Goal: Task Accomplishment & Management: Manage account settings

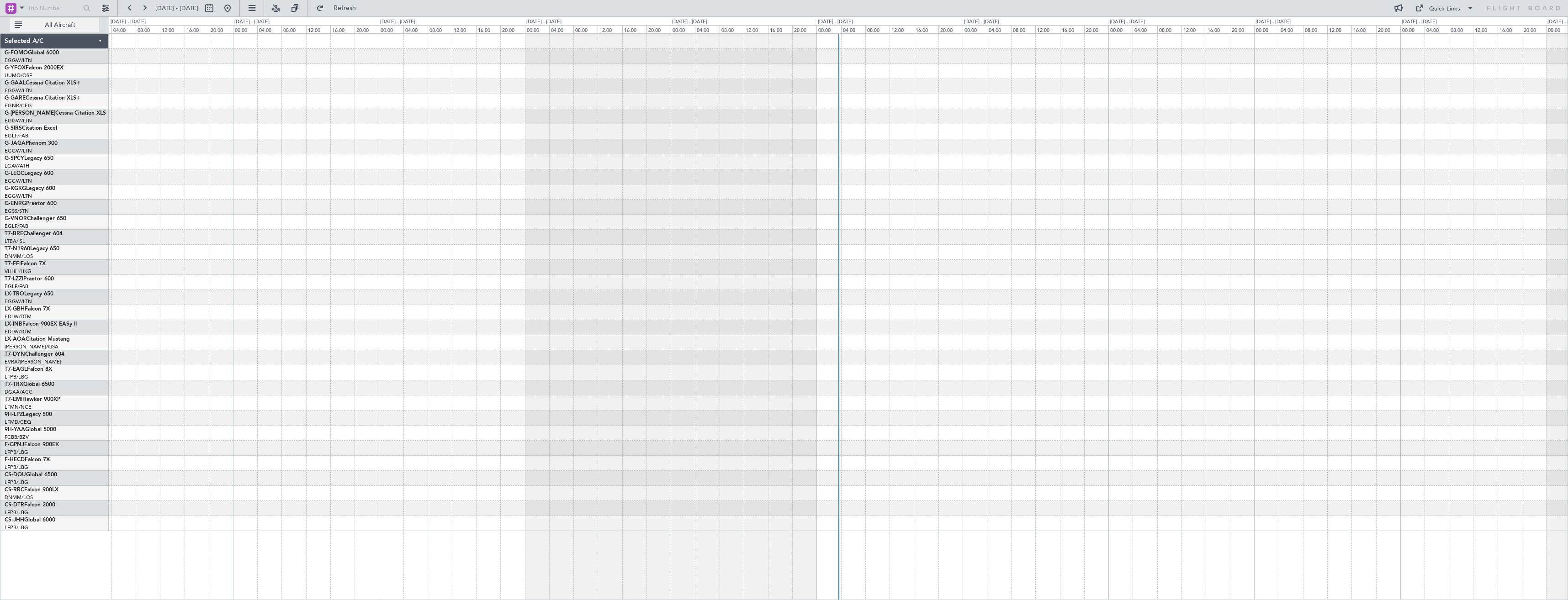
click at [34, 25] on span "All Aircraft" at bounding box center [60, 25] width 72 height 7
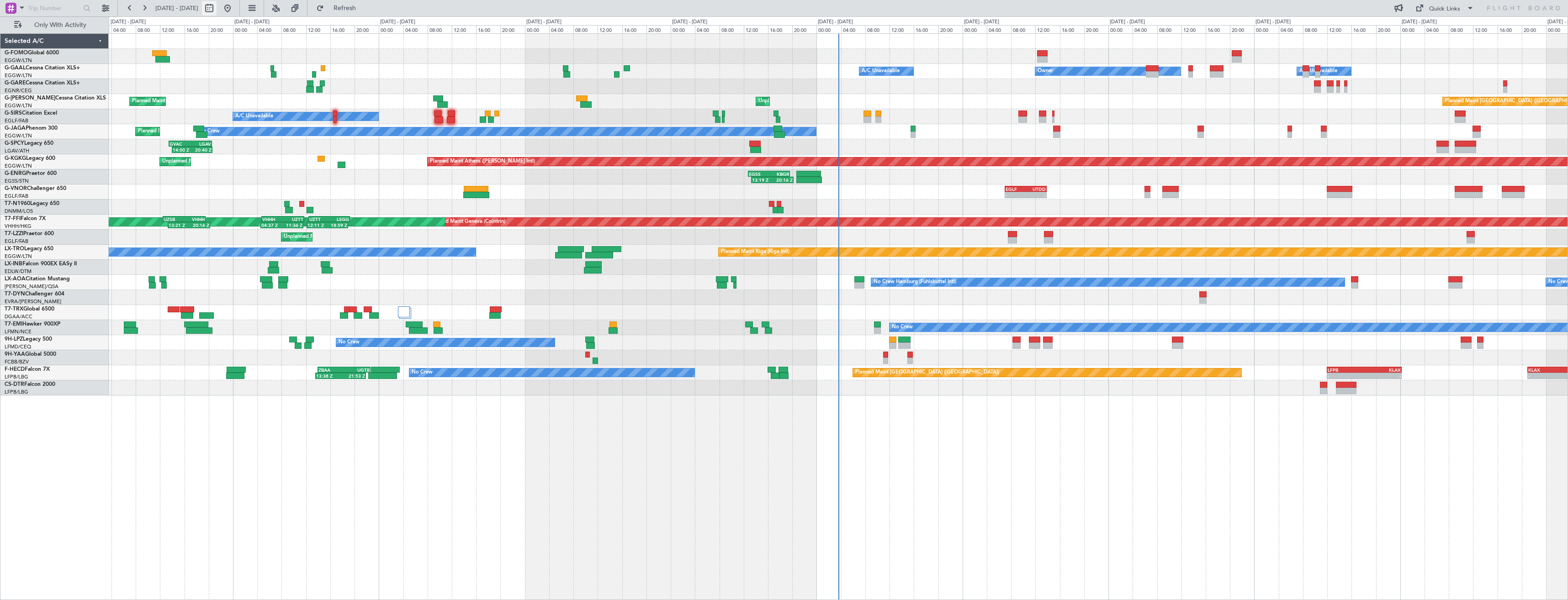
click at [217, 13] on button at bounding box center [209, 9] width 15 height 15
select select "10"
select select "2025"
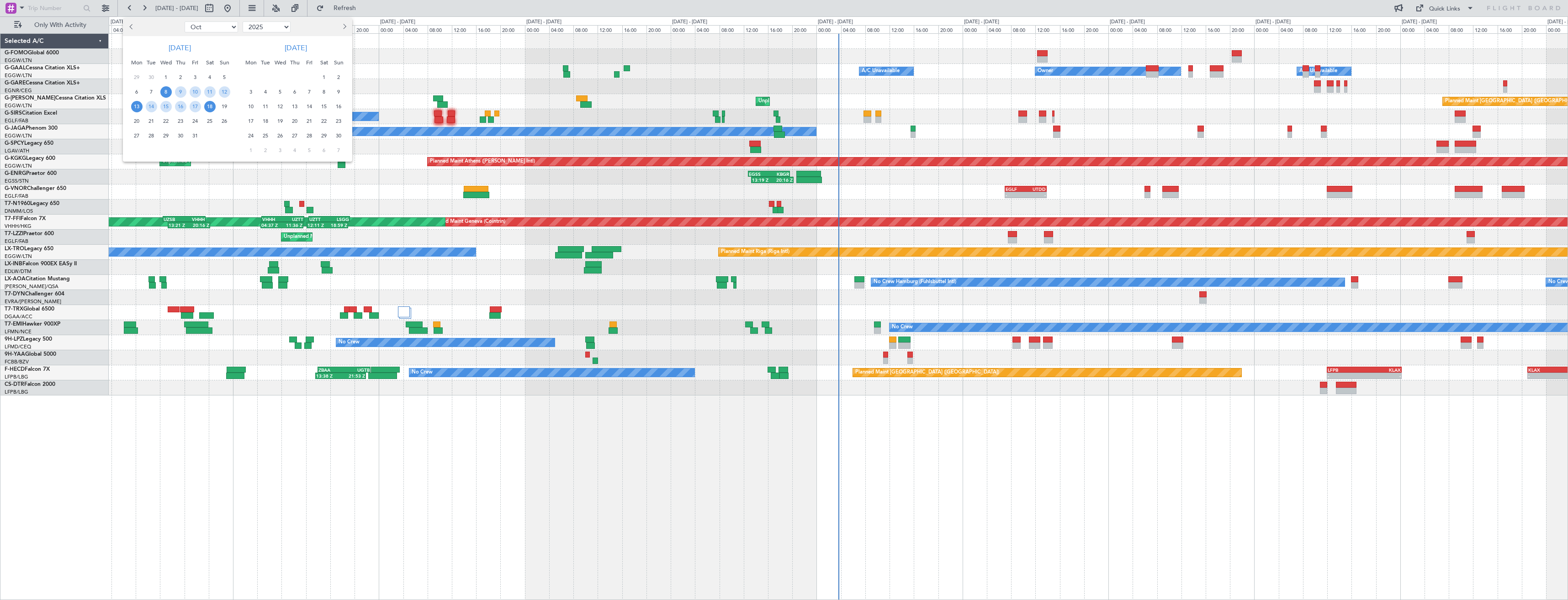
click at [133, 105] on span "13" at bounding box center [136, 106] width 12 height 12
click at [138, 136] on span "27" at bounding box center [136, 136] width 12 height 12
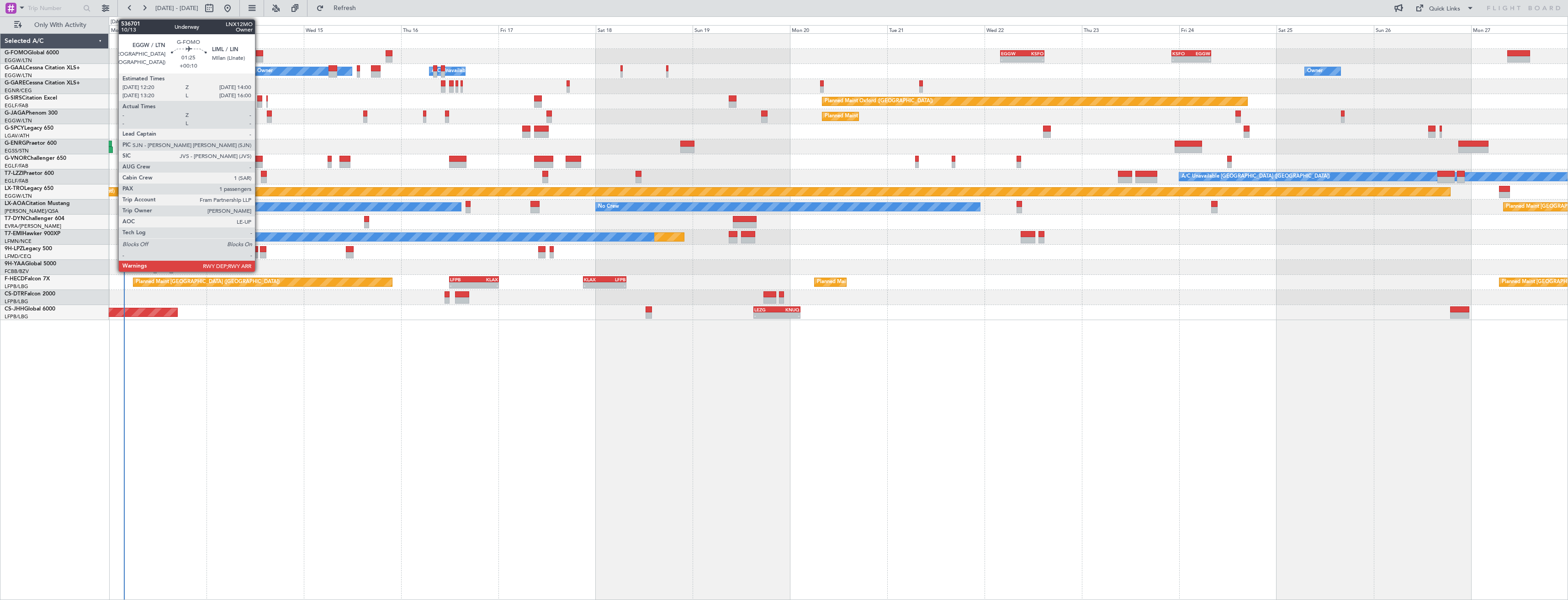
click at [259, 57] on div at bounding box center [259, 59] width 7 height 7
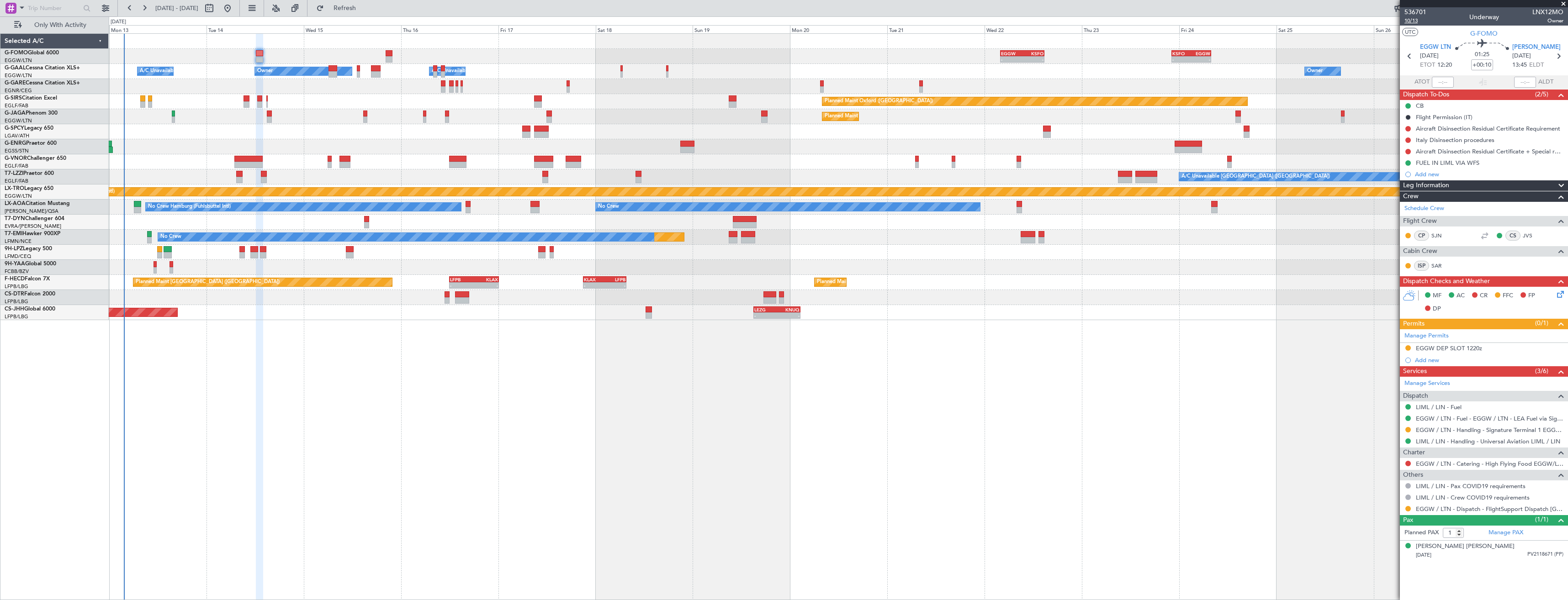
click at [1408, 21] on span "10/13" at bounding box center [1415, 21] width 22 height 8
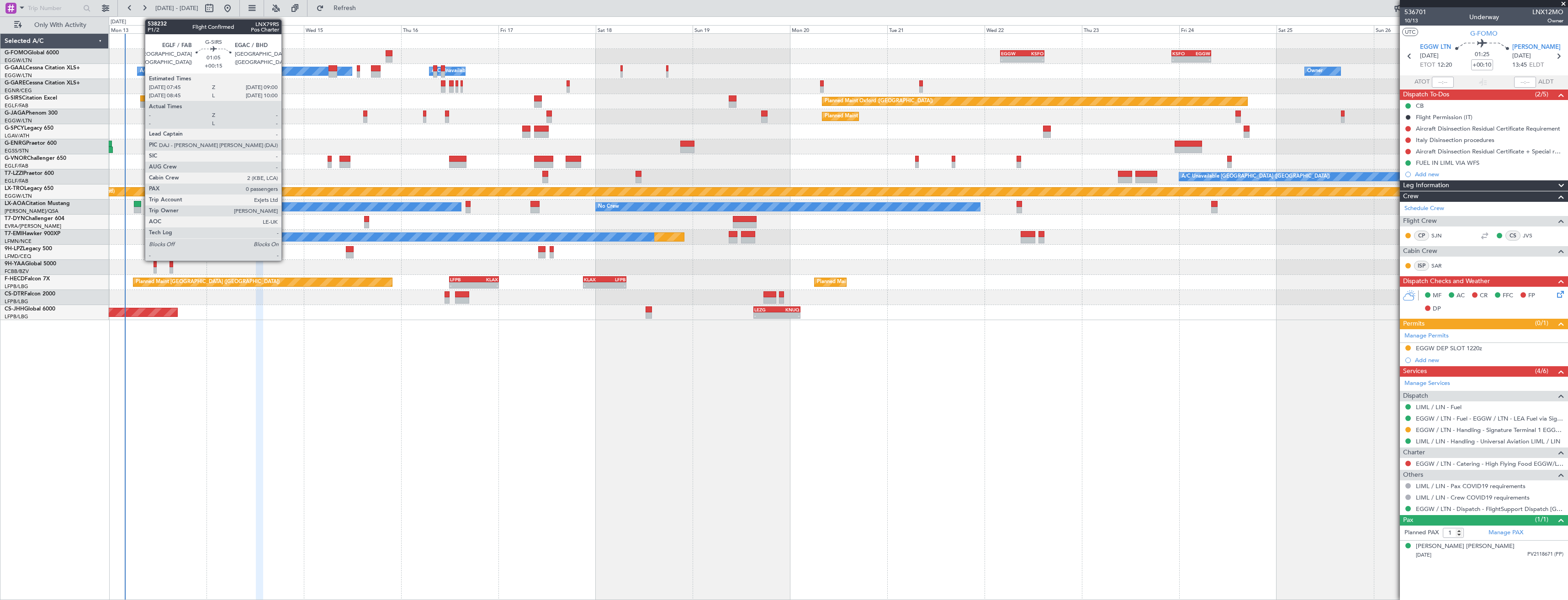
click at [140, 103] on div at bounding box center [142, 105] width 5 height 7
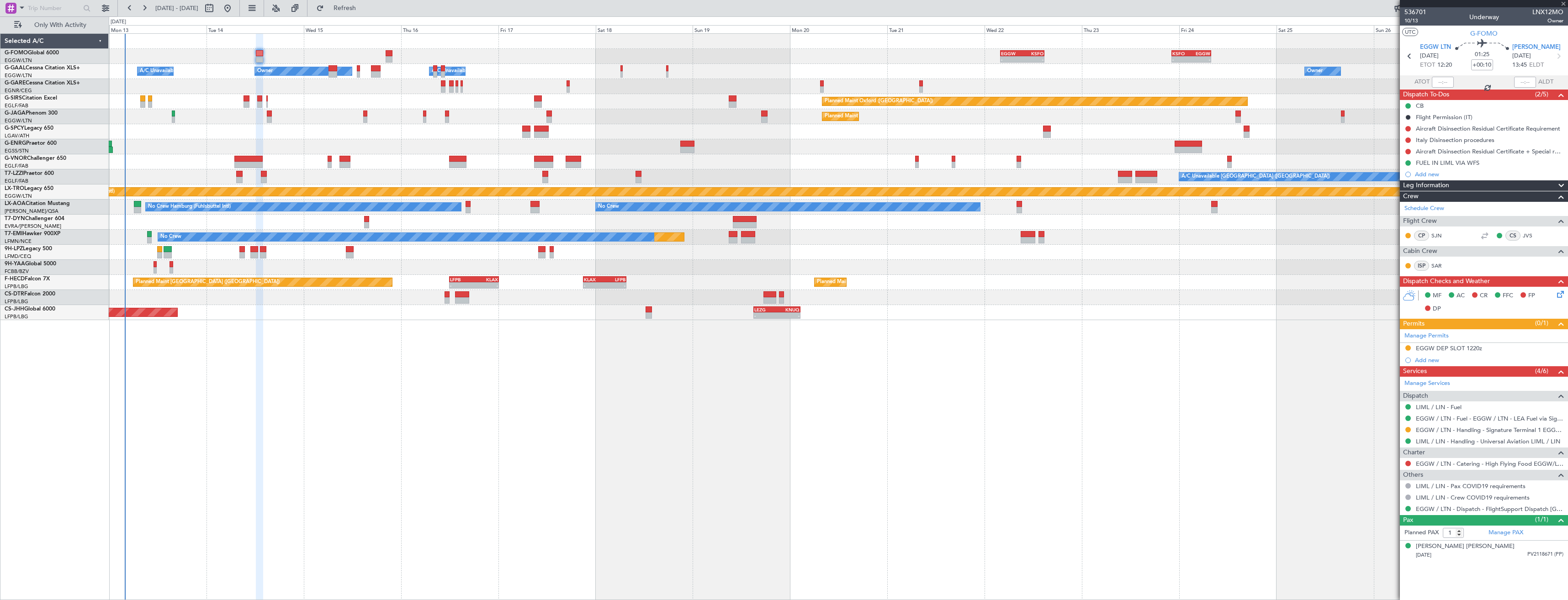
type input "+00:15"
type input "0"
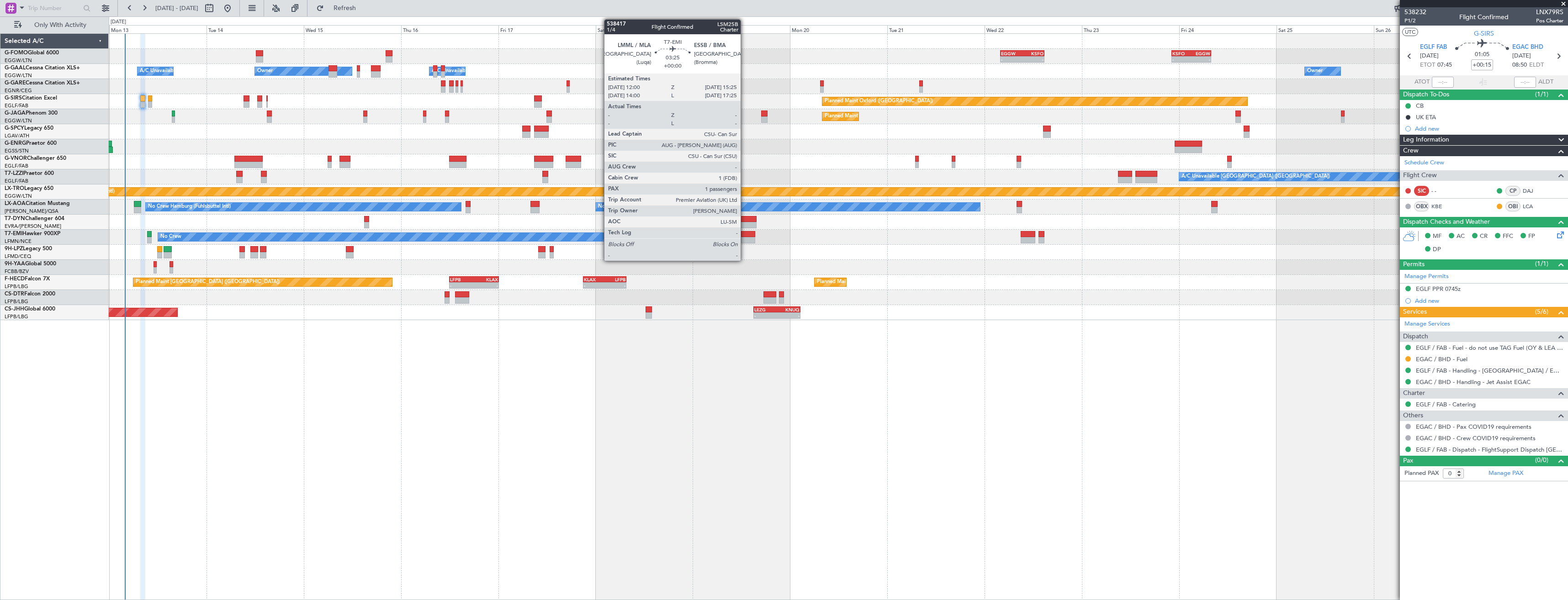
click at [744, 237] on div at bounding box center [747, 234] width 14 height 7
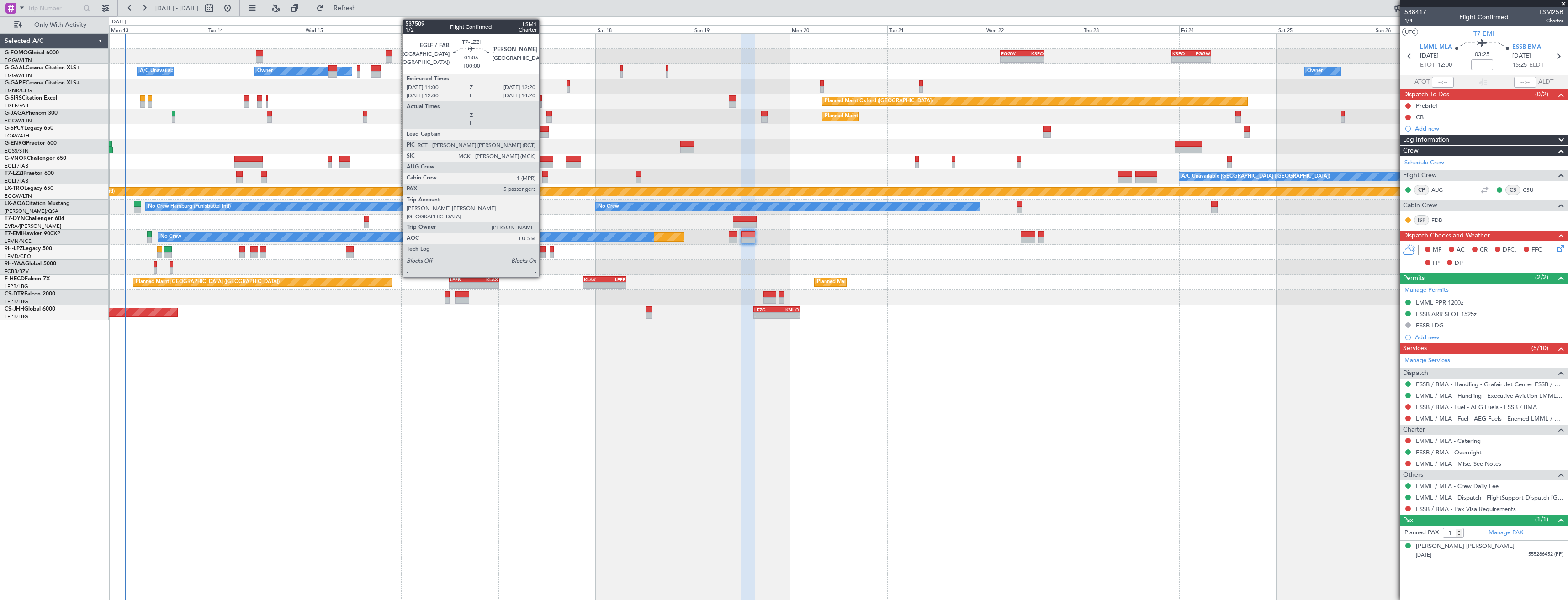
click at [543, 176] on div at bounding box center [545, 174] width 5 height 7
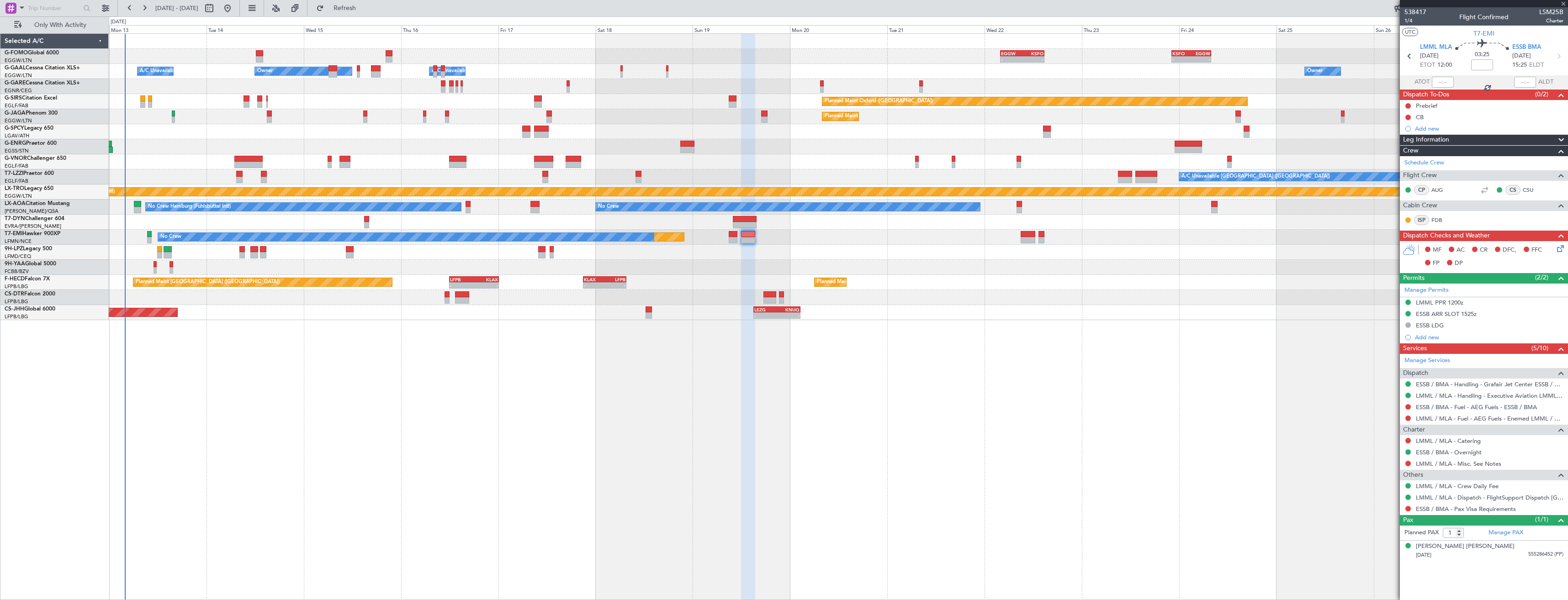
type input "5"
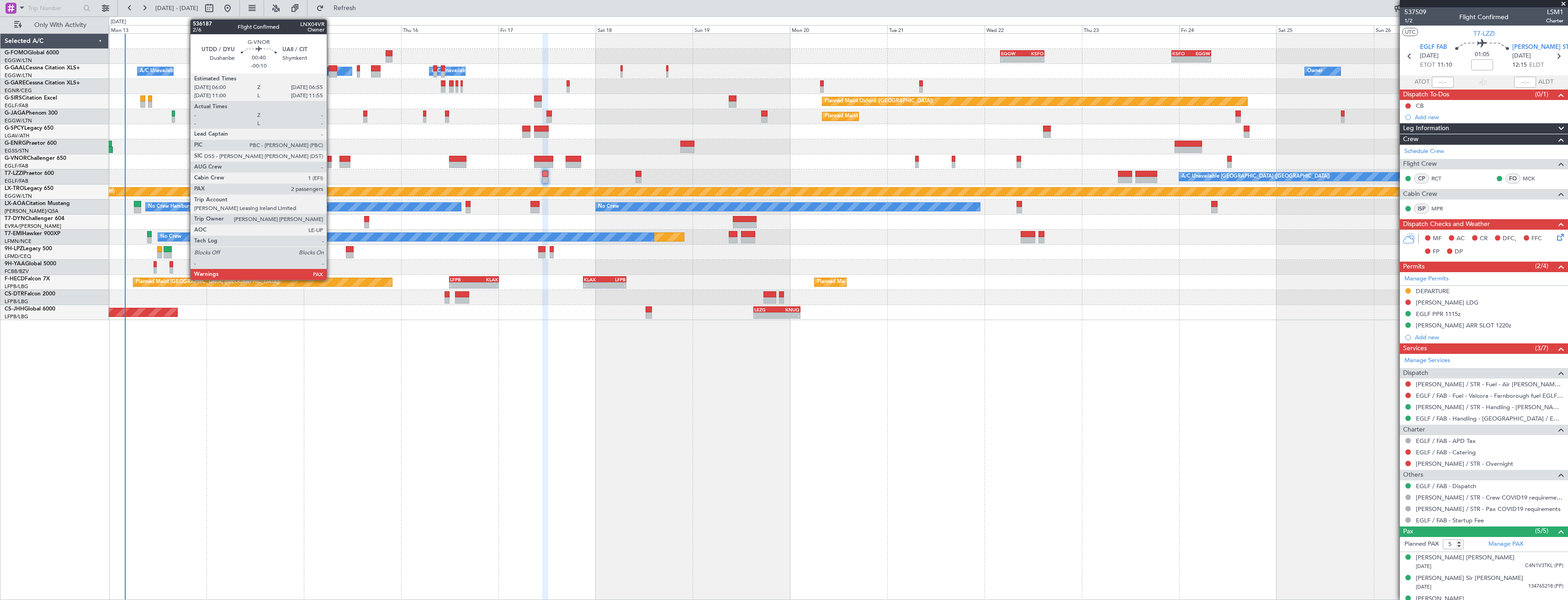
click at [331, 162] on div at bounding box center [329, 165] width 4 height 7
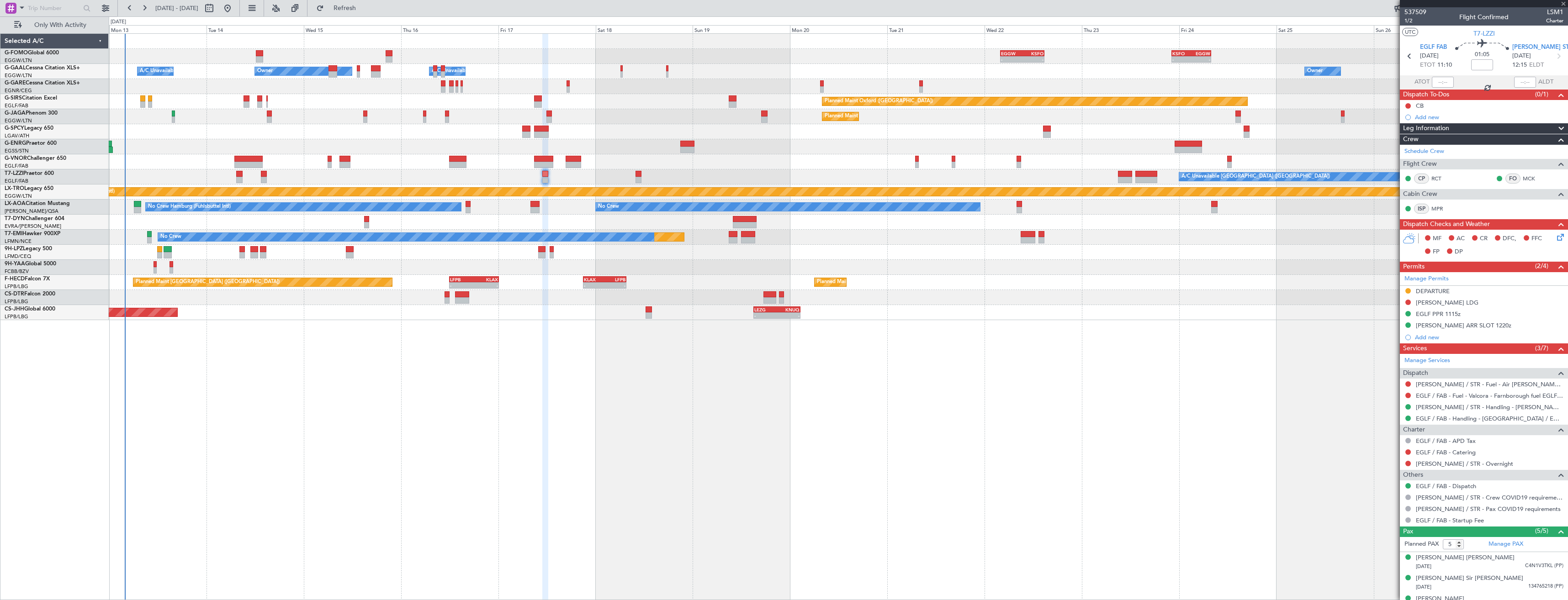
type input "-00:10"
type input "2"
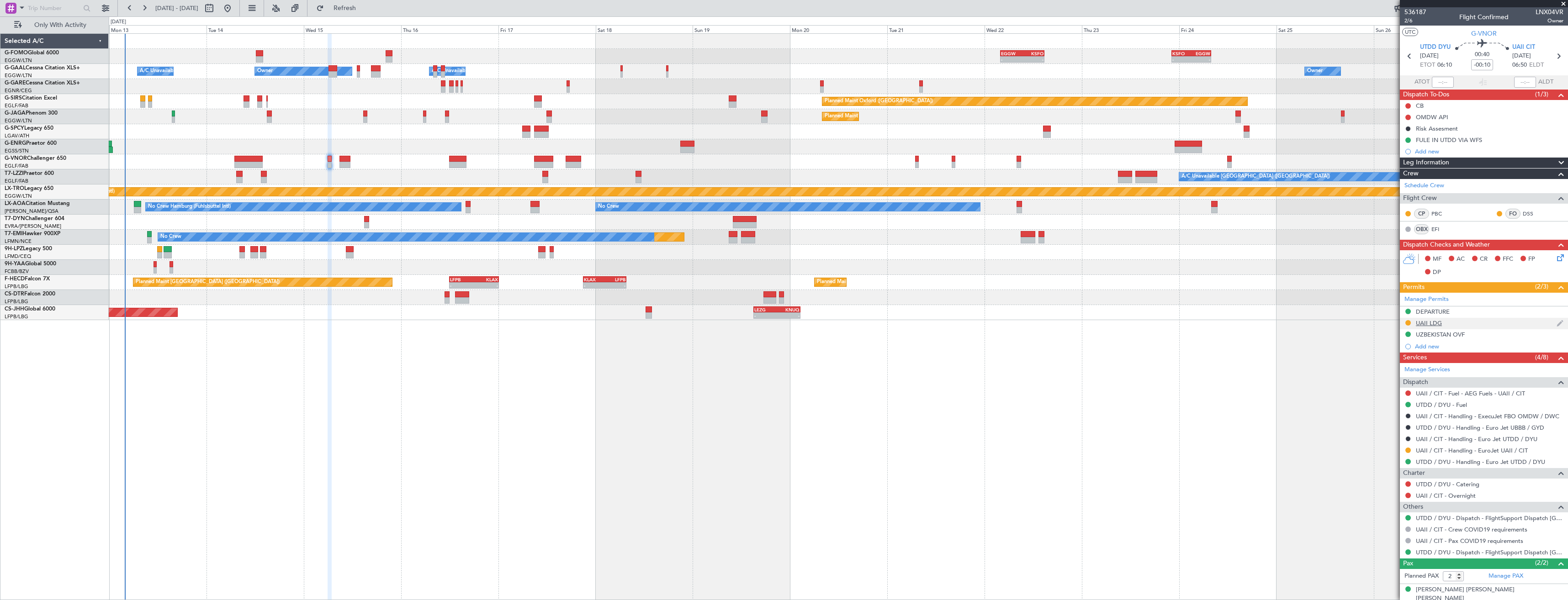
click at [1472, 325] on div "UAII LDG" at bounding box center [1484, 323] width 168 height 12
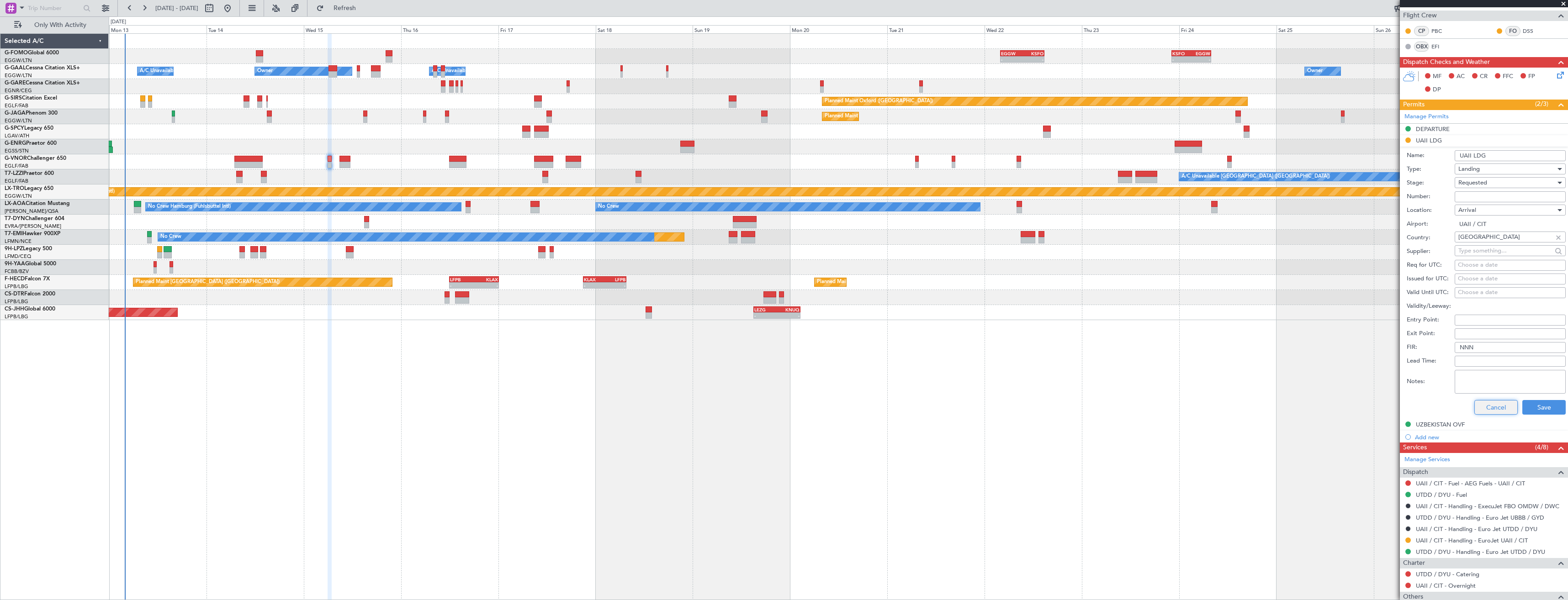
click at [1480, 405] on button "Cancel" at bounding box center [1496, 408] width 43 height 15
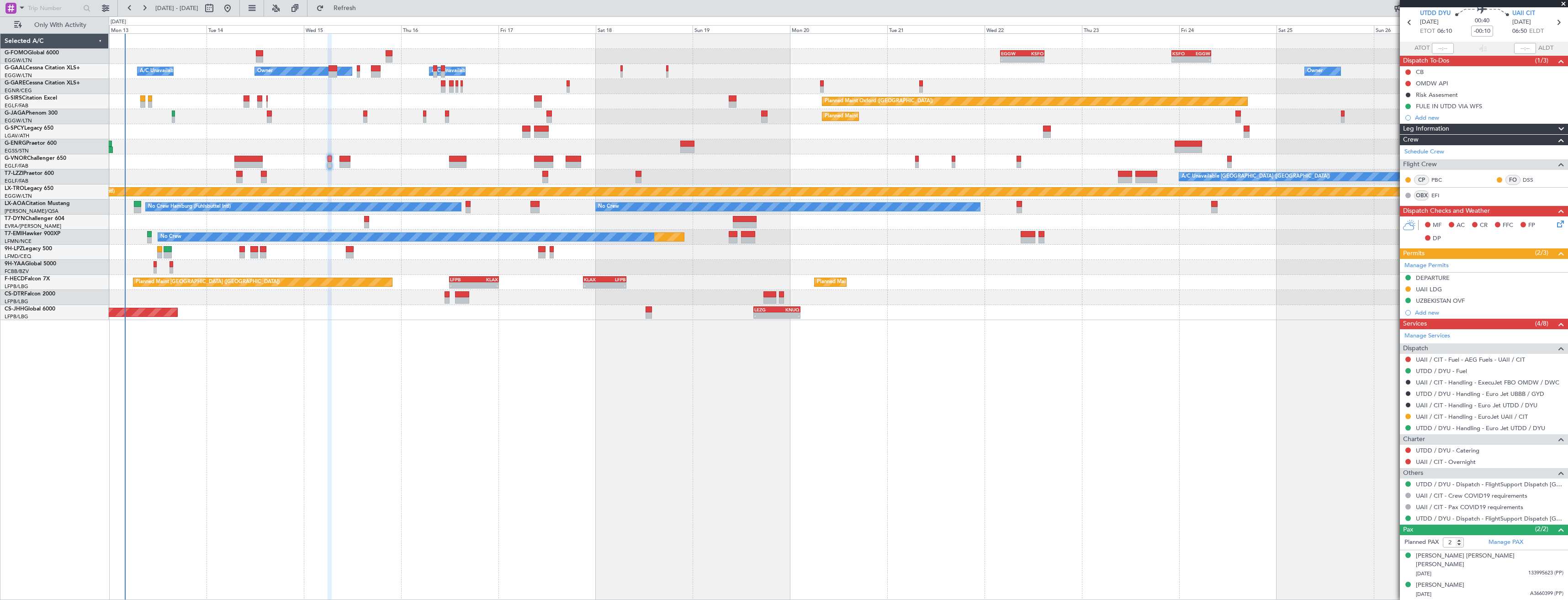
scroll to position [25, 0]
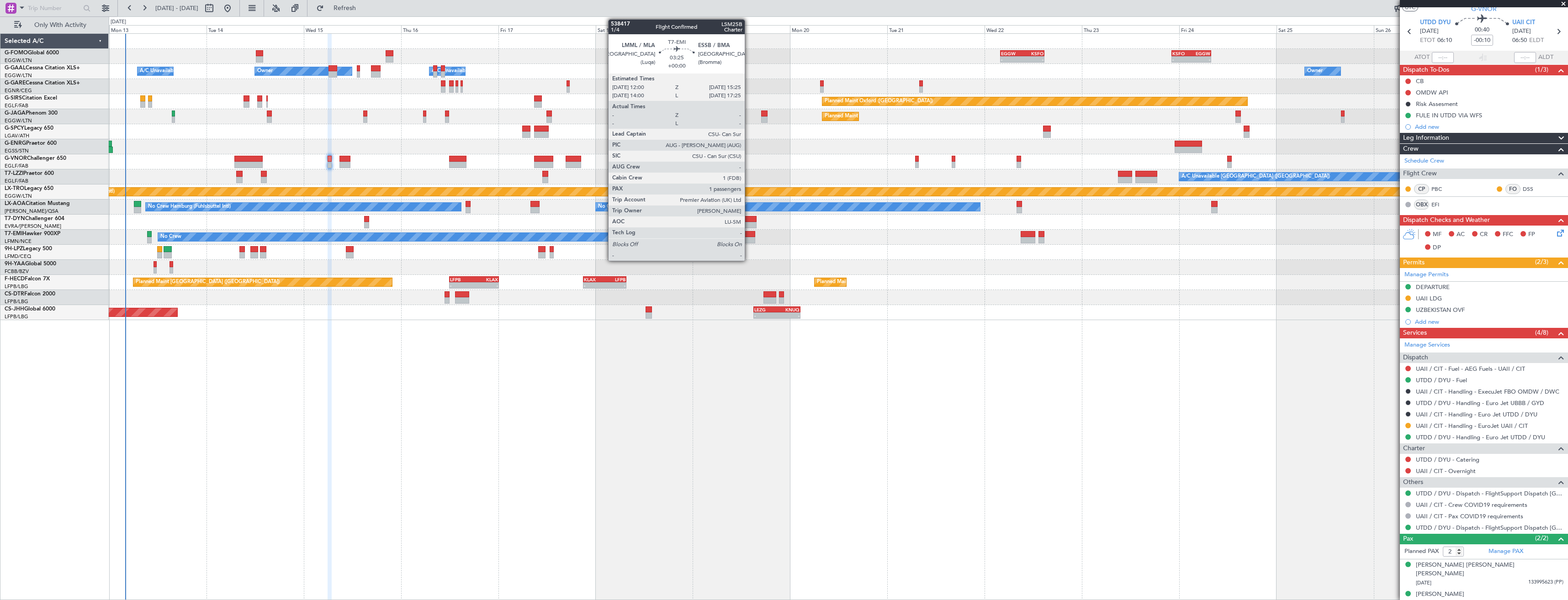
click at [749, 239] on div at bounding box center [747, 240] width 14 height 7
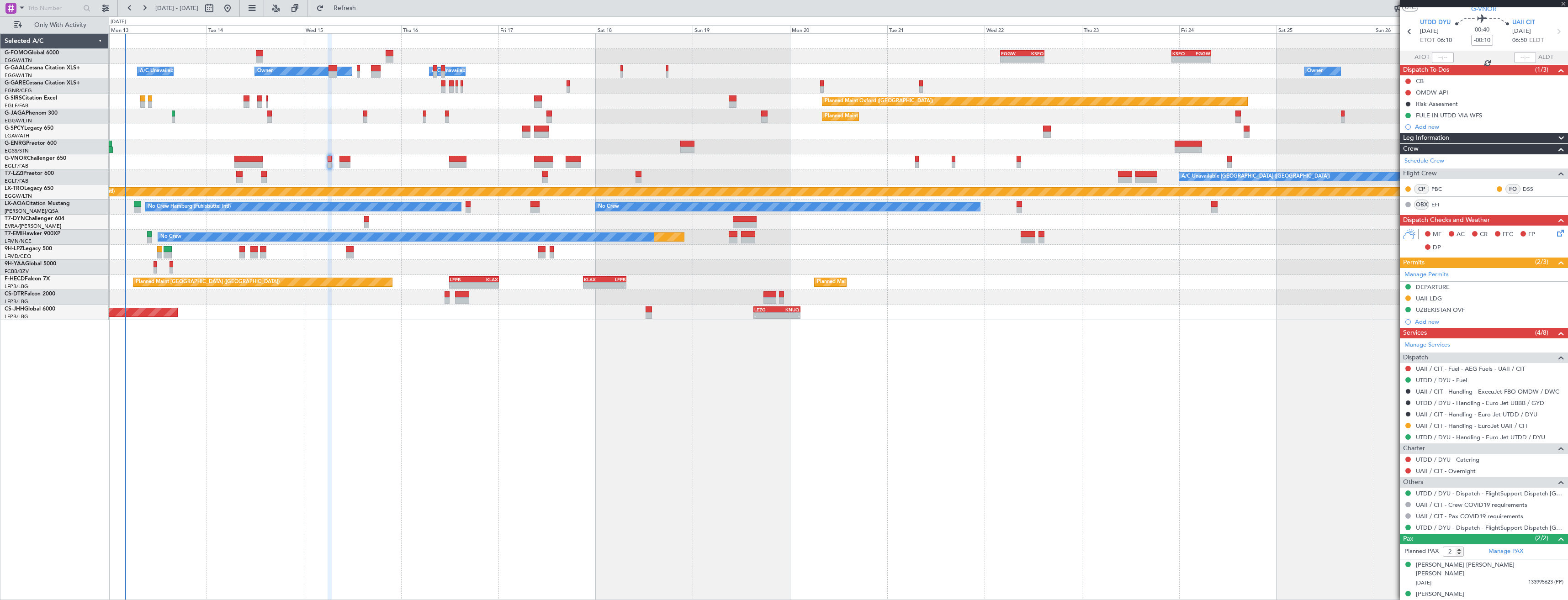
type input "1"
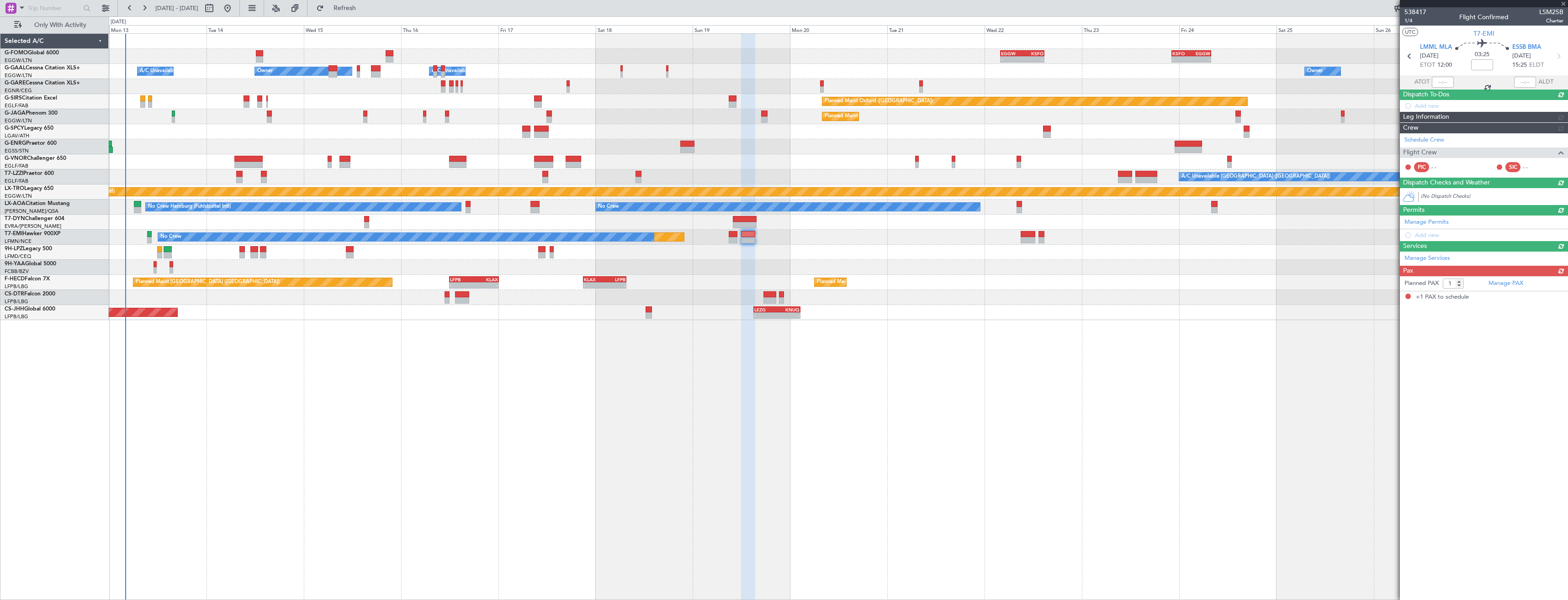
scroll to position [0, 0]
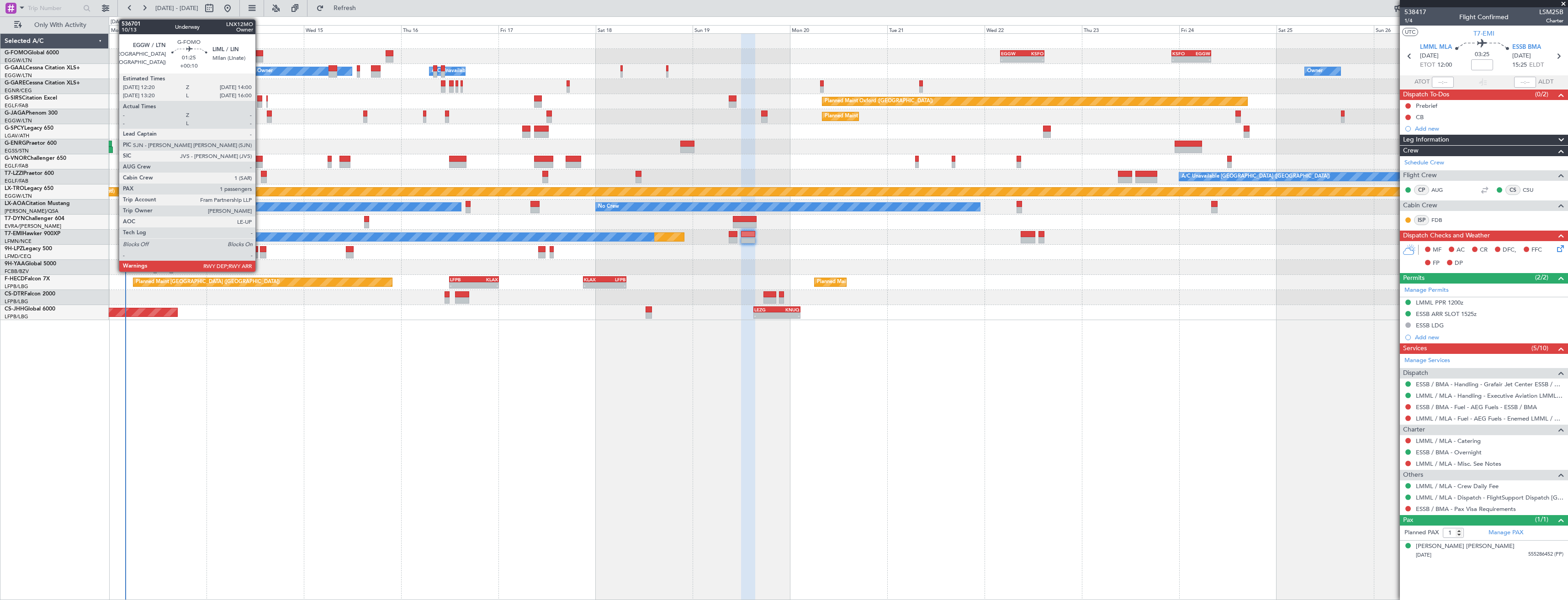
click at [259, 55] on div at bounding box center [259, 54] width 7 height 7
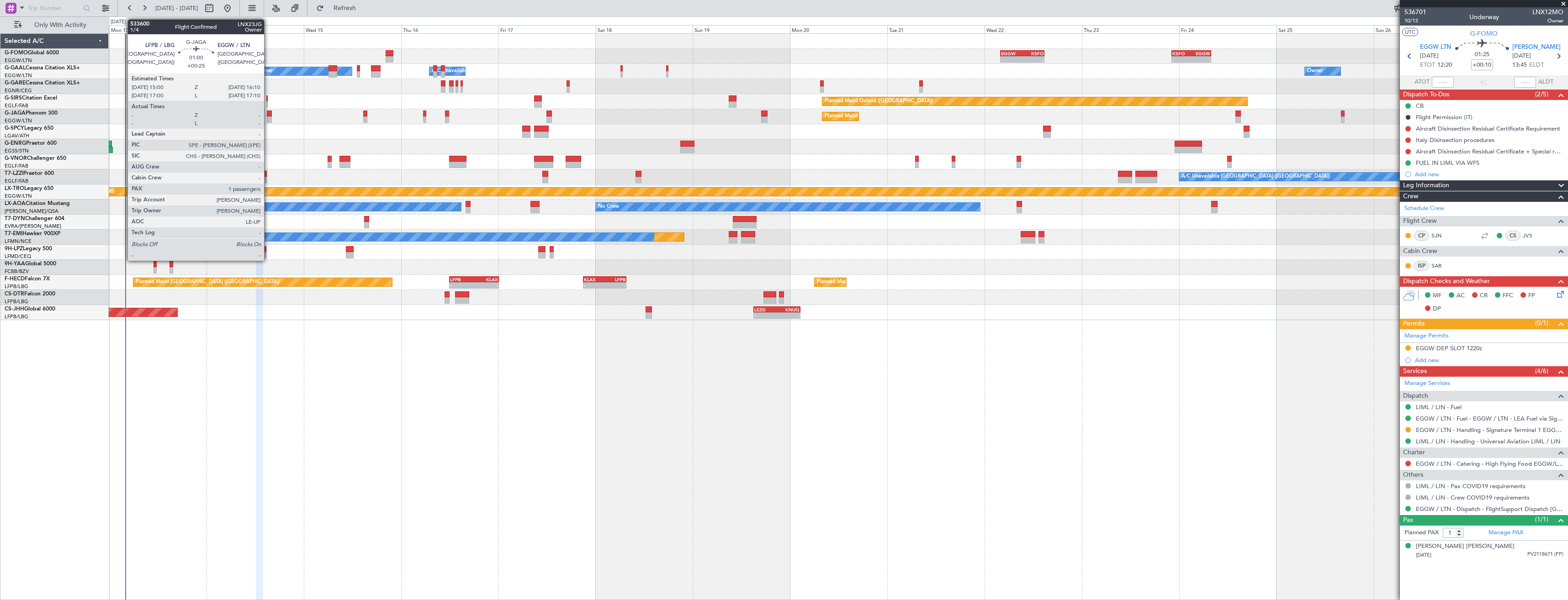
click at [268, 117] on div at bounding box center [269, 119] width 5 height 7
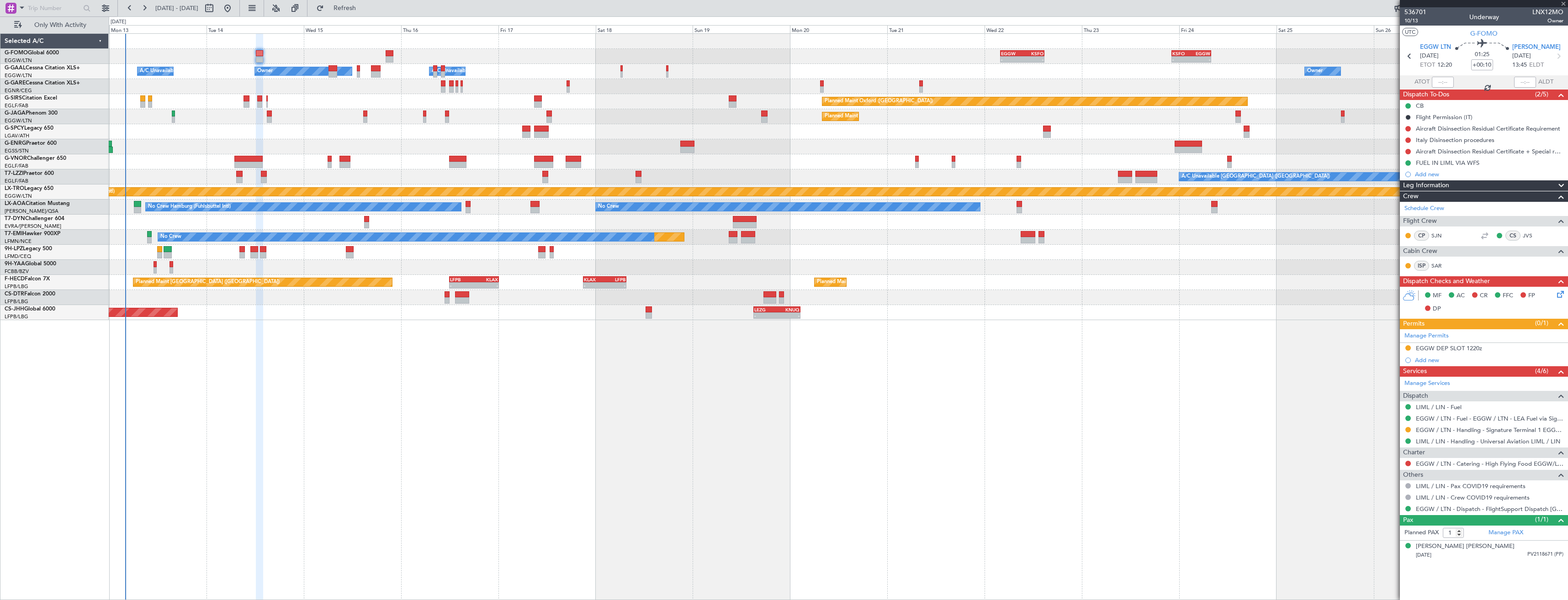
type input "+00:25"
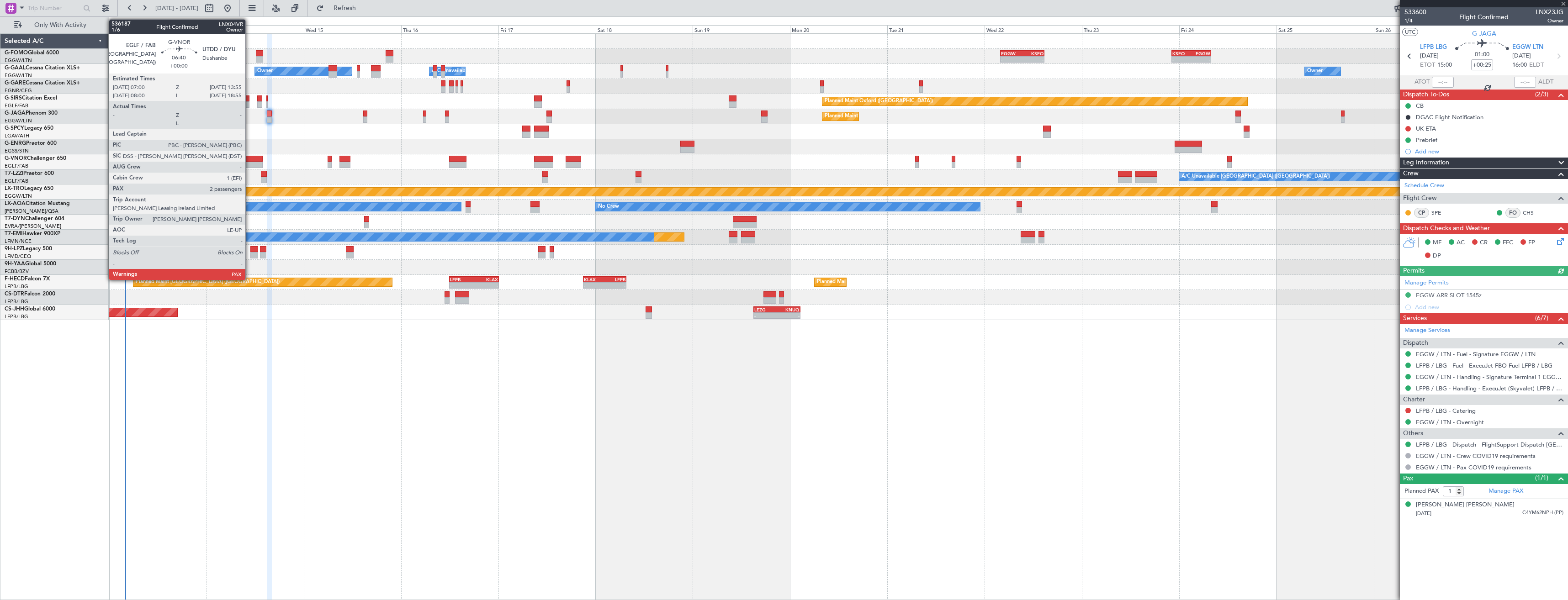
click at [250, 158] on div at bounding box center [248, 159] width 29 height 7
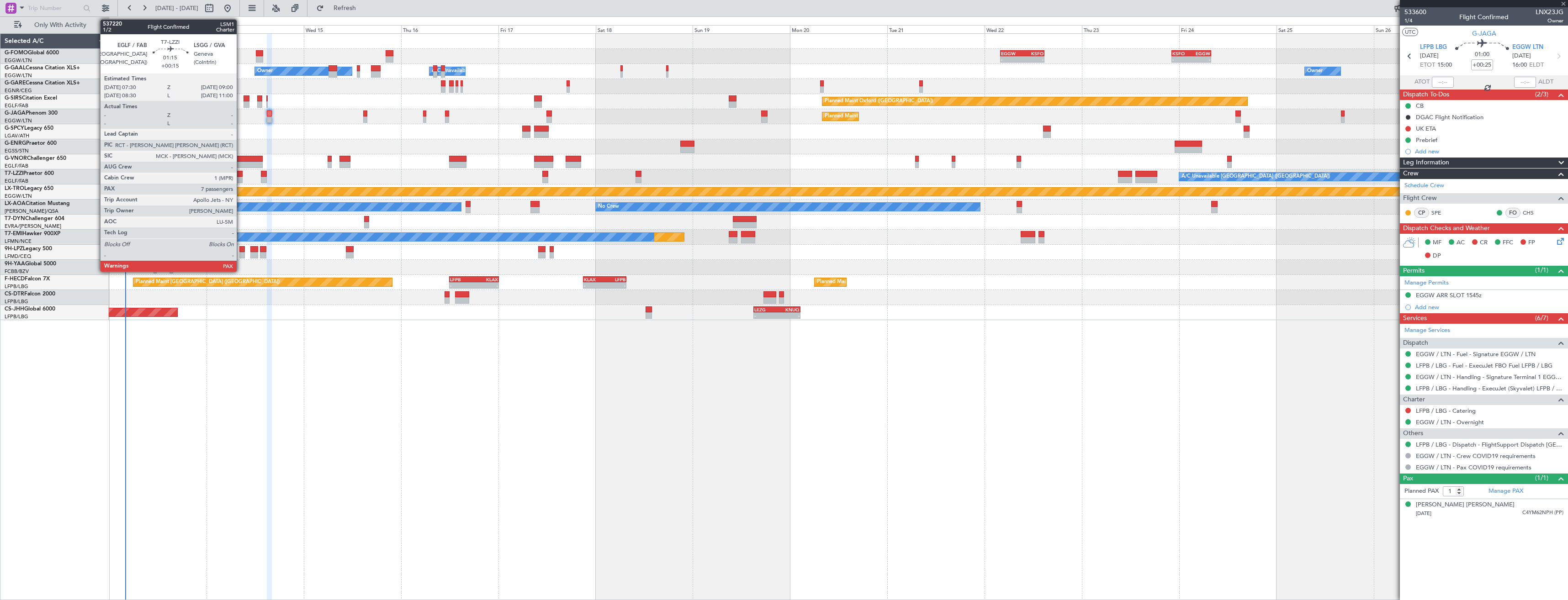
type input "2"
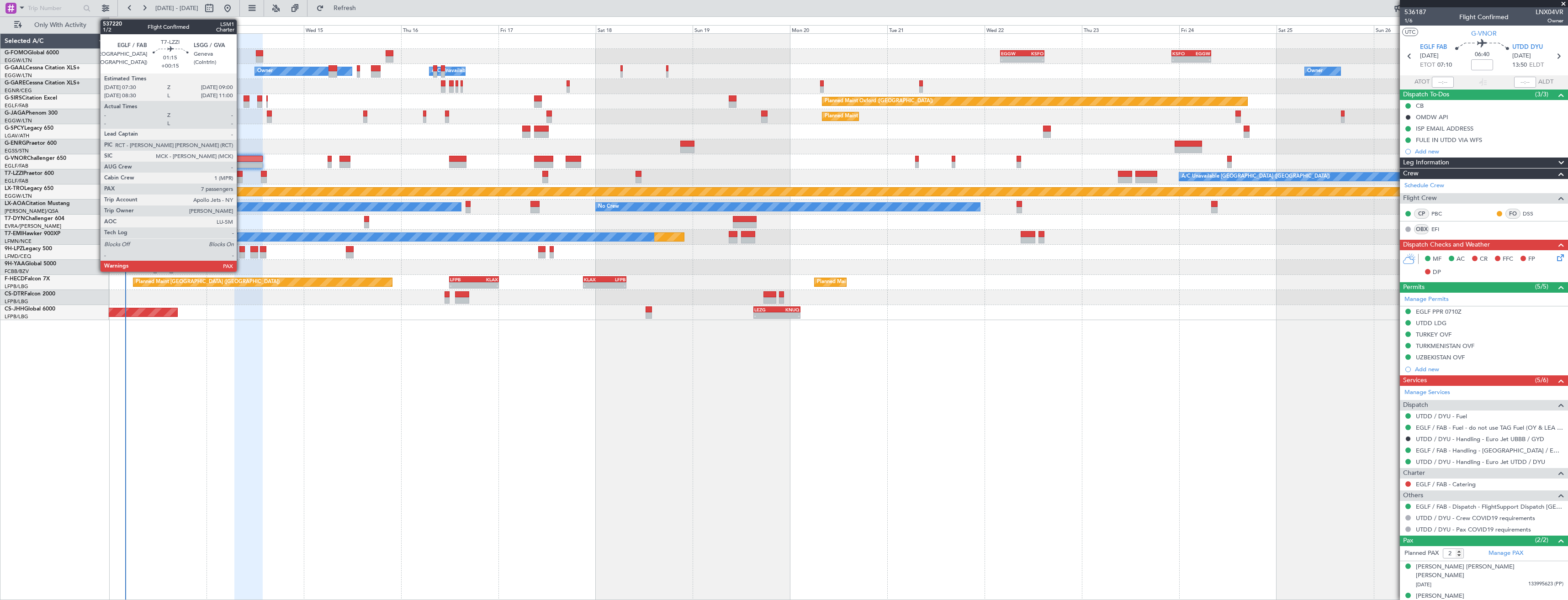
click at [241, 176] on div at bounding box center [239, 180] width 7 height 7
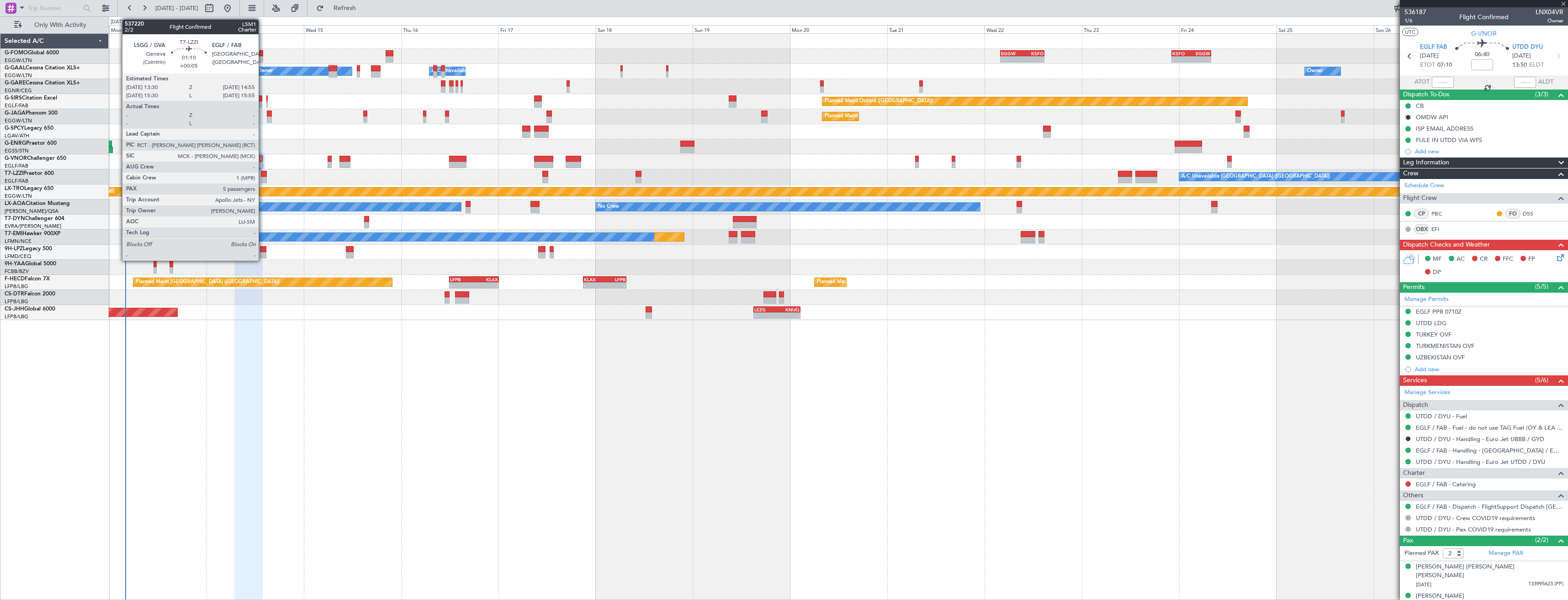
type input "+00:15"
type input "7"
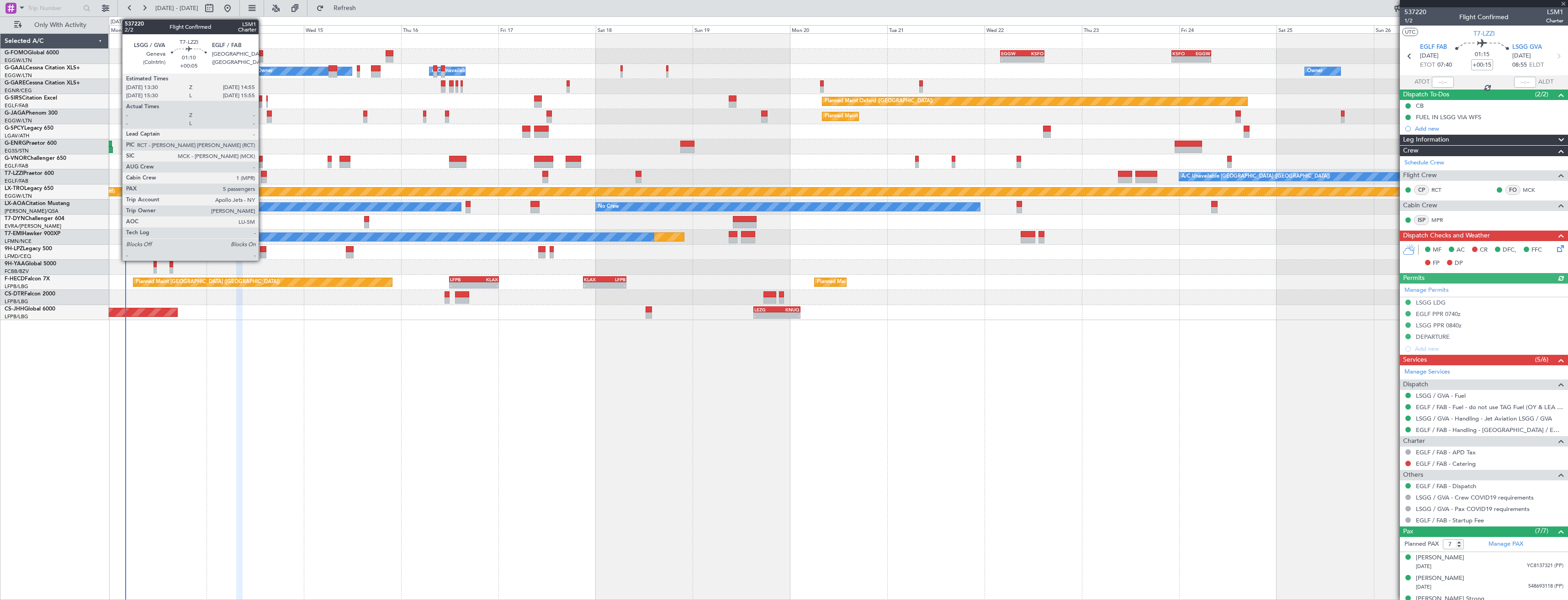
click at [263, 176] on div at bounding box center [264, 180] width 6 height 7
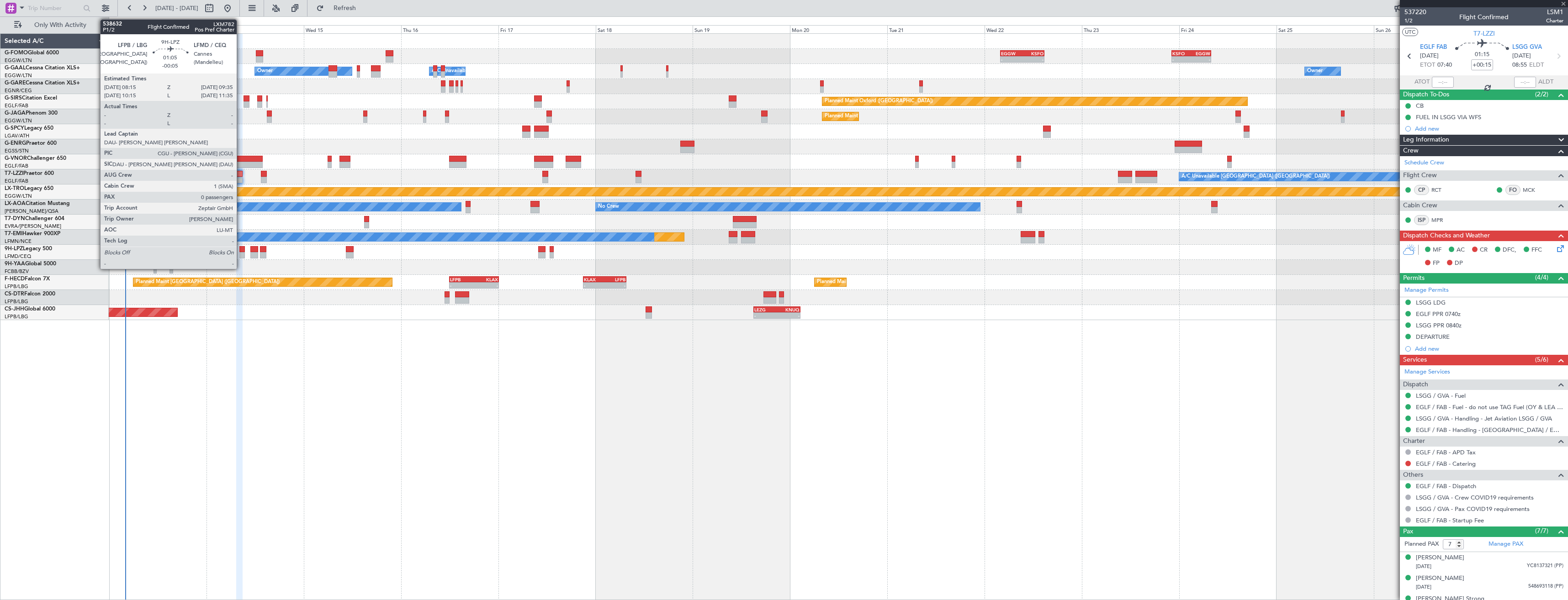
type input "+00:05"
type input "5"
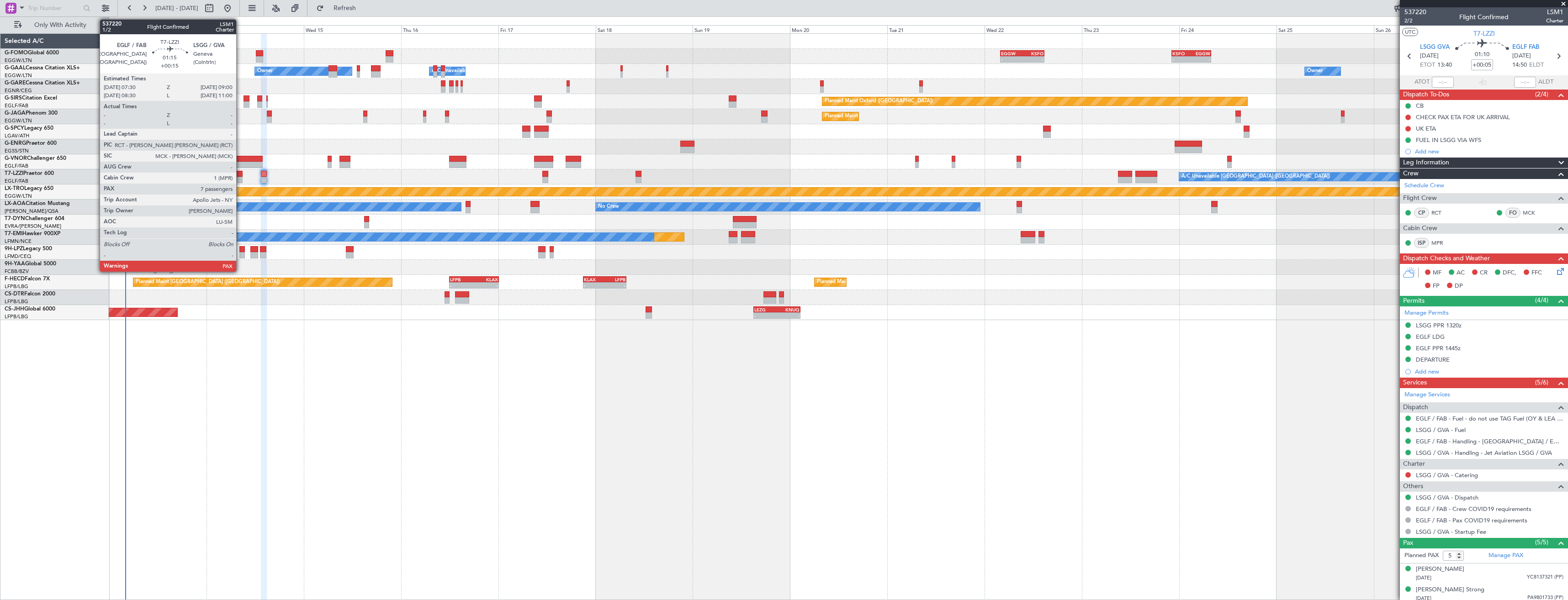
click at [240, 176] on div at bounding box center [239, 180] width 7 height 7
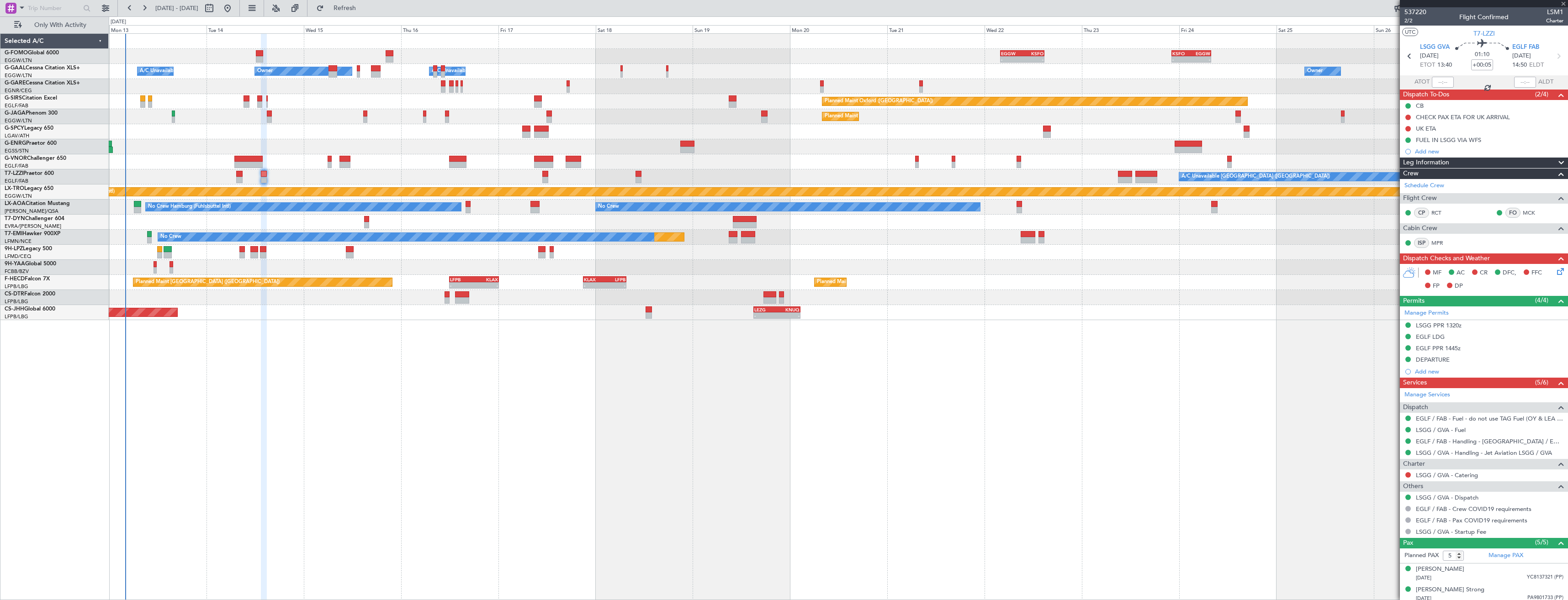
type input "+00:15"
type input "7"
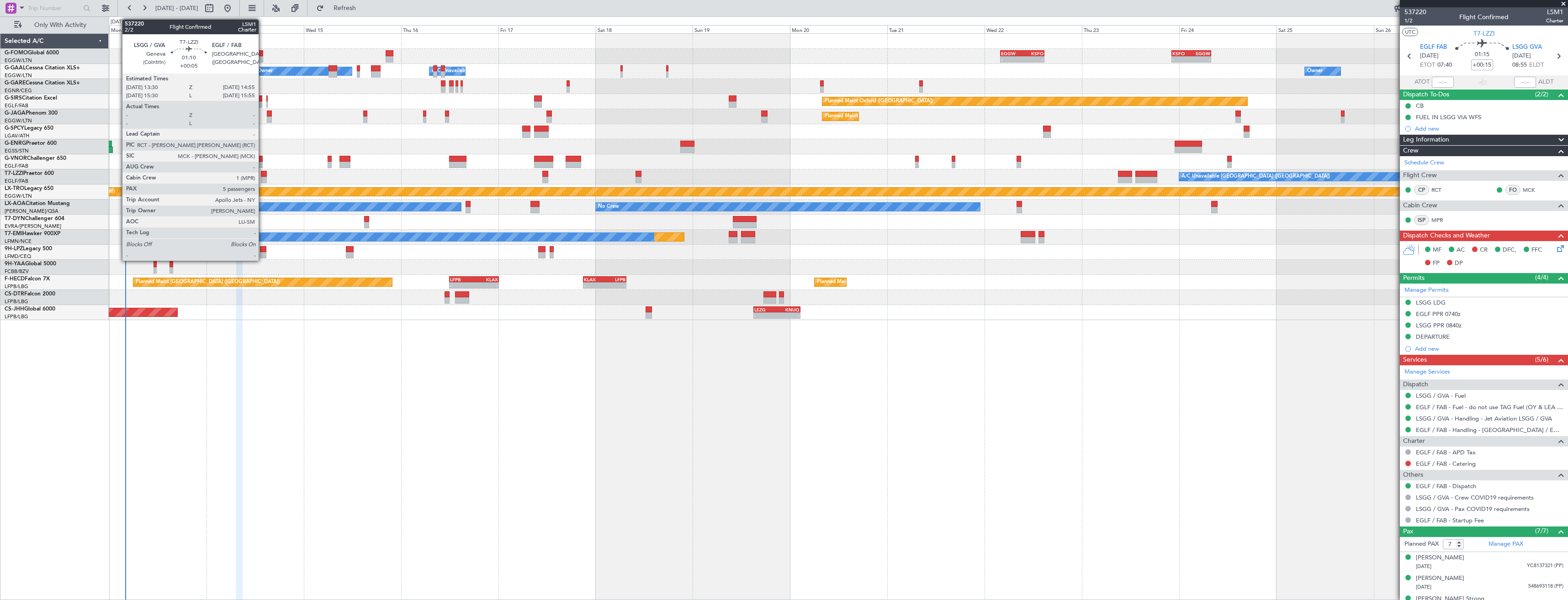
click at [263, 181] on div at bounding box center [264, 180] width 6 height 7
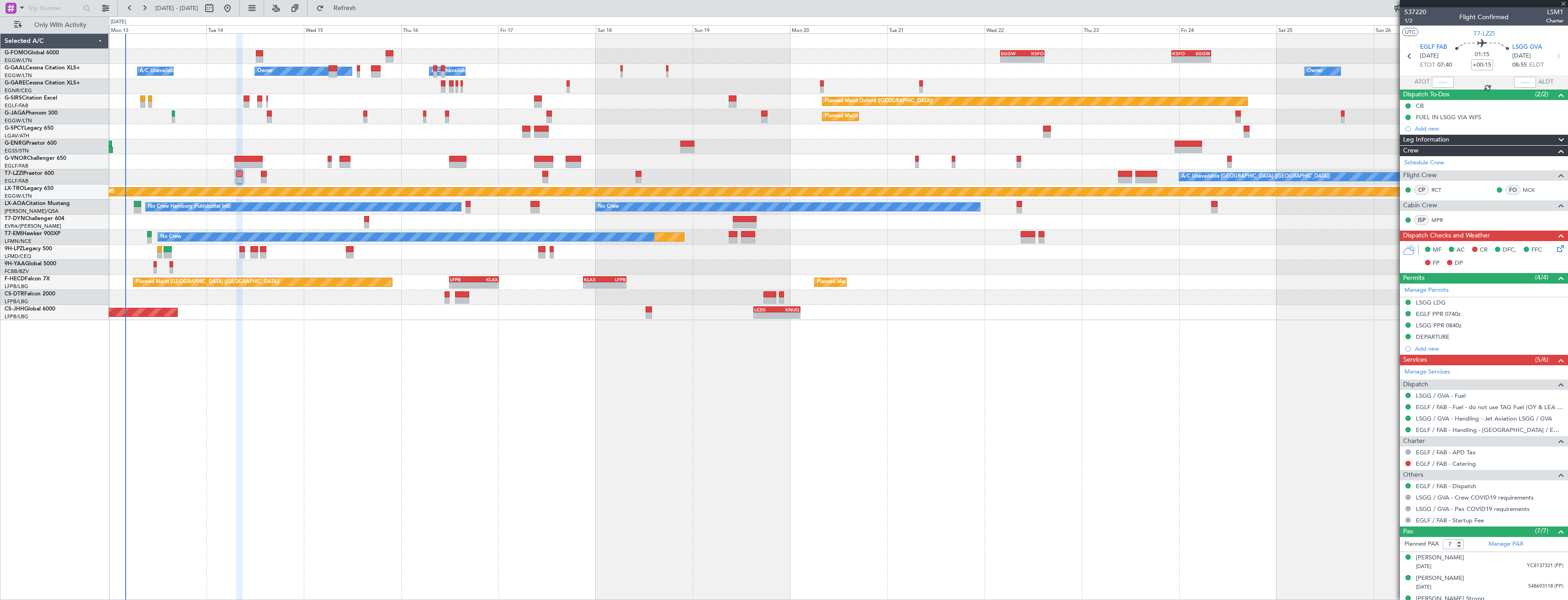
type input "+00:05"
type input "5"
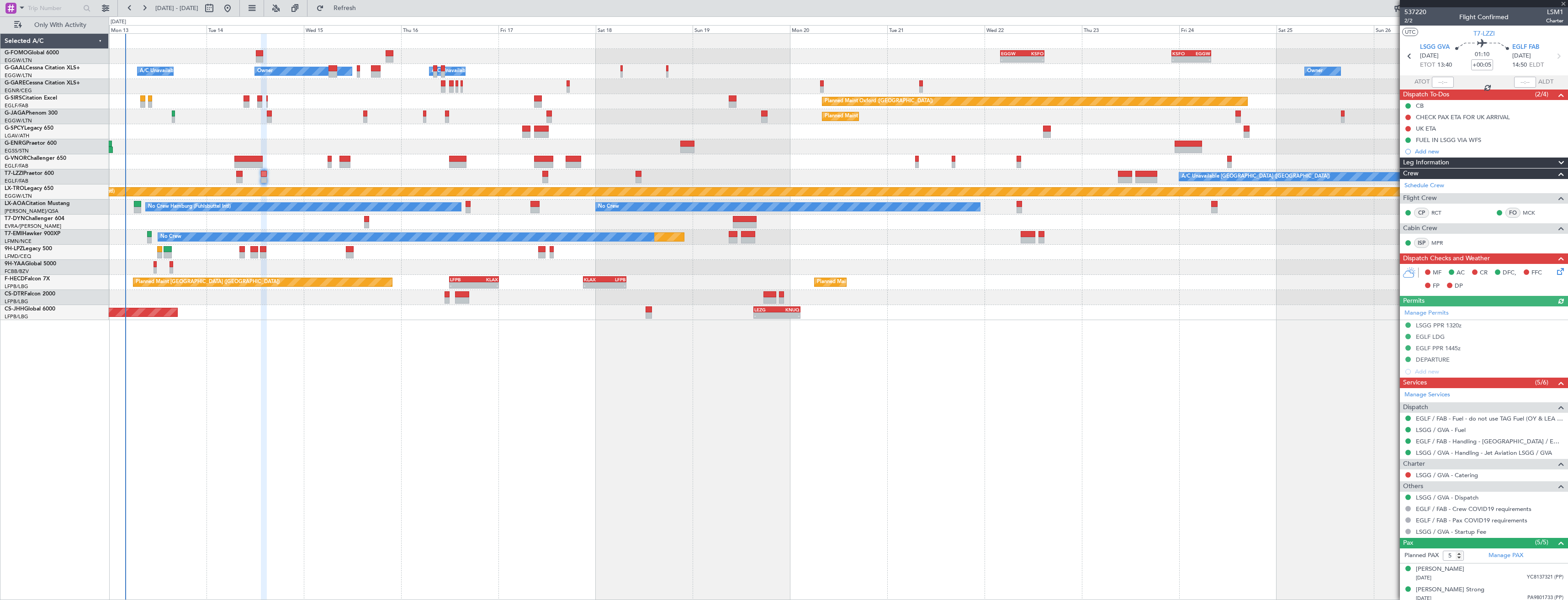
click at [1555, 271] on icon at bounding box center [1559, 270] width 7 height 7
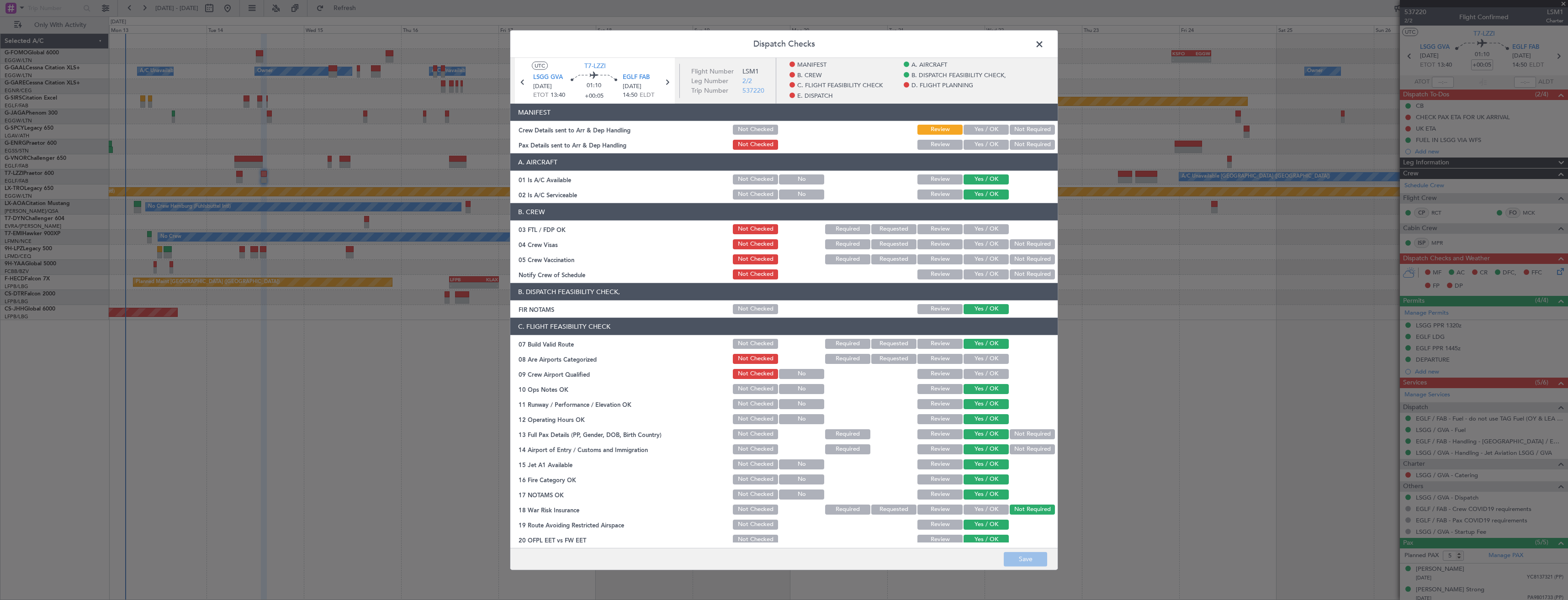
click at [983, 128] on button "Yes / OK" at bounding box center [986, 130] width 45 height 10
click at [985, 144] on button "Yes / OK" at bounding box center [986, 145] width 45 height 10
click at [1014, 562] on button "Save" at bounding box center [1025, 559] width 43 height 15
click at [1044, 46] on span at bounding box center [1044, 47] width 0 height 18
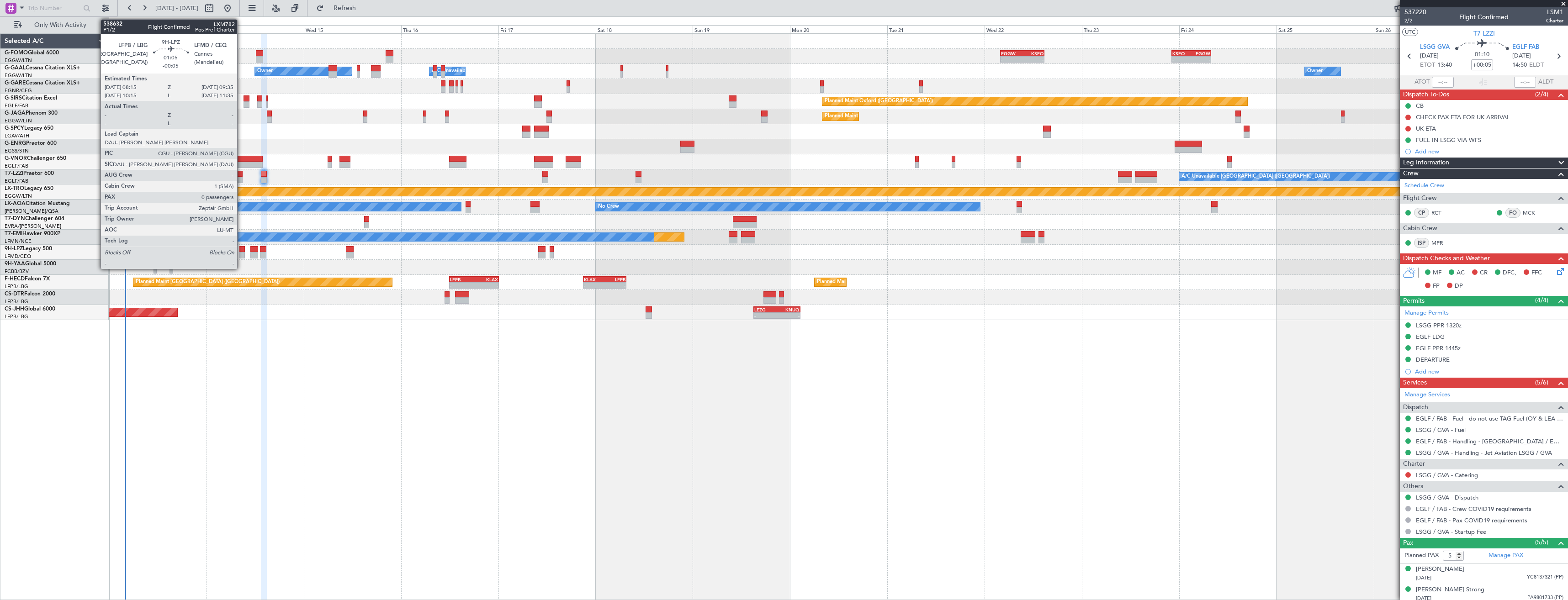
click at [241, 252] on div at bounding box center [242, 249] width 5 height 7
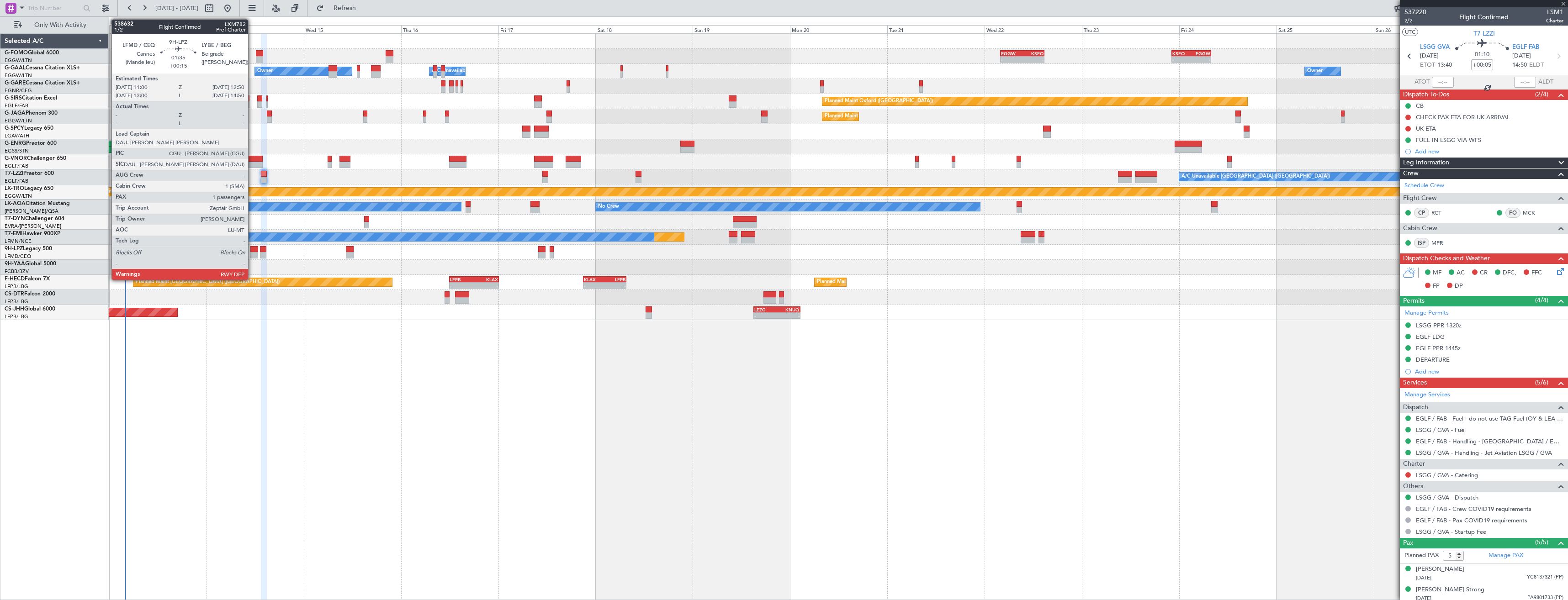
type input "-00:05"
type input "0"
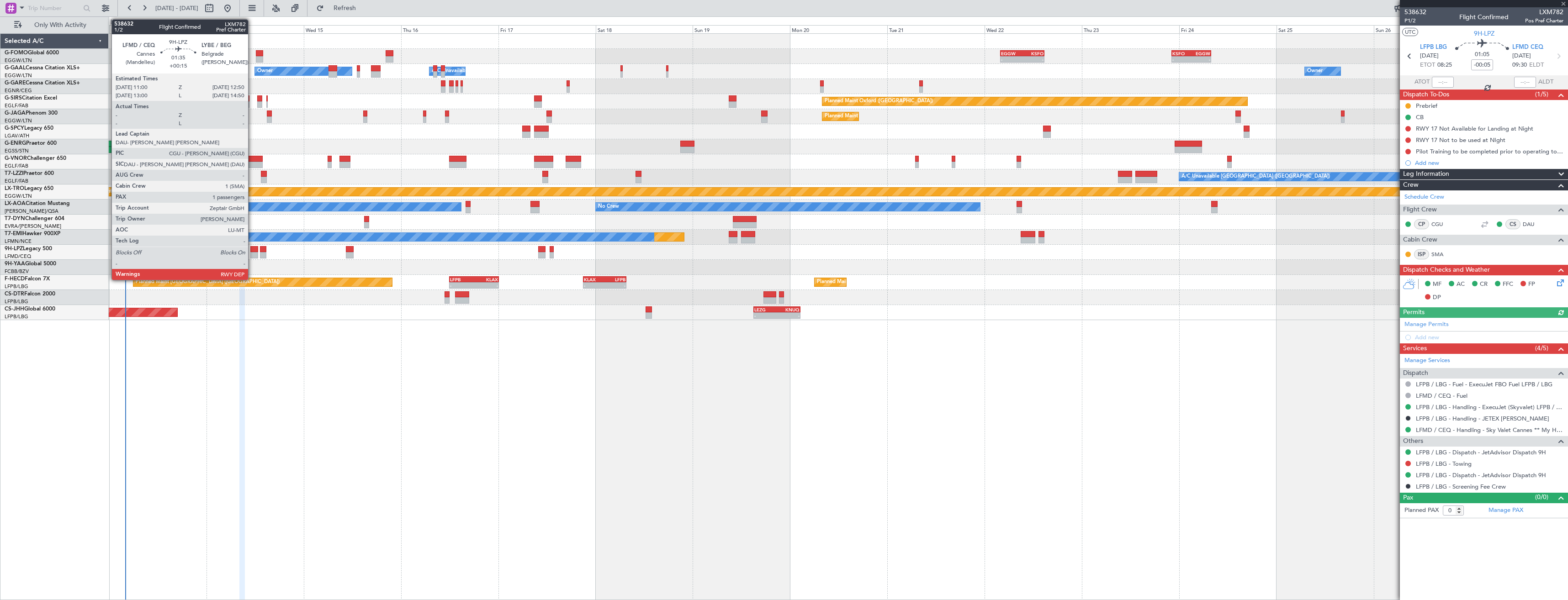
click at [252, 252] on div at bounding box center [254, 255] width 8 height 7
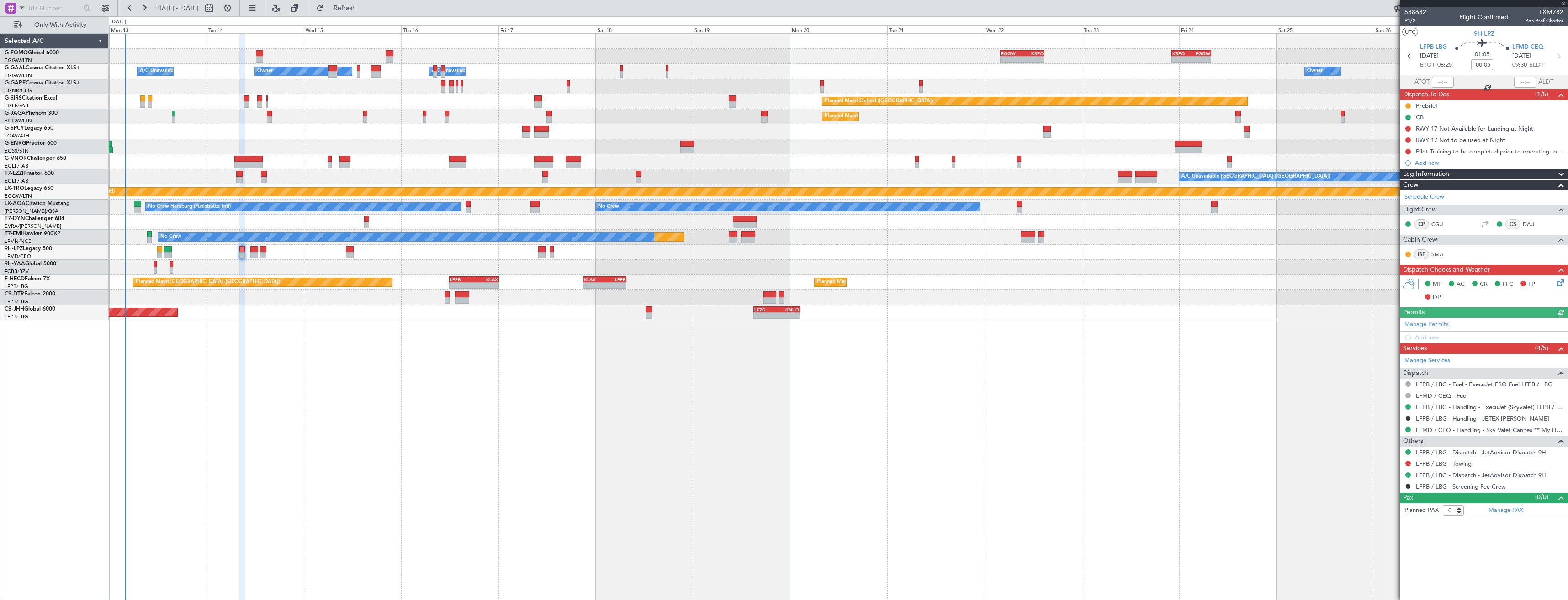
type input "+00:15"
type input "1"
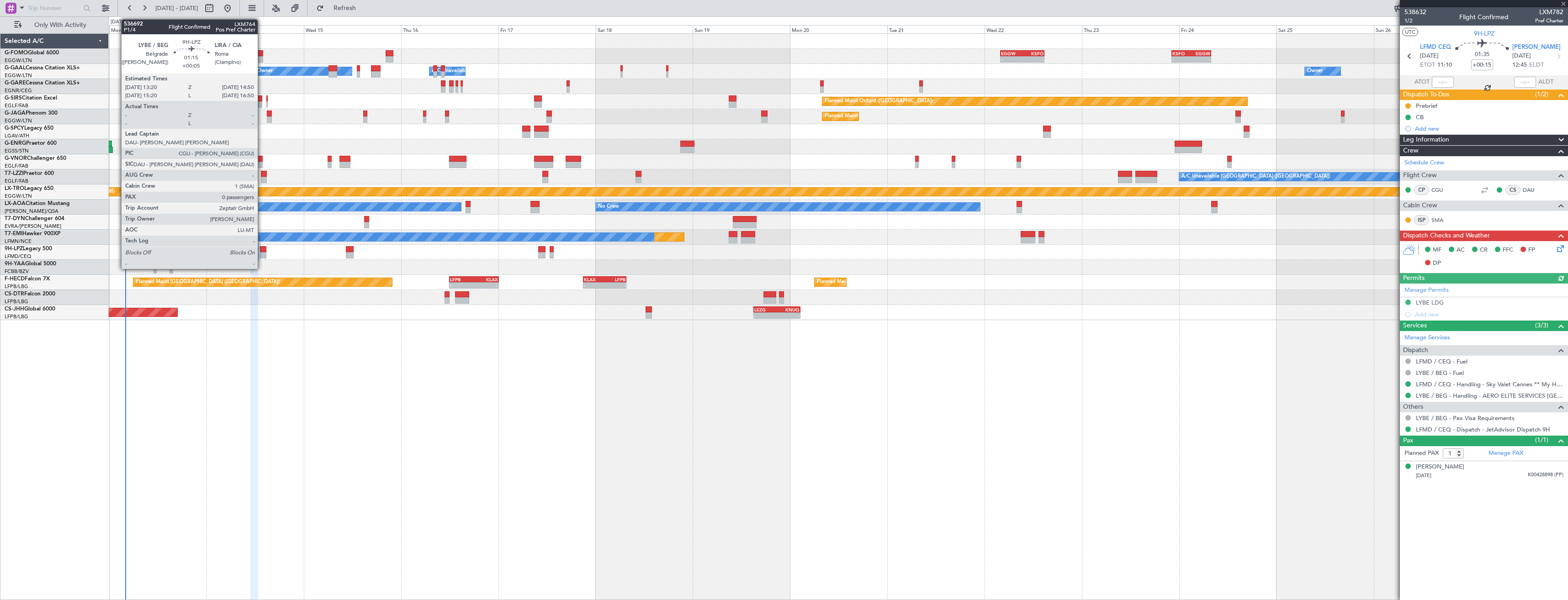
click at [262, 252] on div at bounding box center [263, 255] width 7 height 7
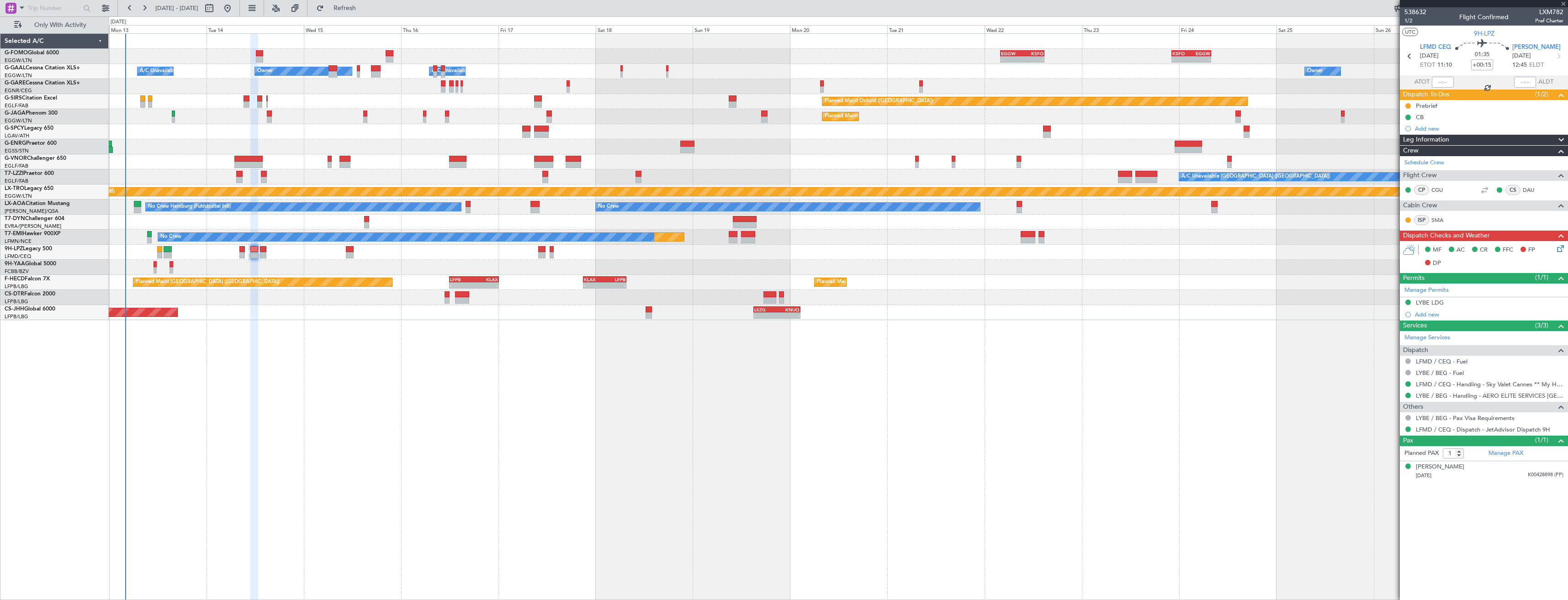
type input "+00:05"
type input "0"
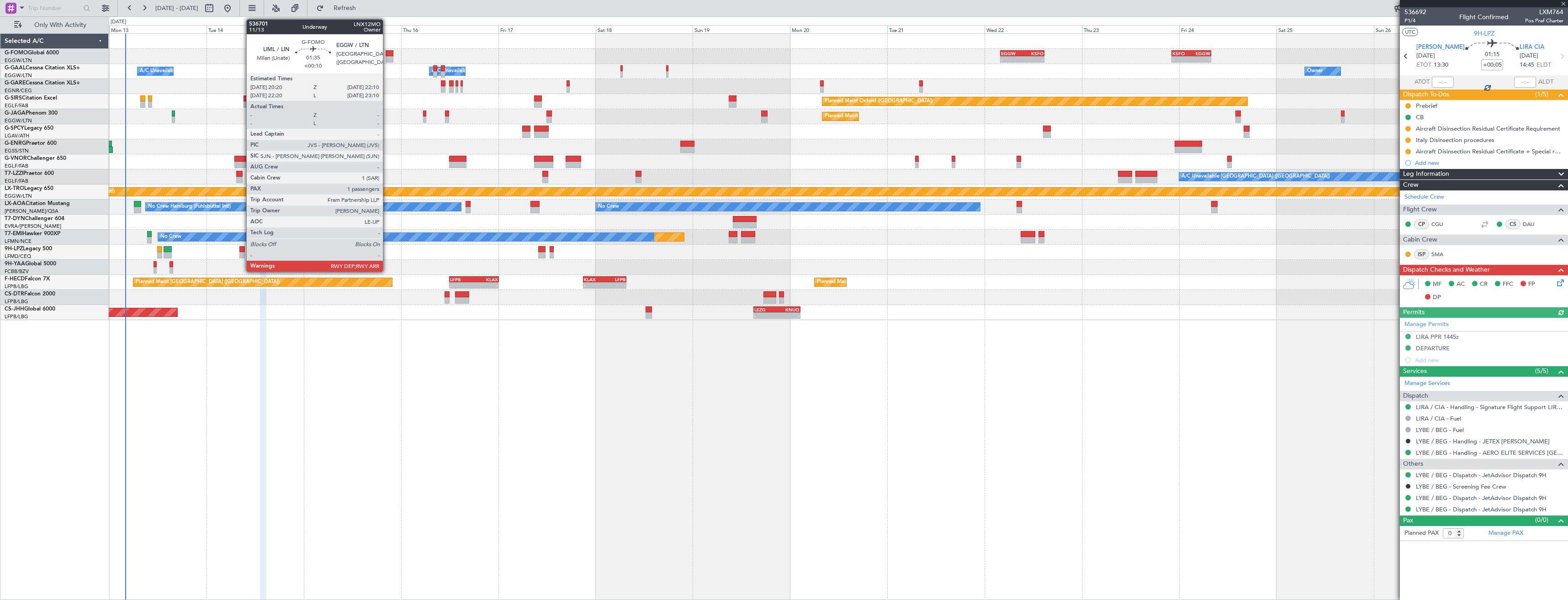
click at [387, 56] on div at bounding box center [389, 59] width 8 height 7
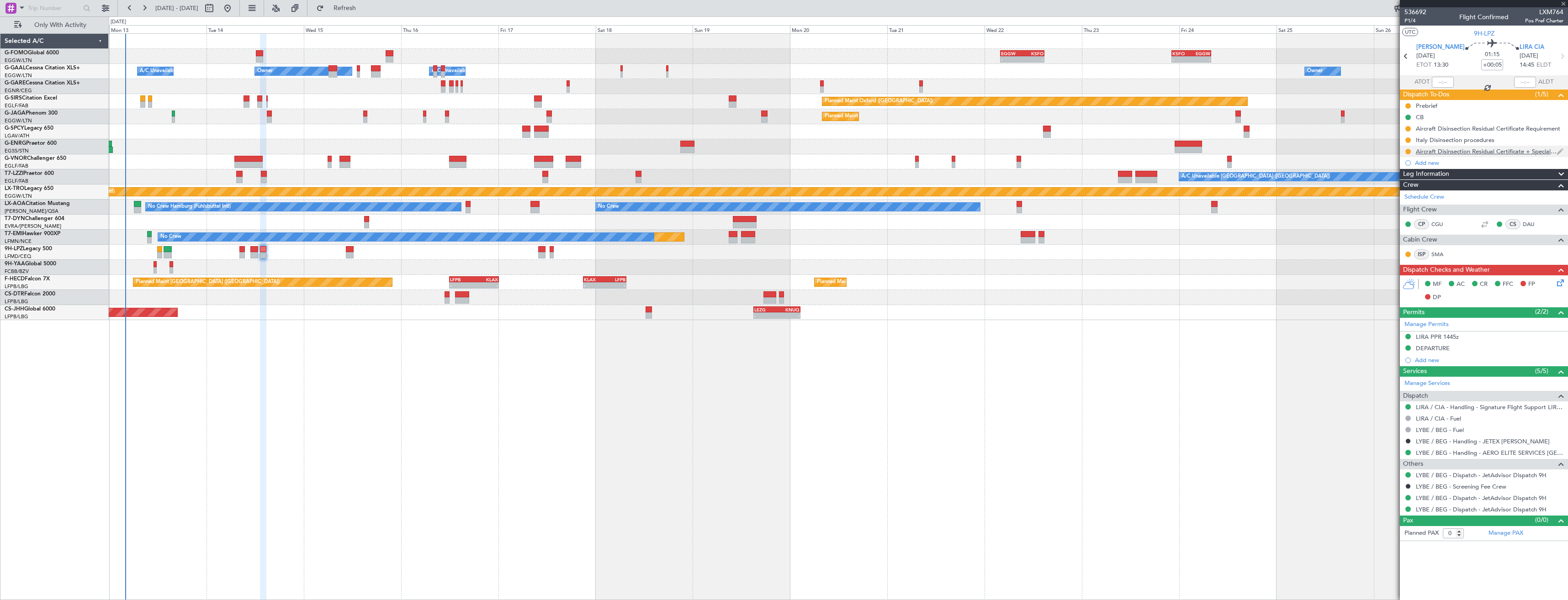
type input "+00:10"
type input "1"
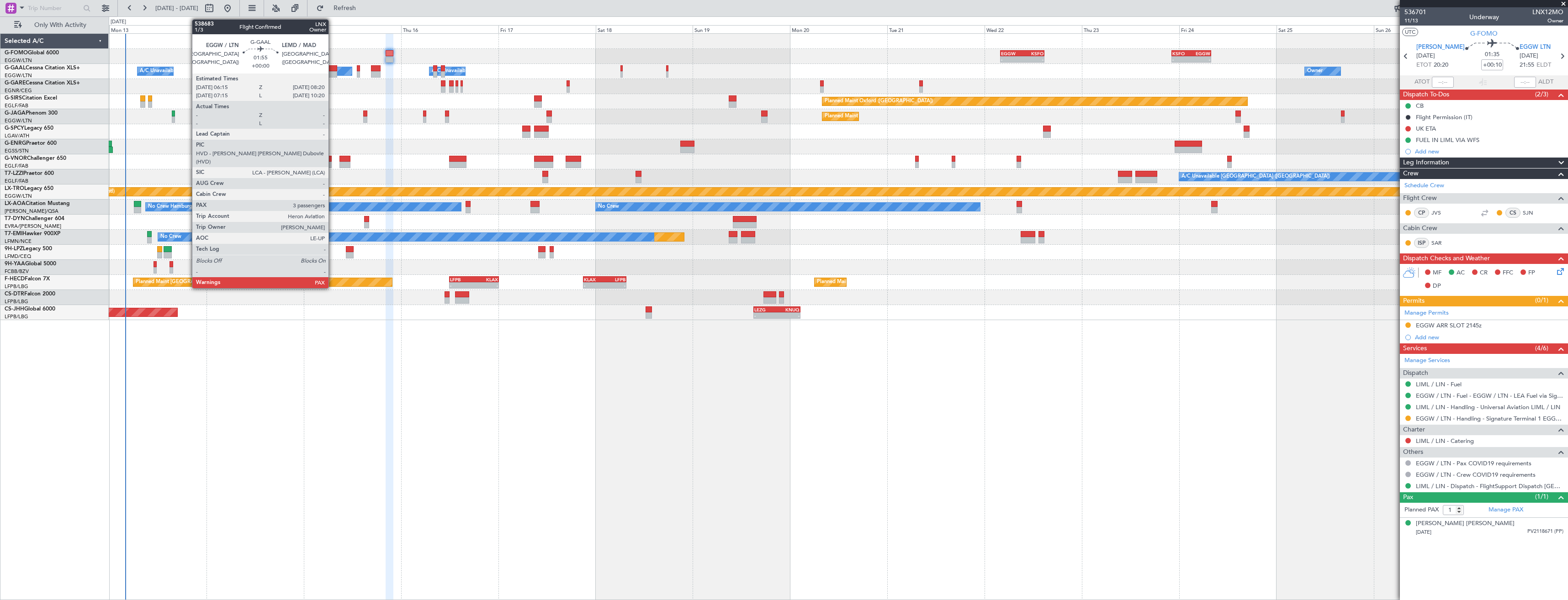
click at [332, 73] on div at bounding box center [333, 74] width 9 height 7
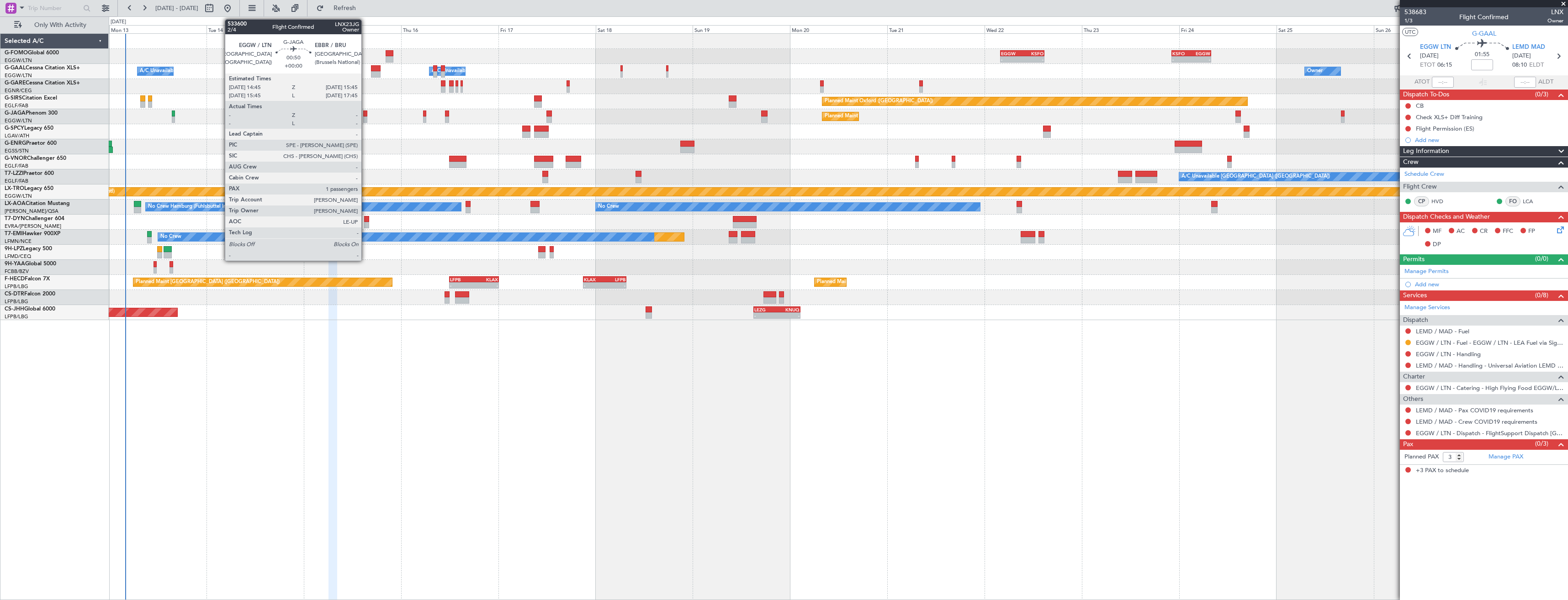
click at [365, 117] on div at bounding box center [365, 119] width 4 height 7
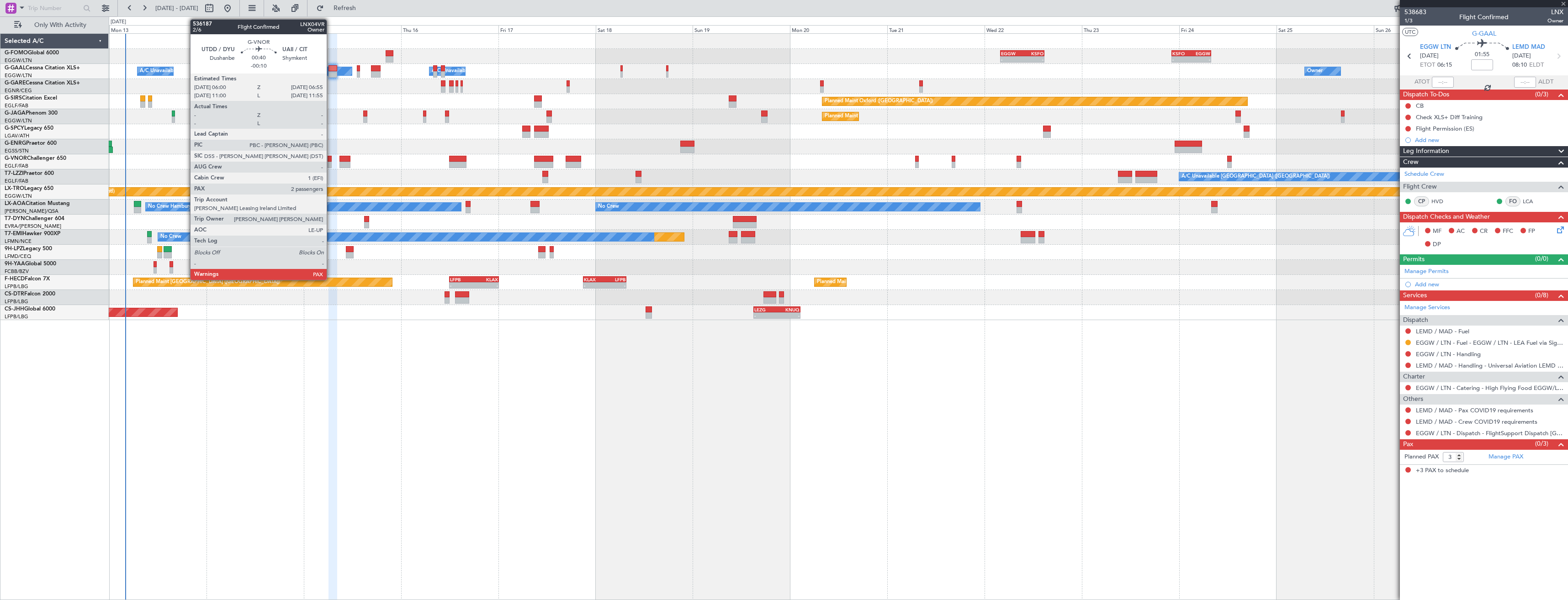
type input "1"
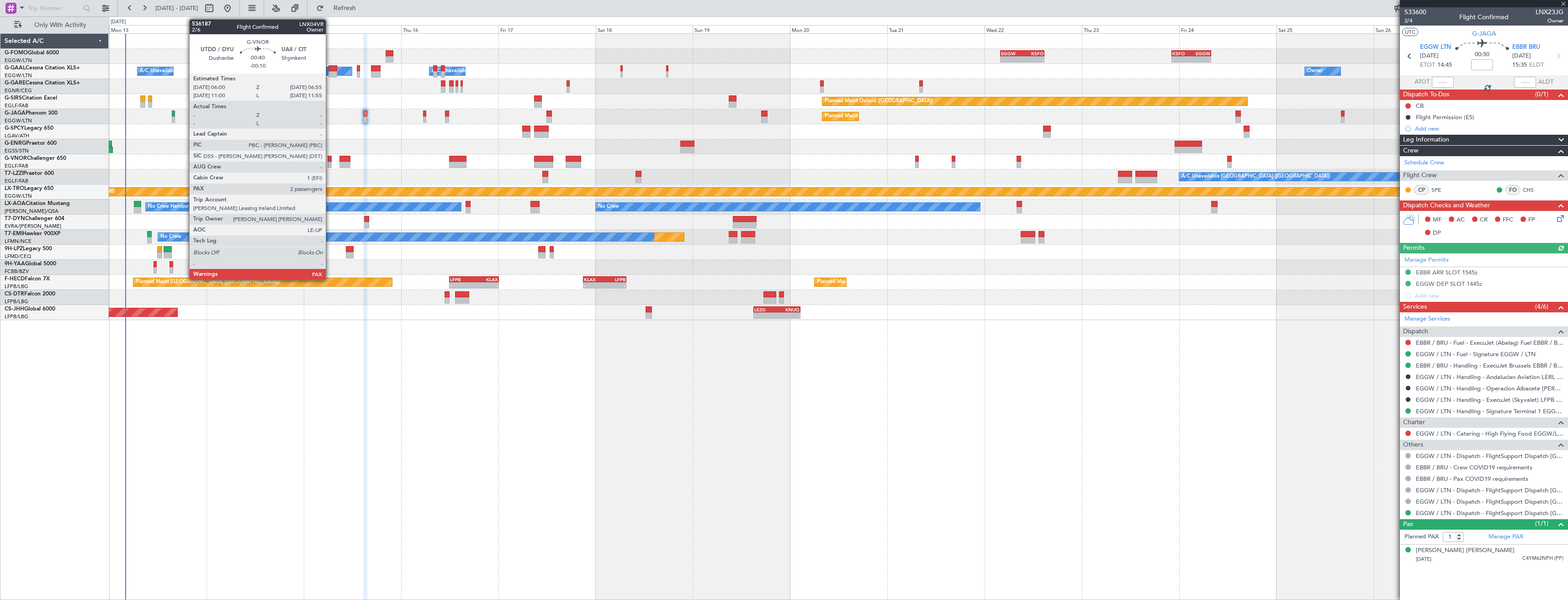
click at [330, 161] on div at bounding box center [329, 159] width 4 height 7
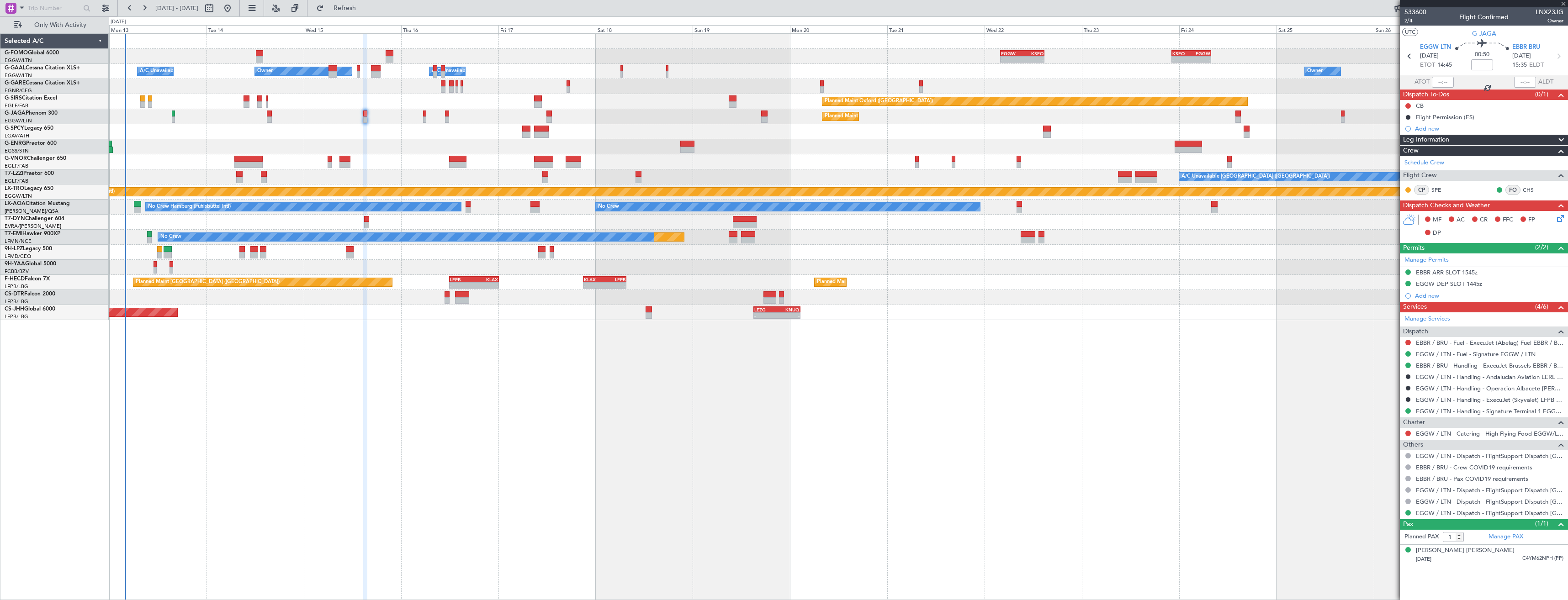
type input "-00:10"
type input "2"
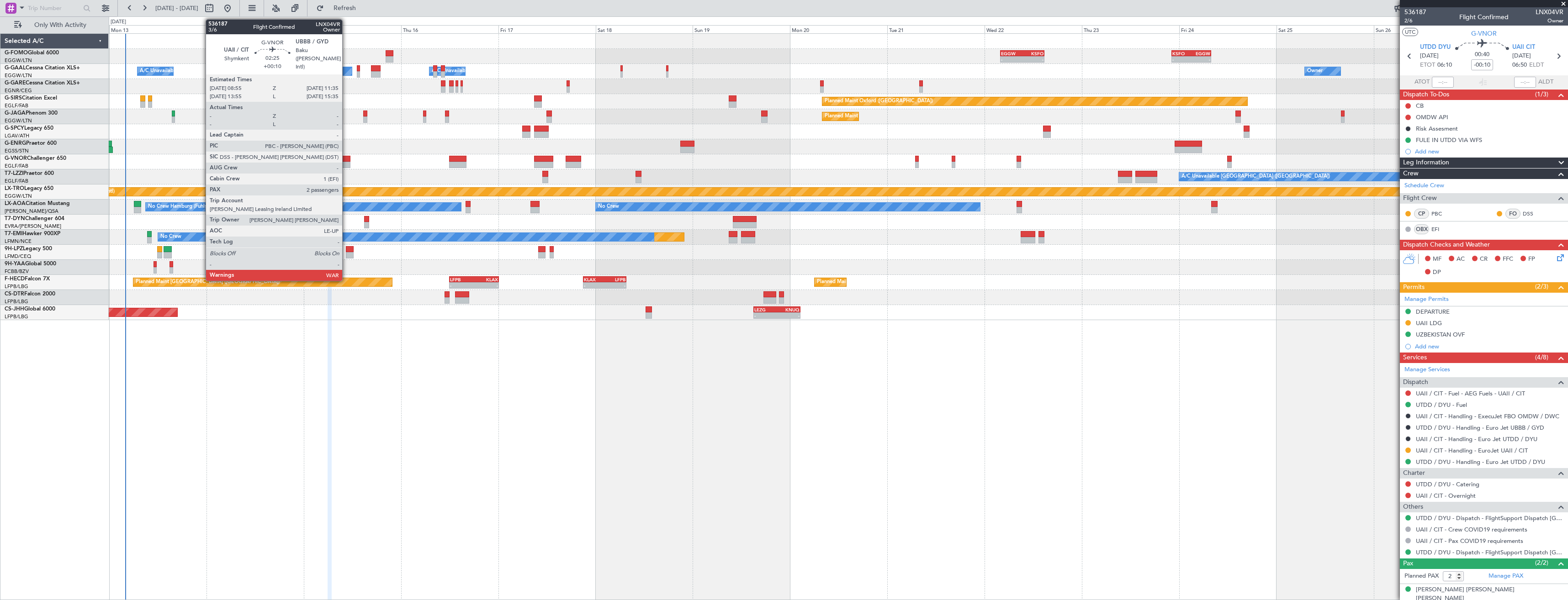
click at [346, 162] on div at bounding box center [345, 165] width 11 height 7
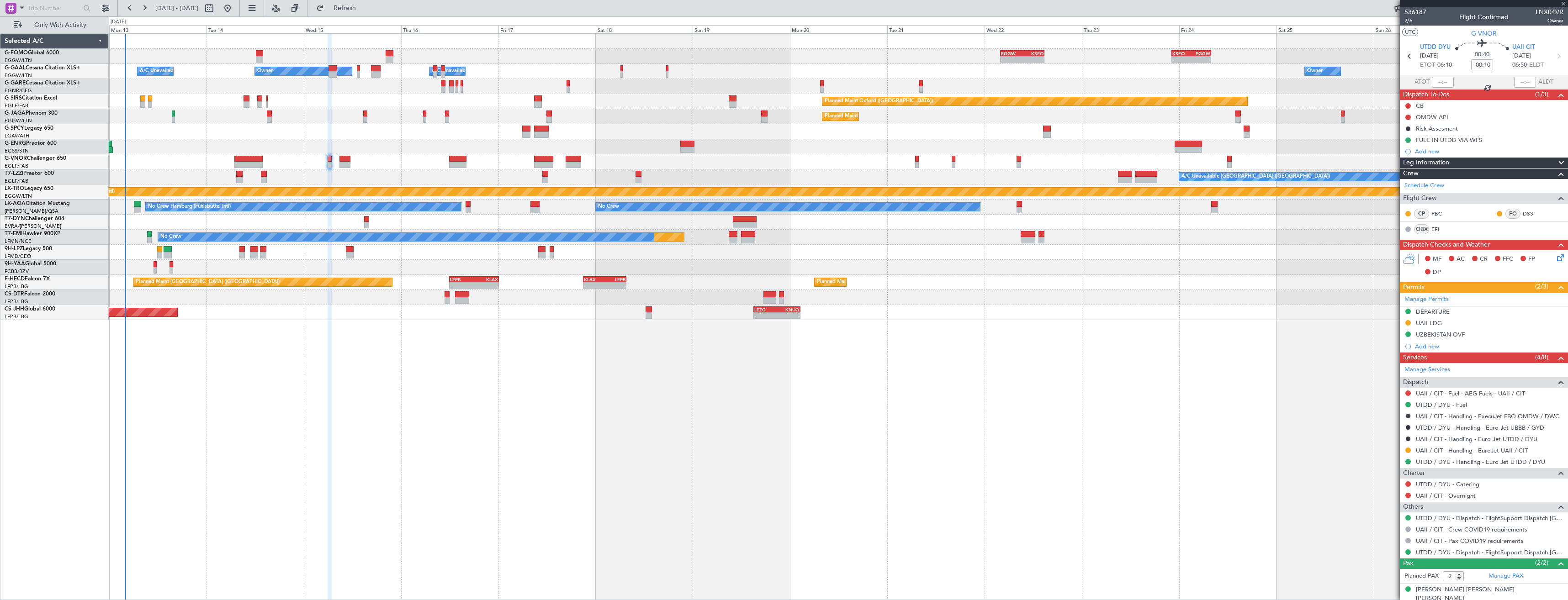
type input "+00:10"
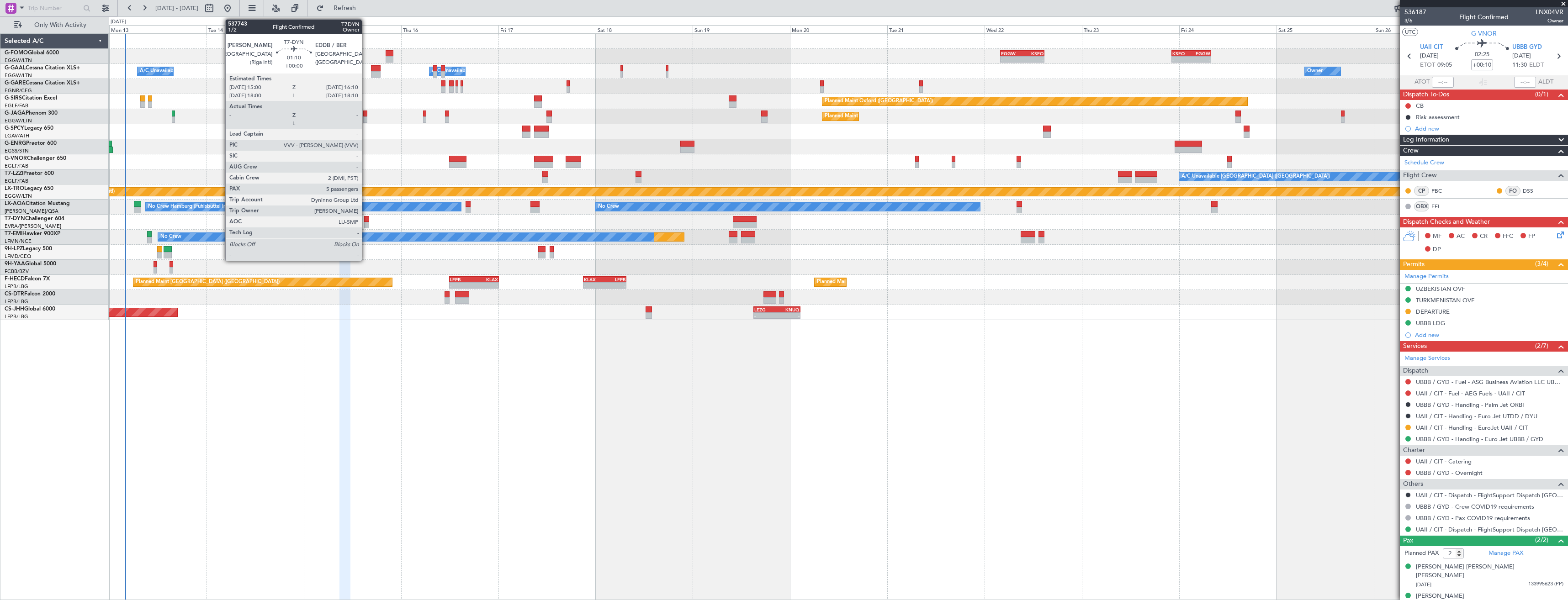
click at [366, 221] on div at bounding box center [366, 219] width 5 height 7
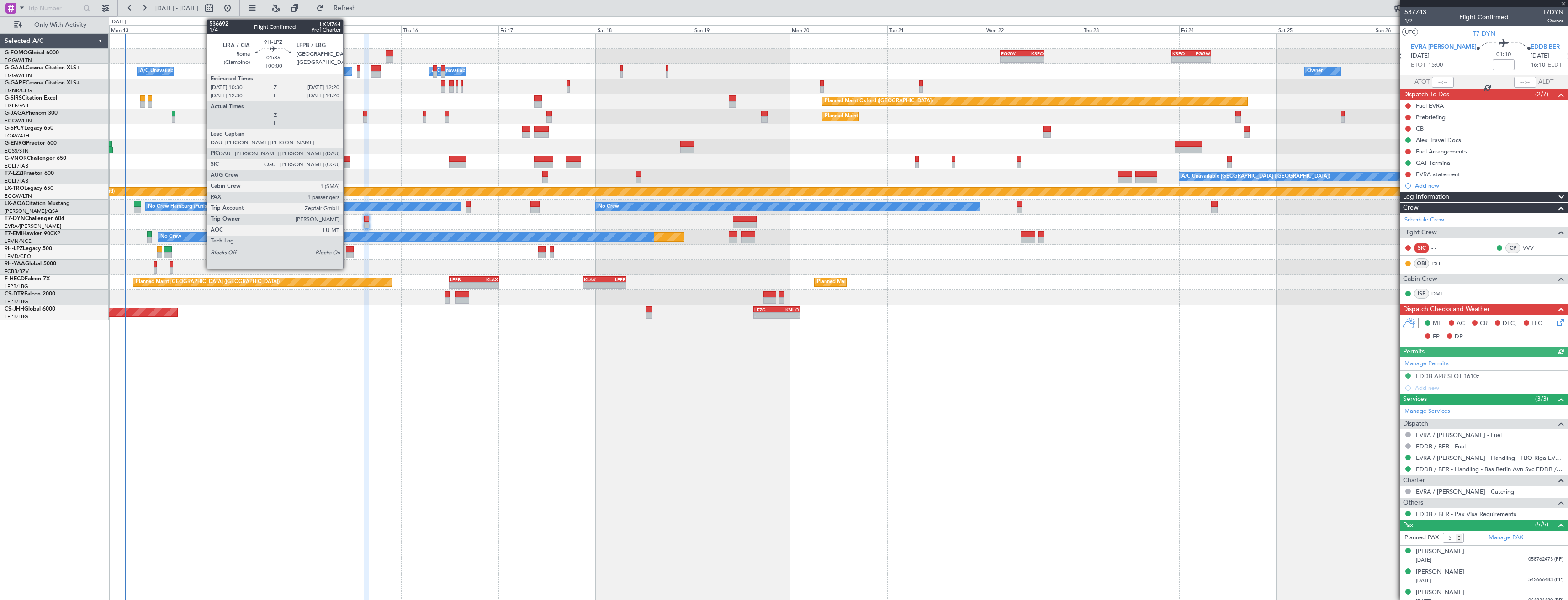
click at [347, 254] on div at bounding box center [349, 255] width 8 height 7
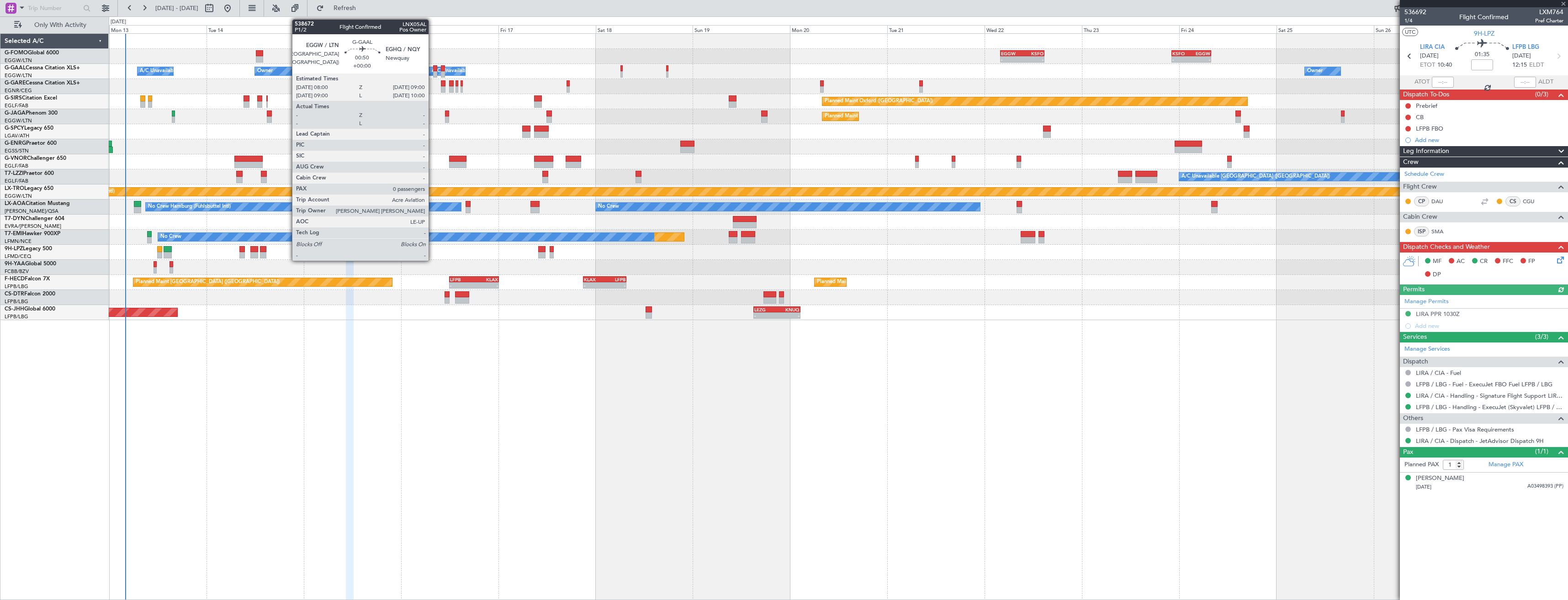
click at [433, 76] on div at bounding box center [435, 74] width 4 height 7
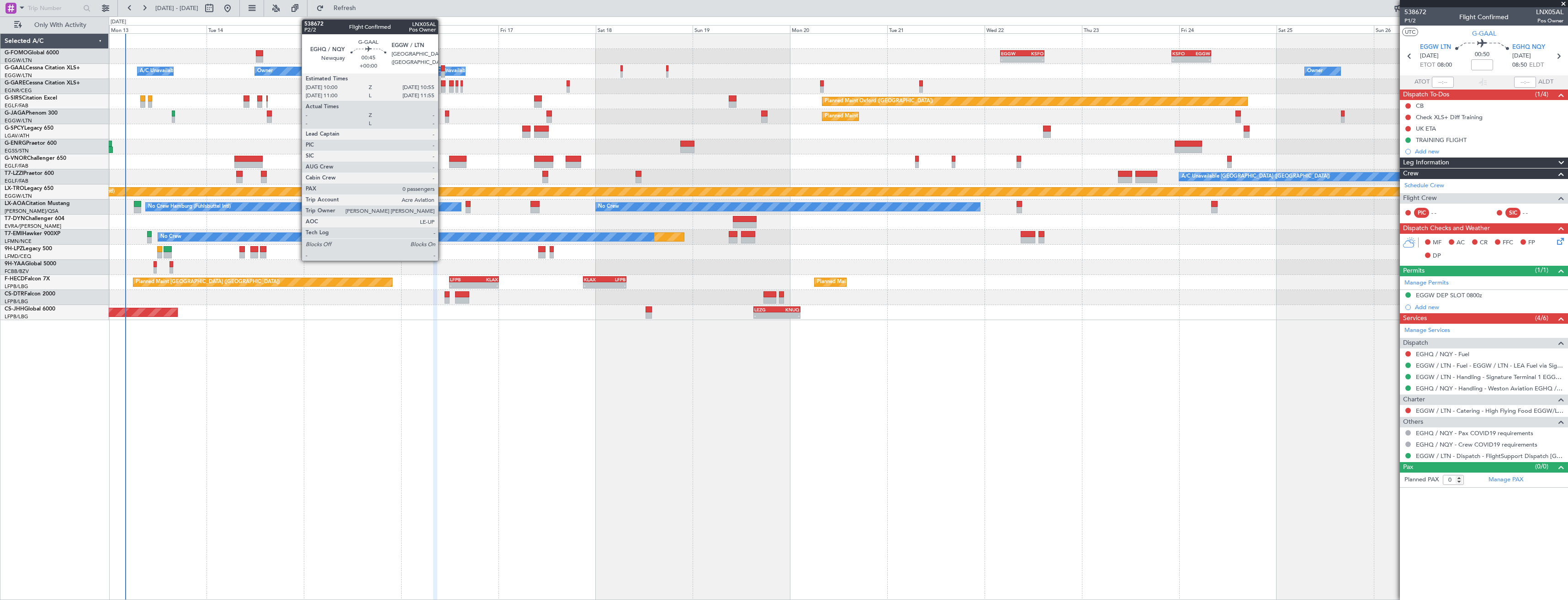
click at [443, 75] on div at bounding box center [443, 74] width 4 height 7
click at [444, 87] on div at bounding box center [443, 89] width 5 height 7
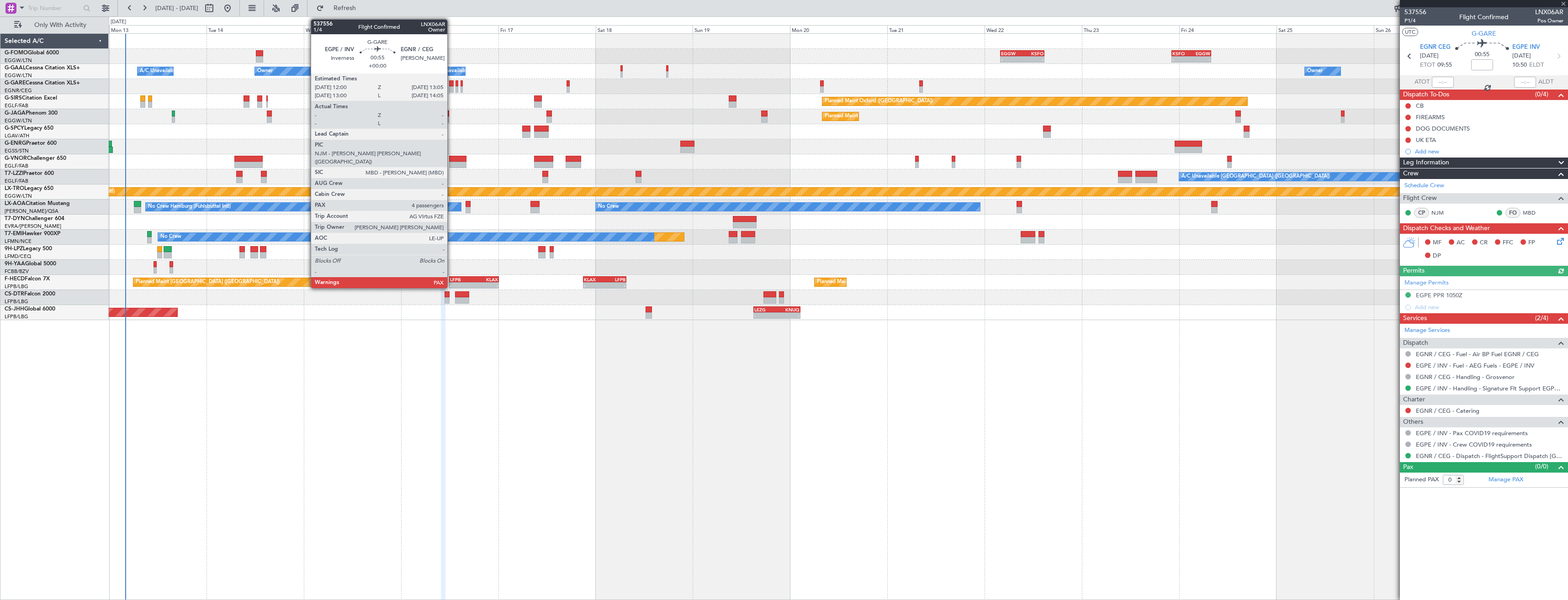
click at [452, 87] on div at bounding box center [452, 89] width 5 height 7
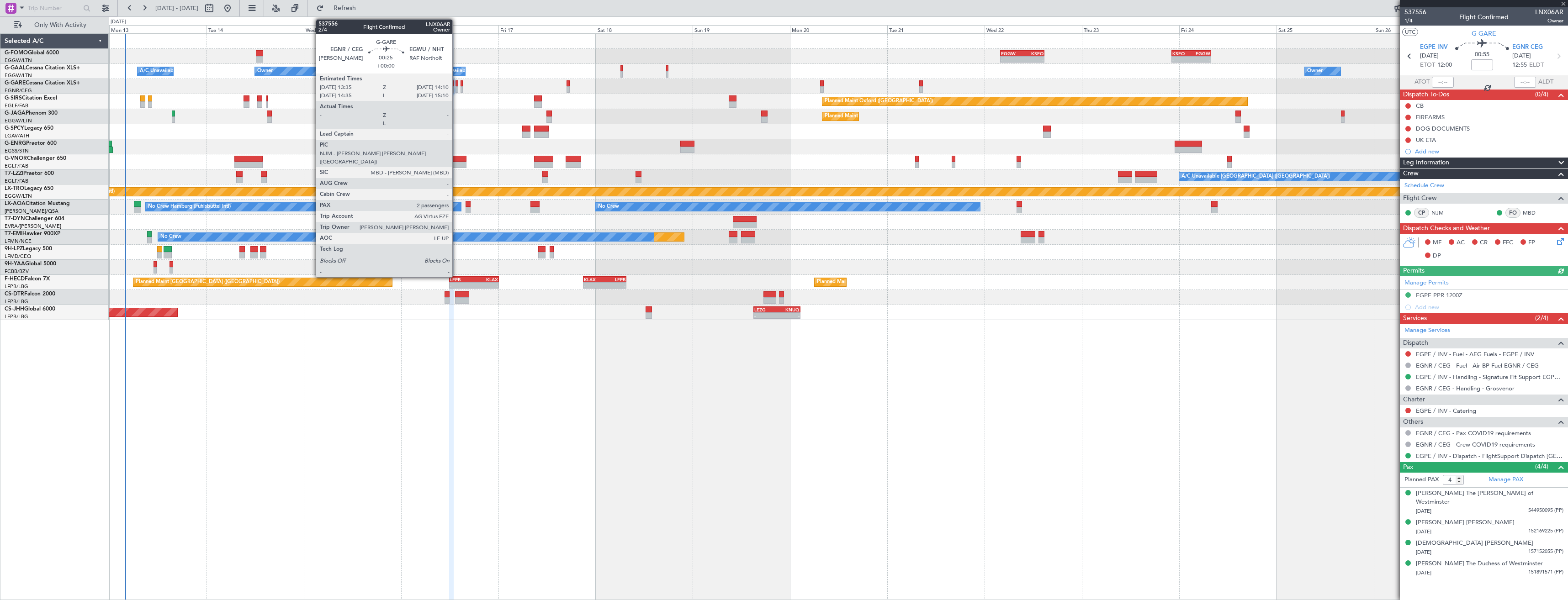
click at [457, 89] on div at bounding box center [457, 89] width 3 height 7
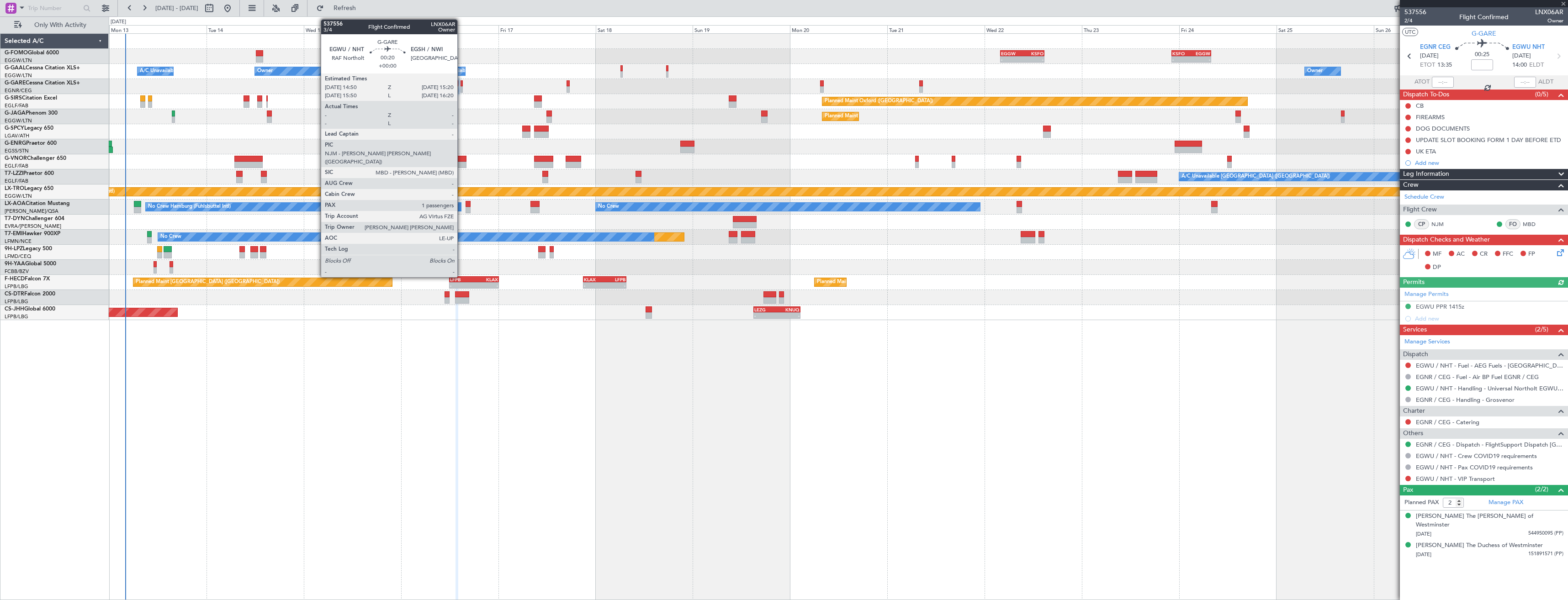
click at [461, 89] on div at bounding box center [462, 89] width 2 height 7
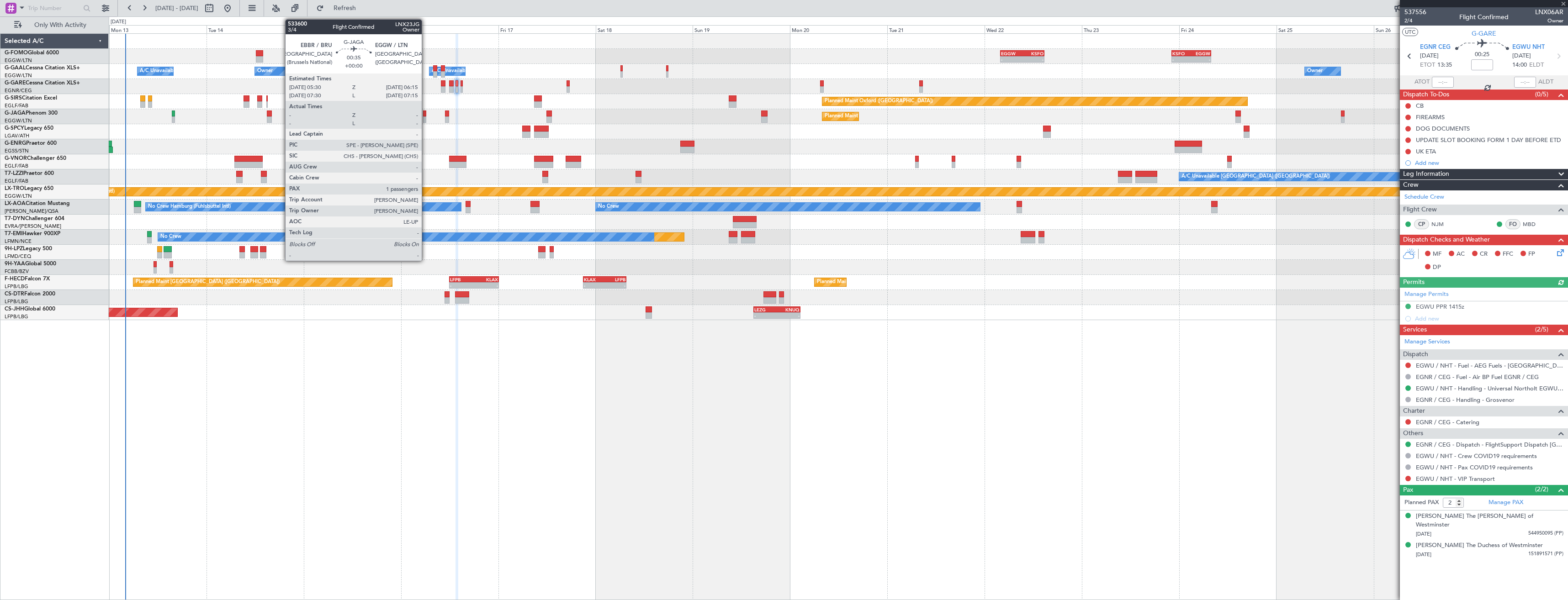
type input "1"
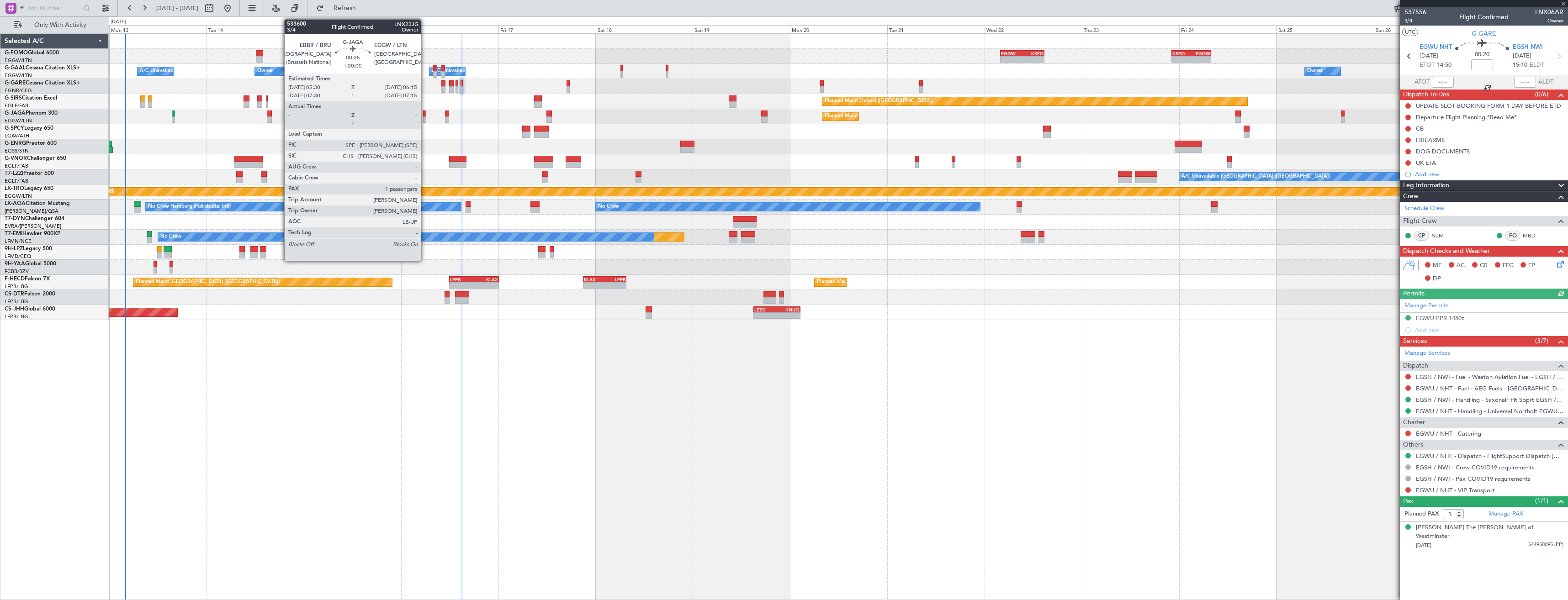
click at [425, 119] on div at bounding box center [424, 119] width 3 height 7
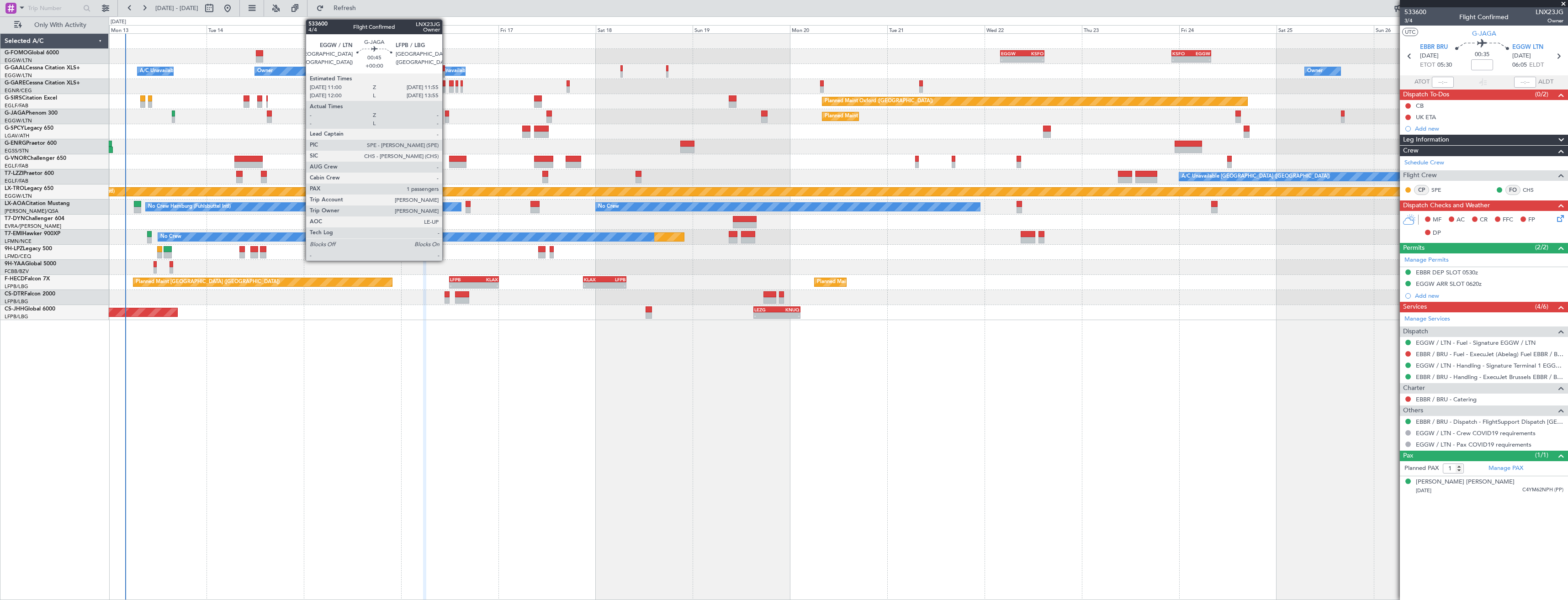
click at [446, 119] on div at bounding box center [447, 119] width 4 height 7
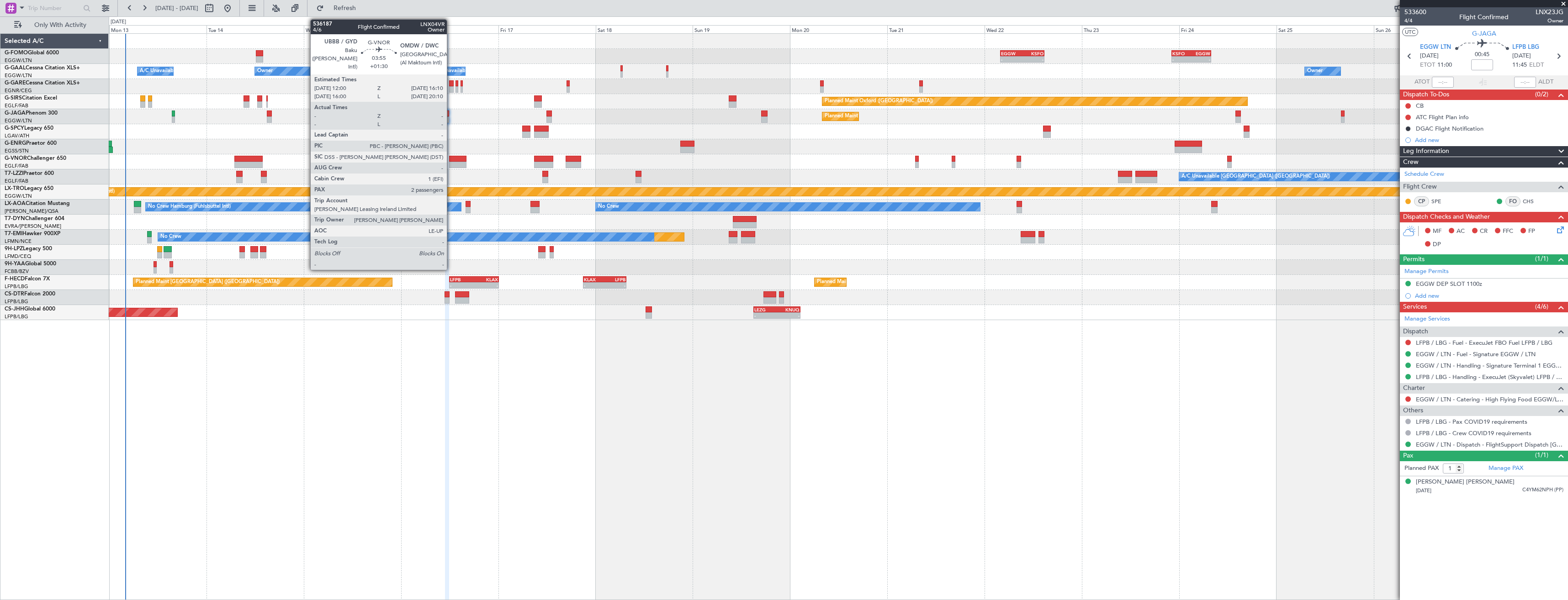
click at [451, 164] on div at bounding box center [458, 165] width 17 height 7
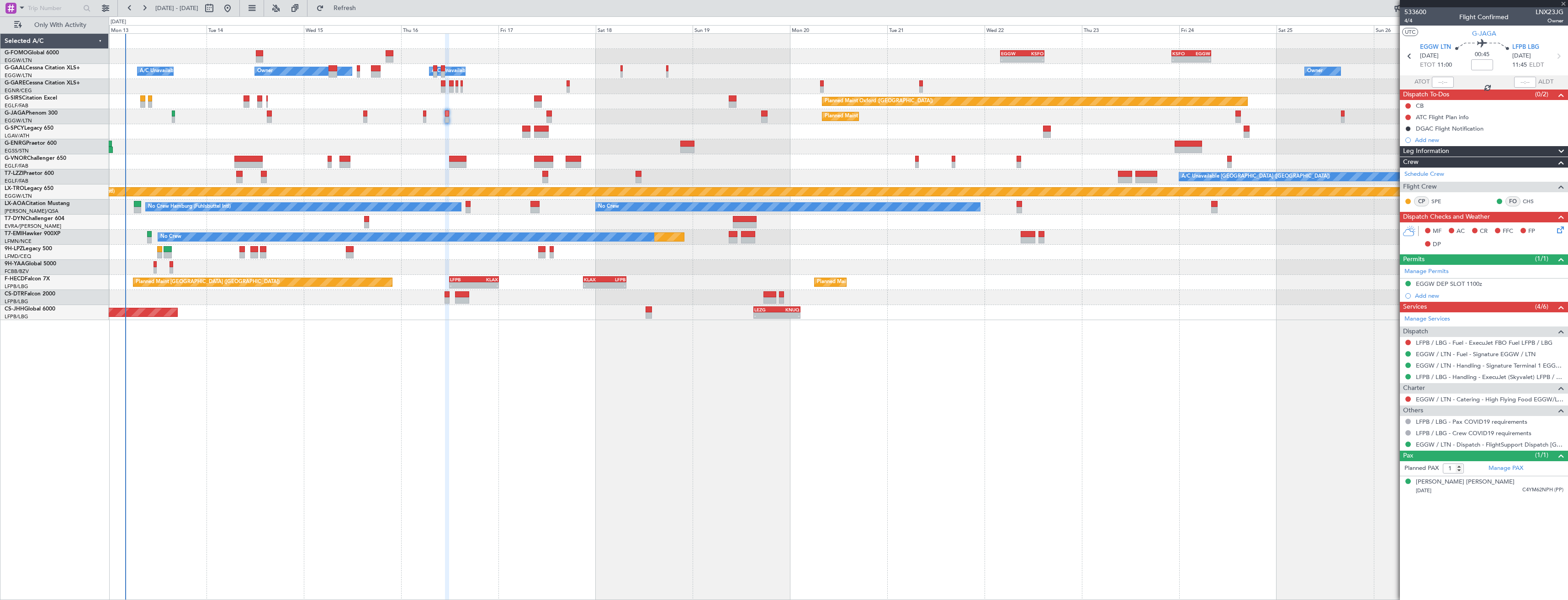
type input "+01:30"
type input "2"
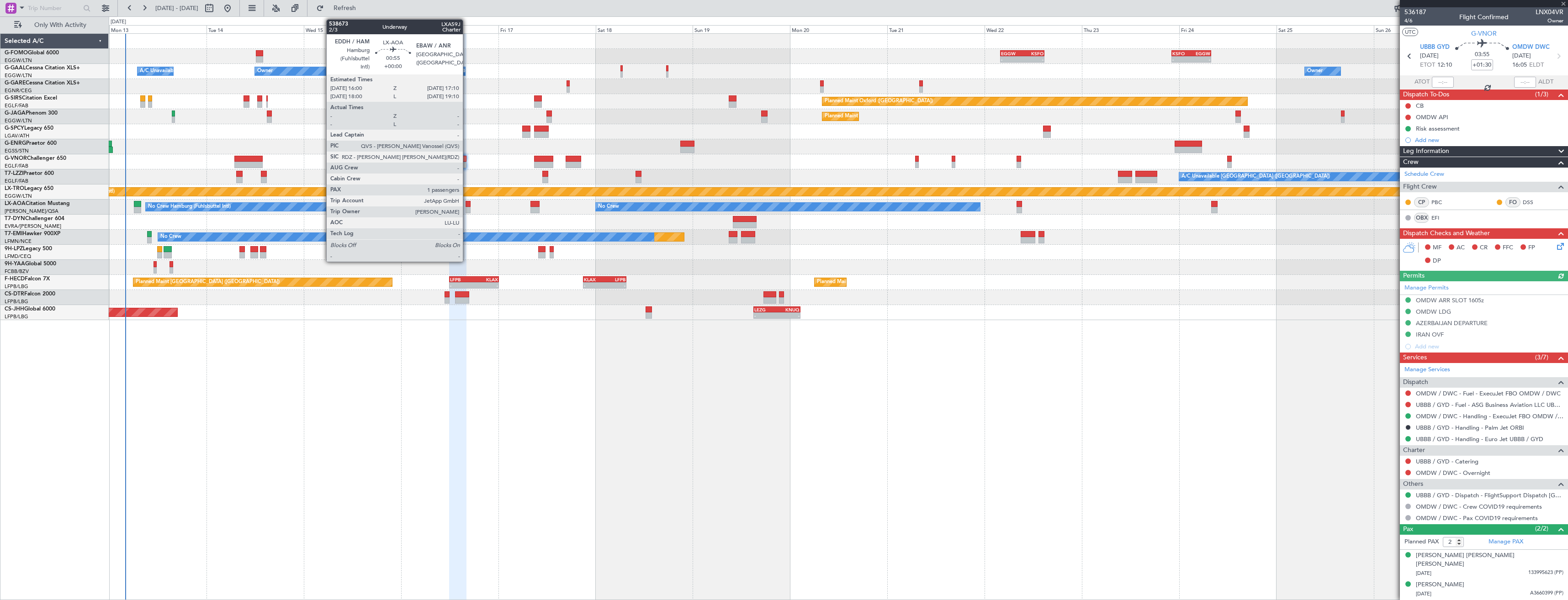
click at [467, 209] on div at bounding box center [468, 210] width 5 height 7
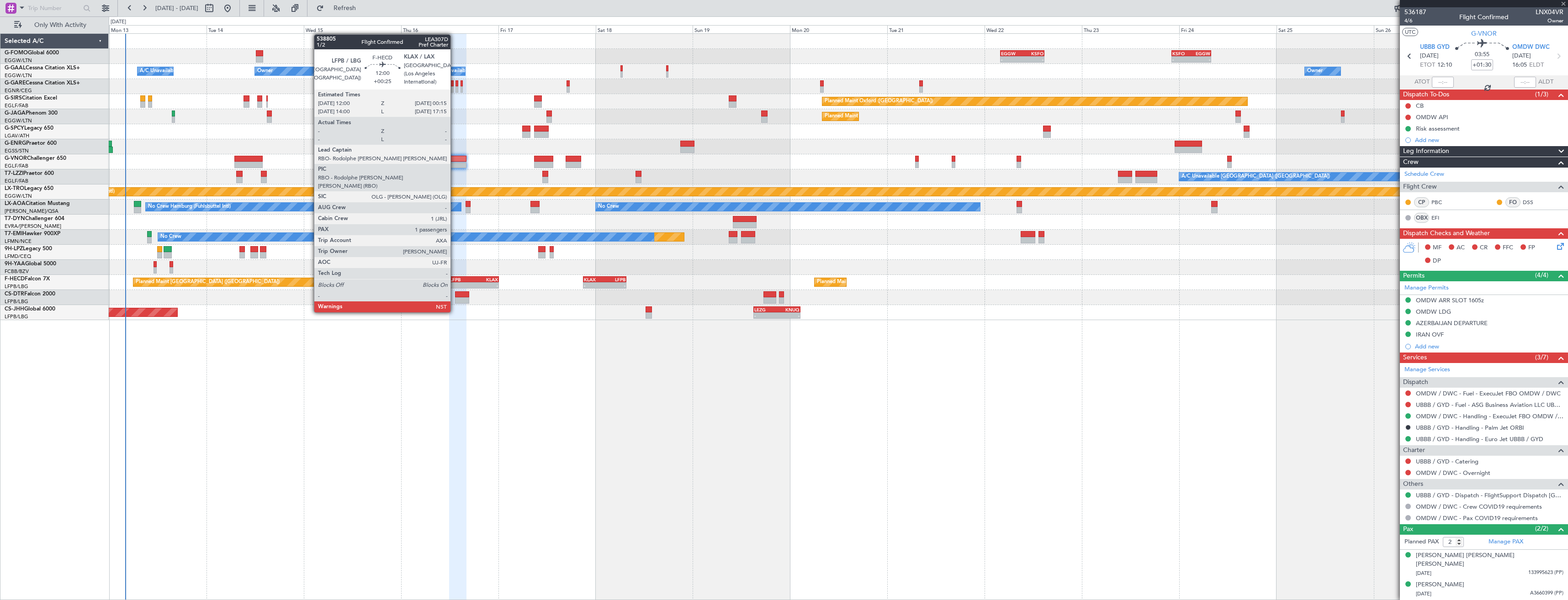
type input "1"
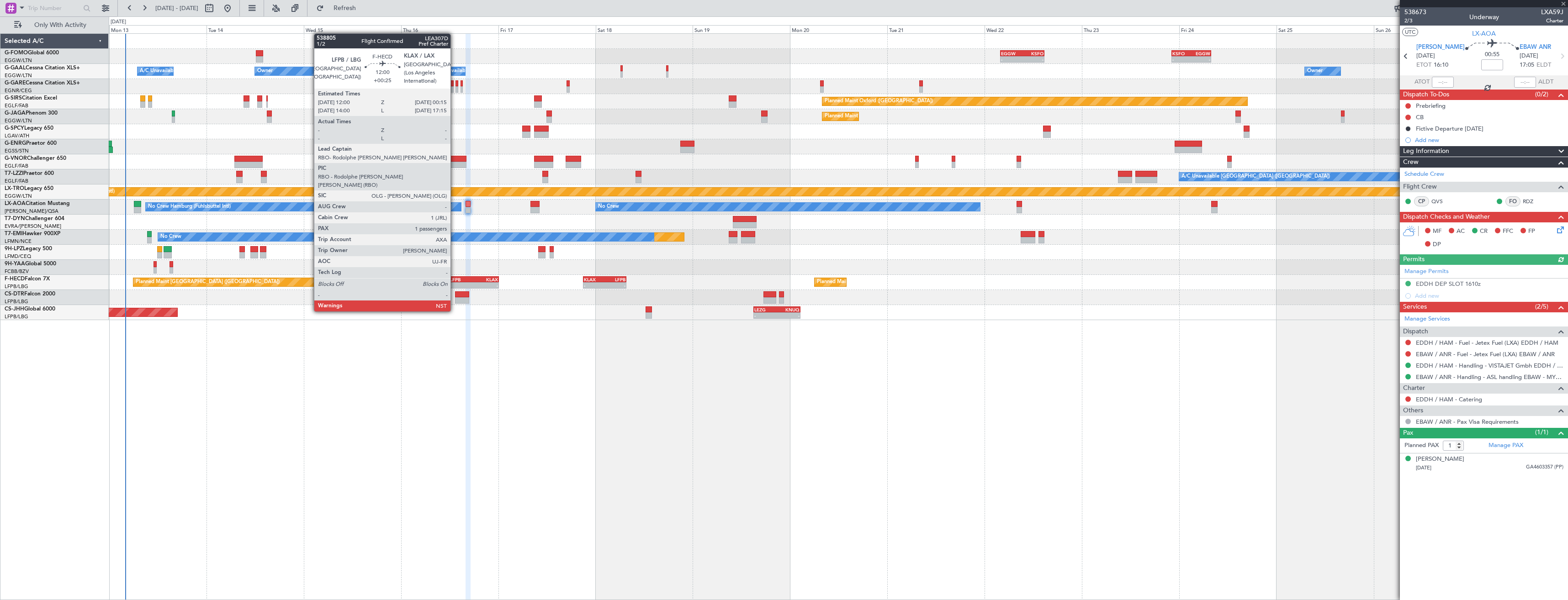
click at [455, 286] on div "-" at bounding box center [462, 285] width 24 height 5
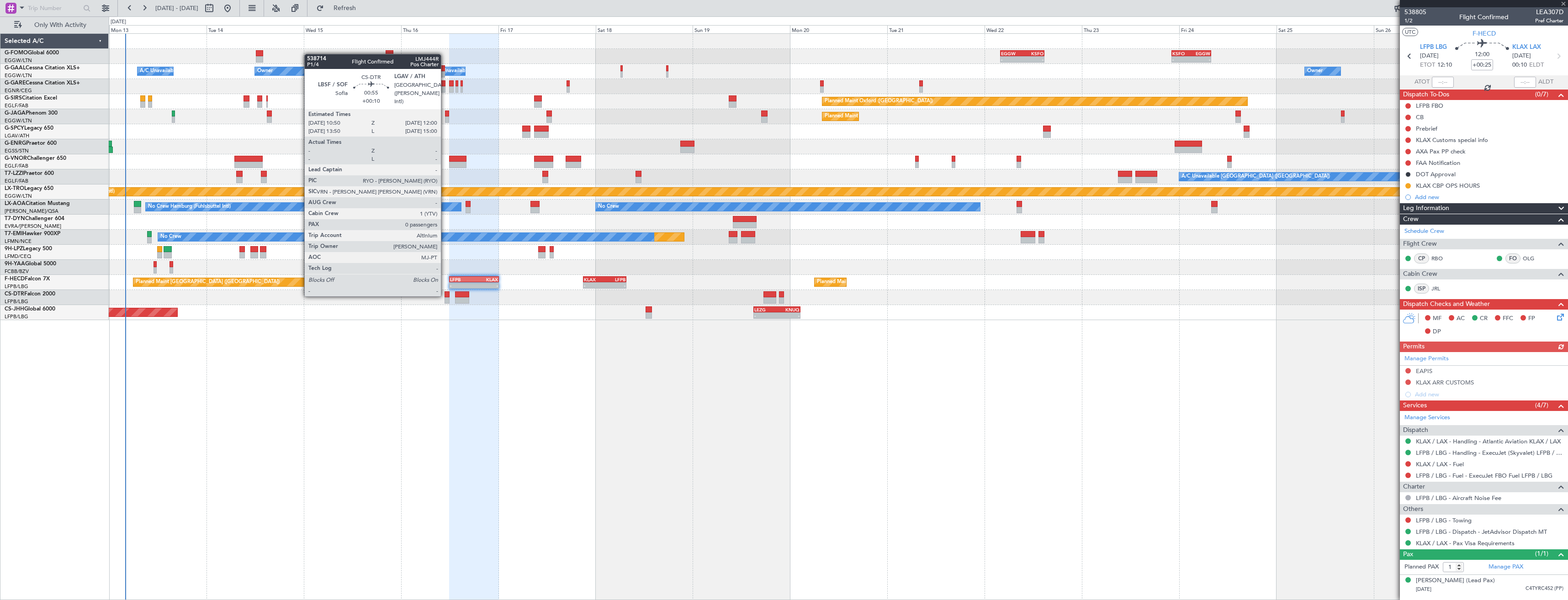
click at [445, 296] on div at bounding box center [447, 295] width 5 height 7
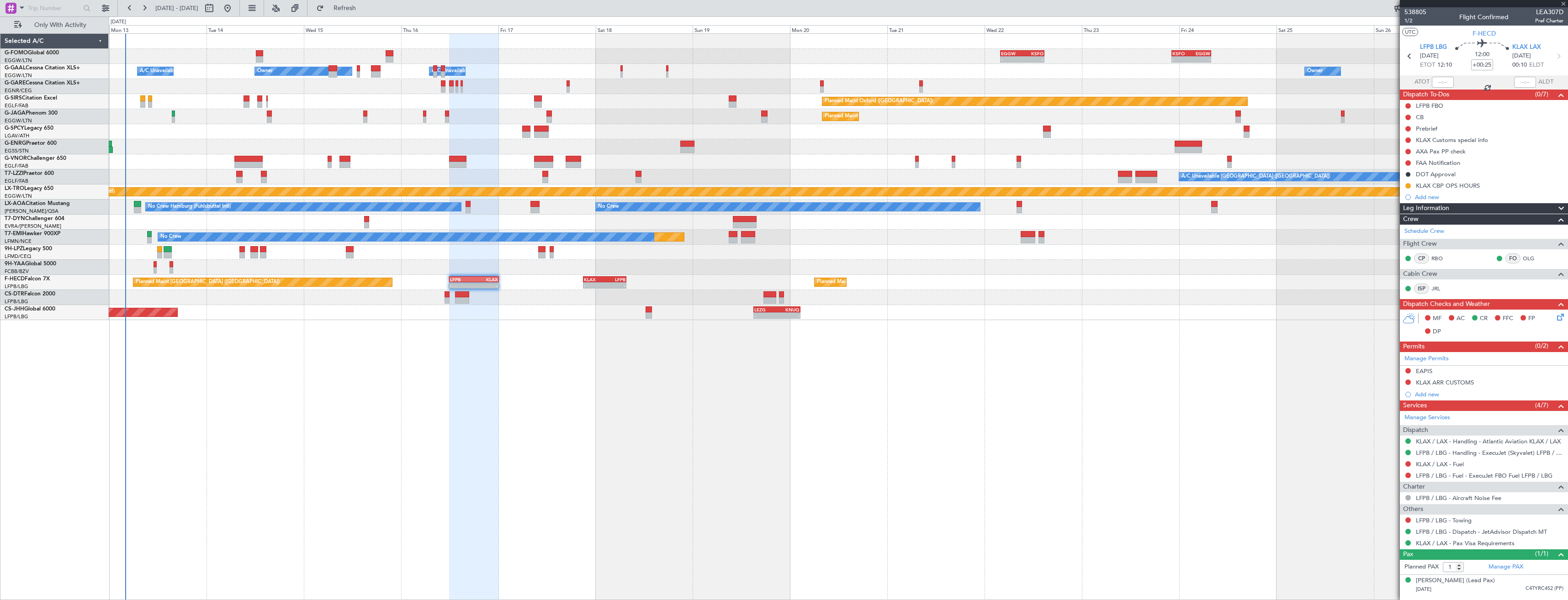
type input "+00:10"
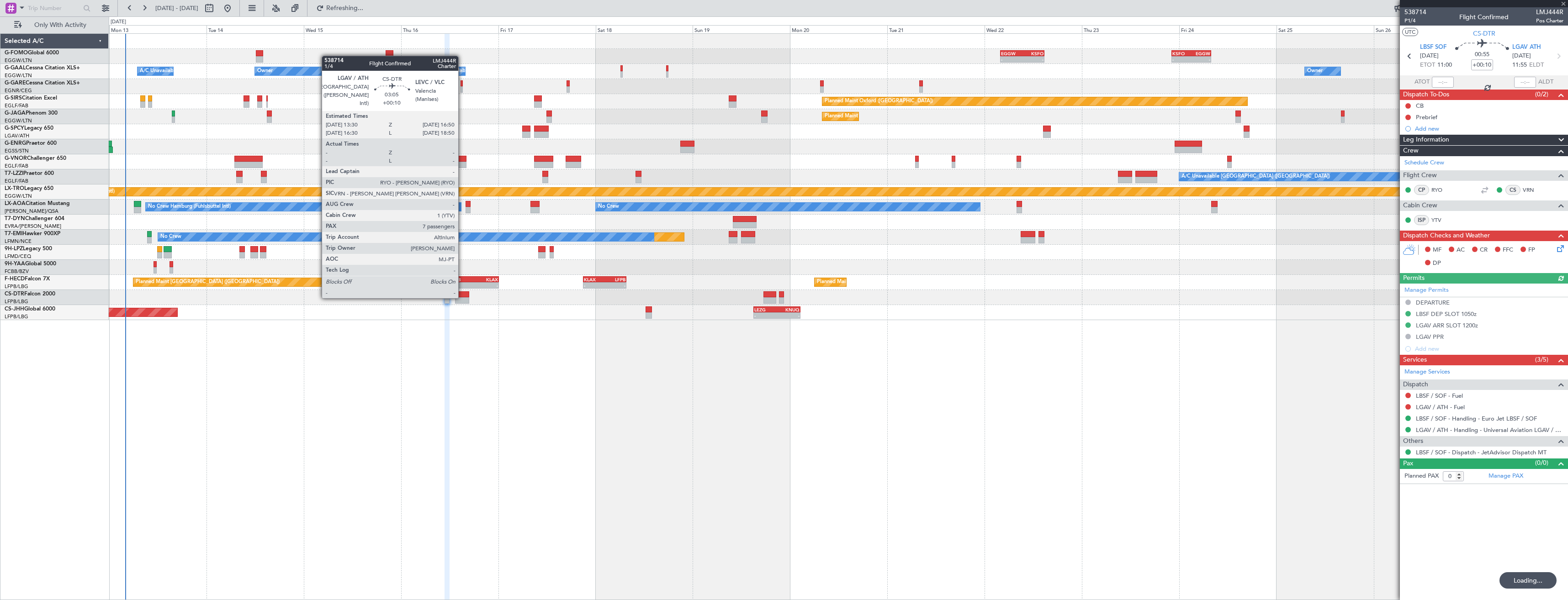
click at [463, 298] on div at bounding box center [462, 301] width 14 height 7
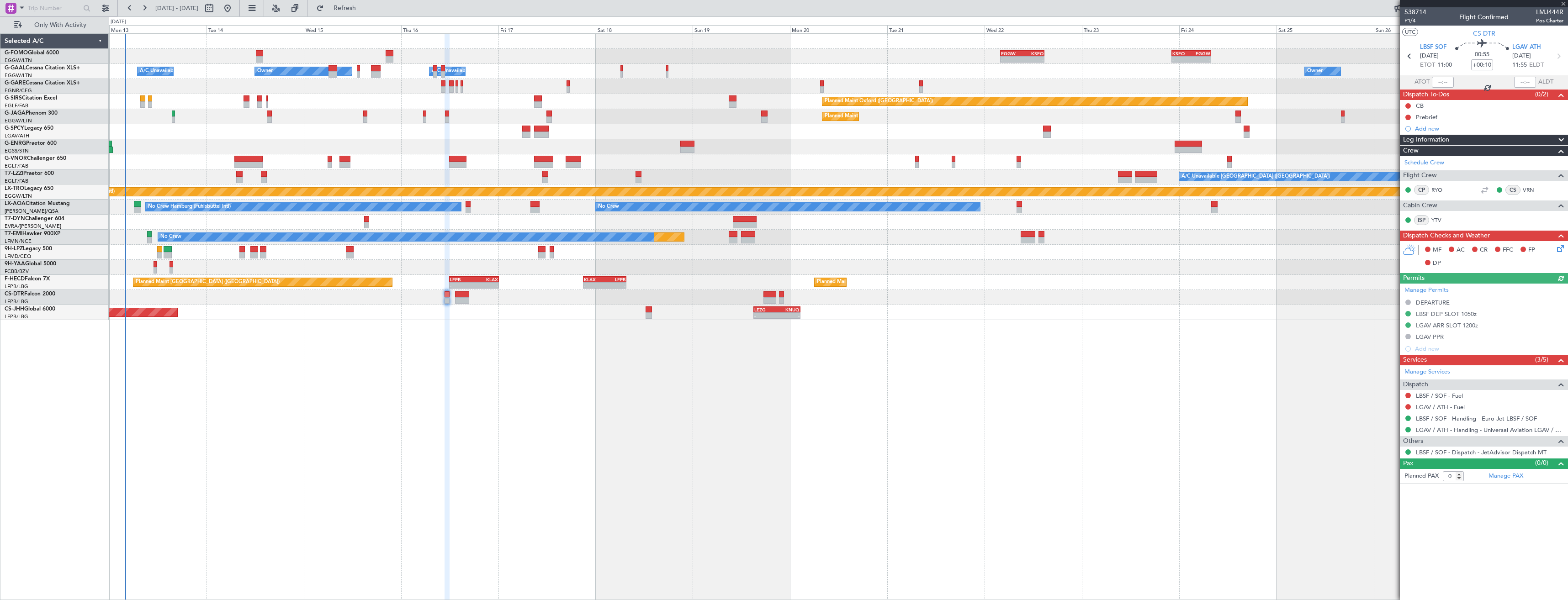
type input "7"
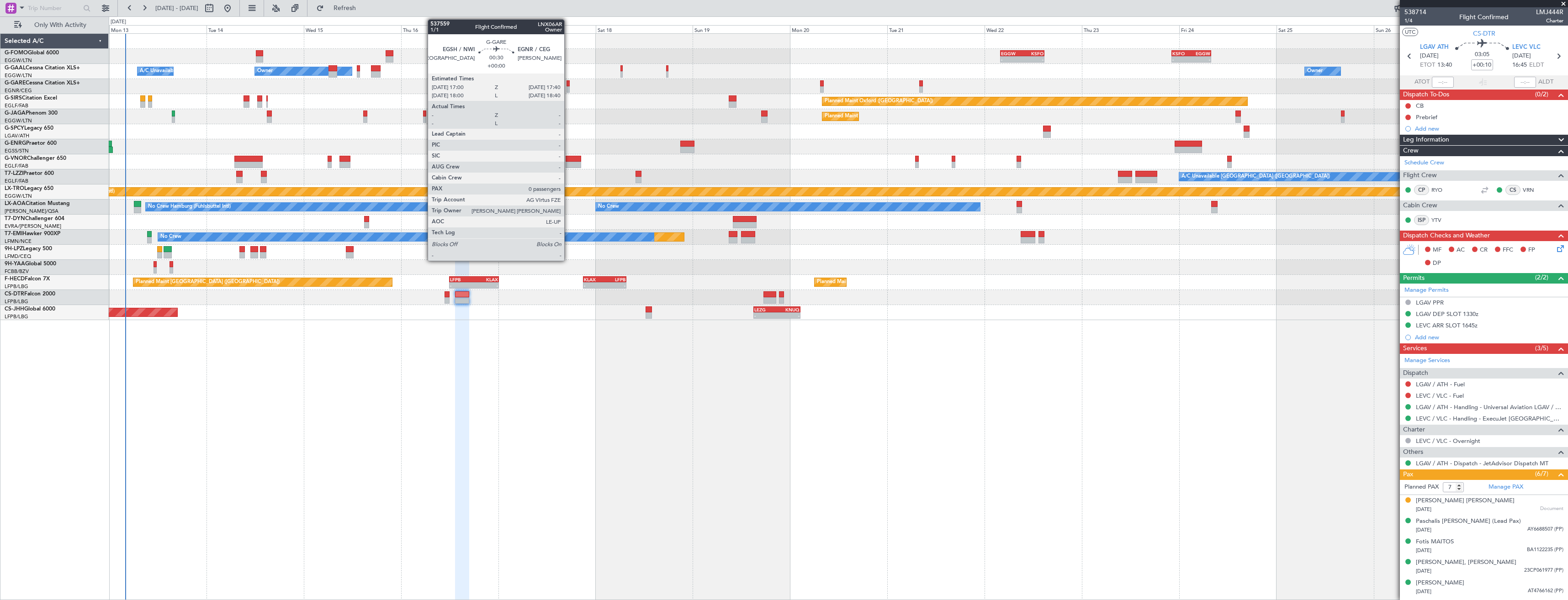
click at [569, 86] on div at bounding box center [568, 83] width 3 height 7
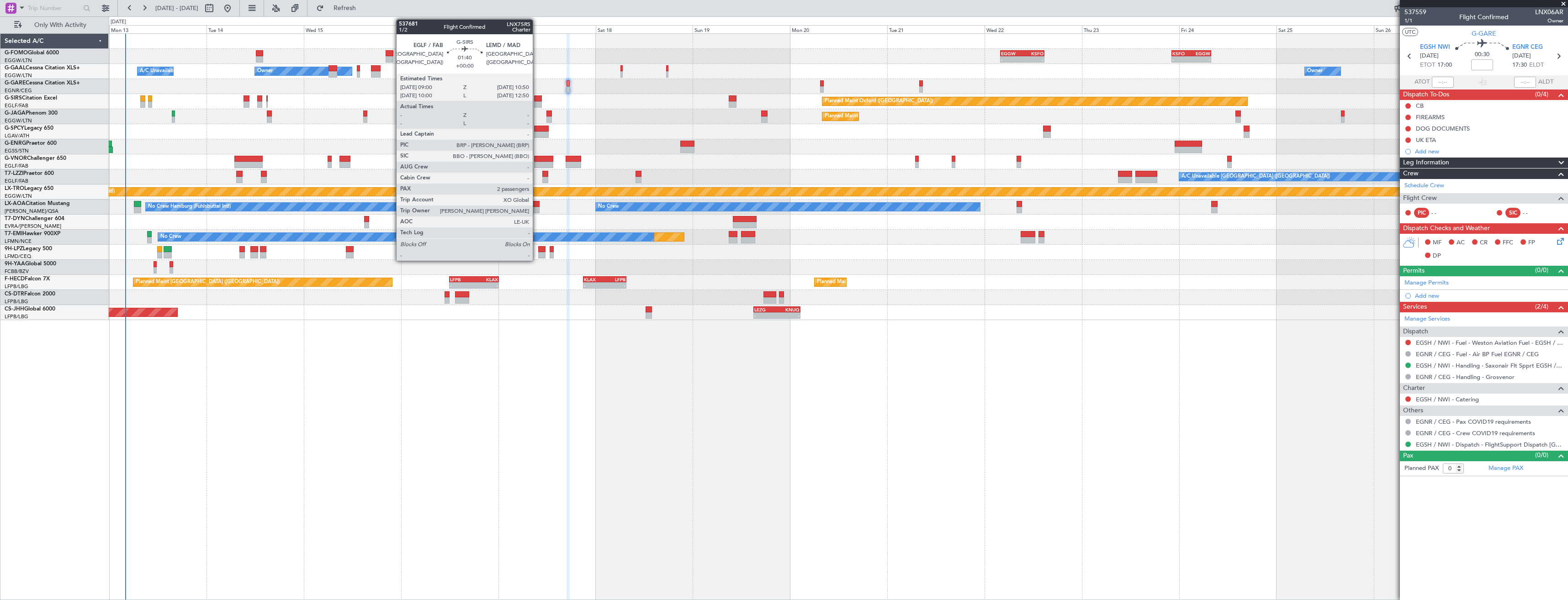
click at [537, 102] on div at bounding box center [537, 105] width 8 height 7
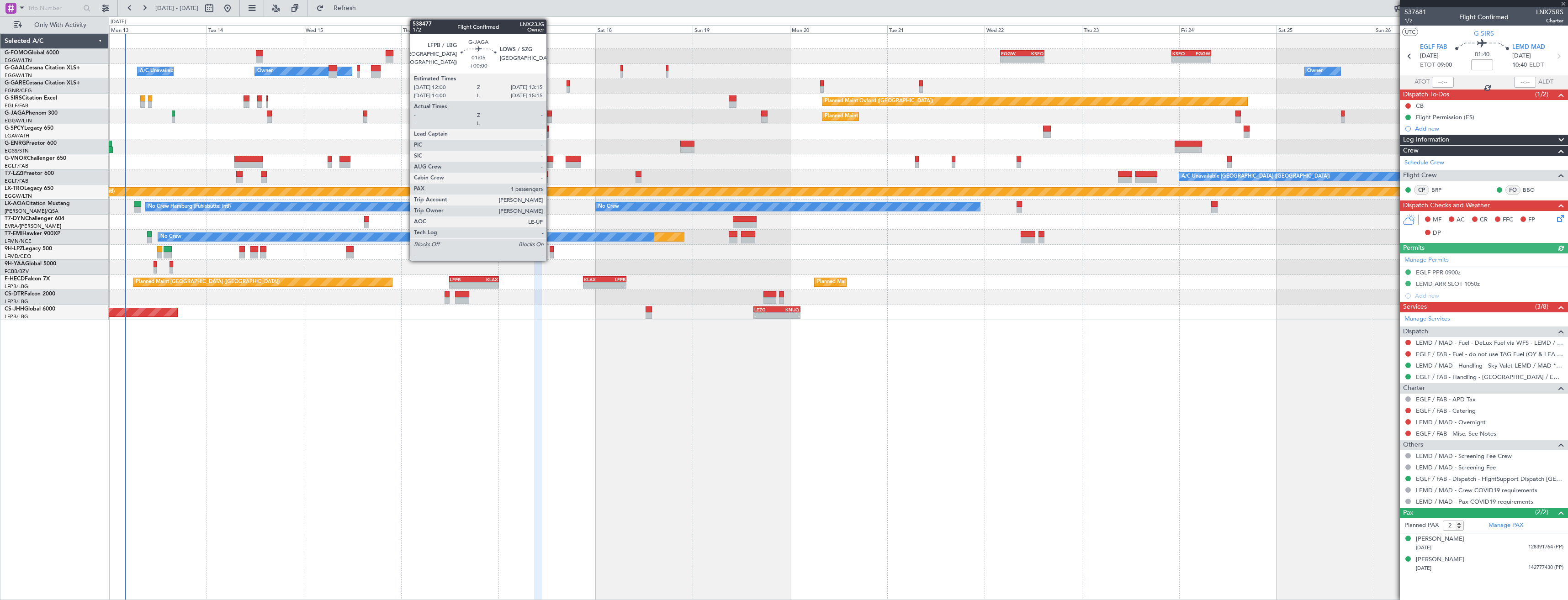
click at [550, 115] on div at bounding box center [549, 114] width 5 height 7
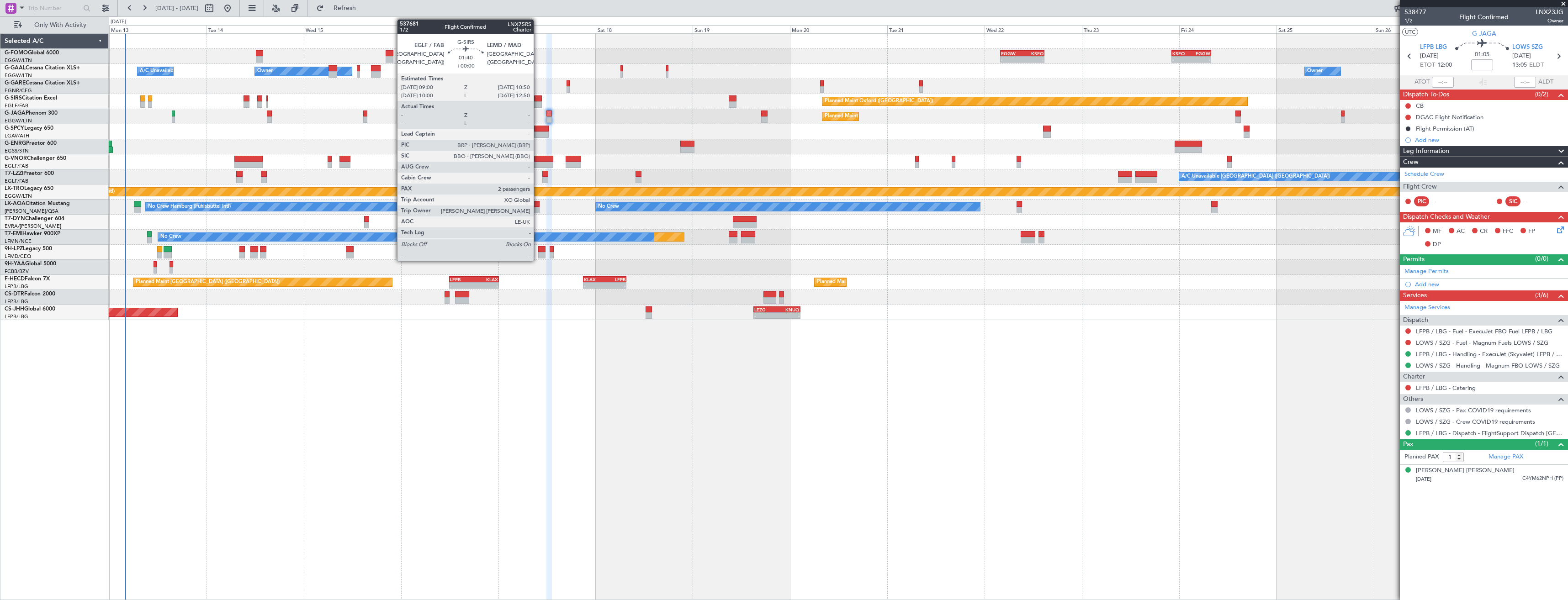
click at [537, 103] on div at bounding box center [537, 105] width 8 height 7
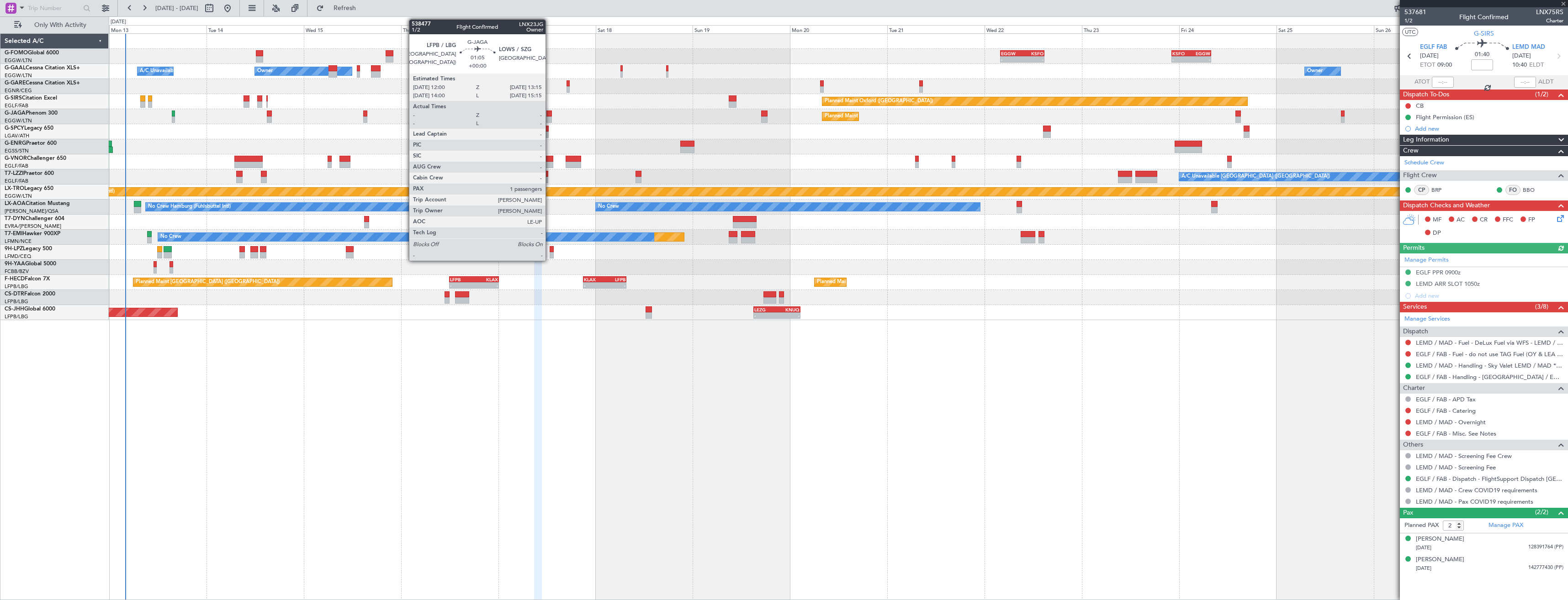
click at [550, 118] on div at bounding box center [549, 119] width 5 height 7
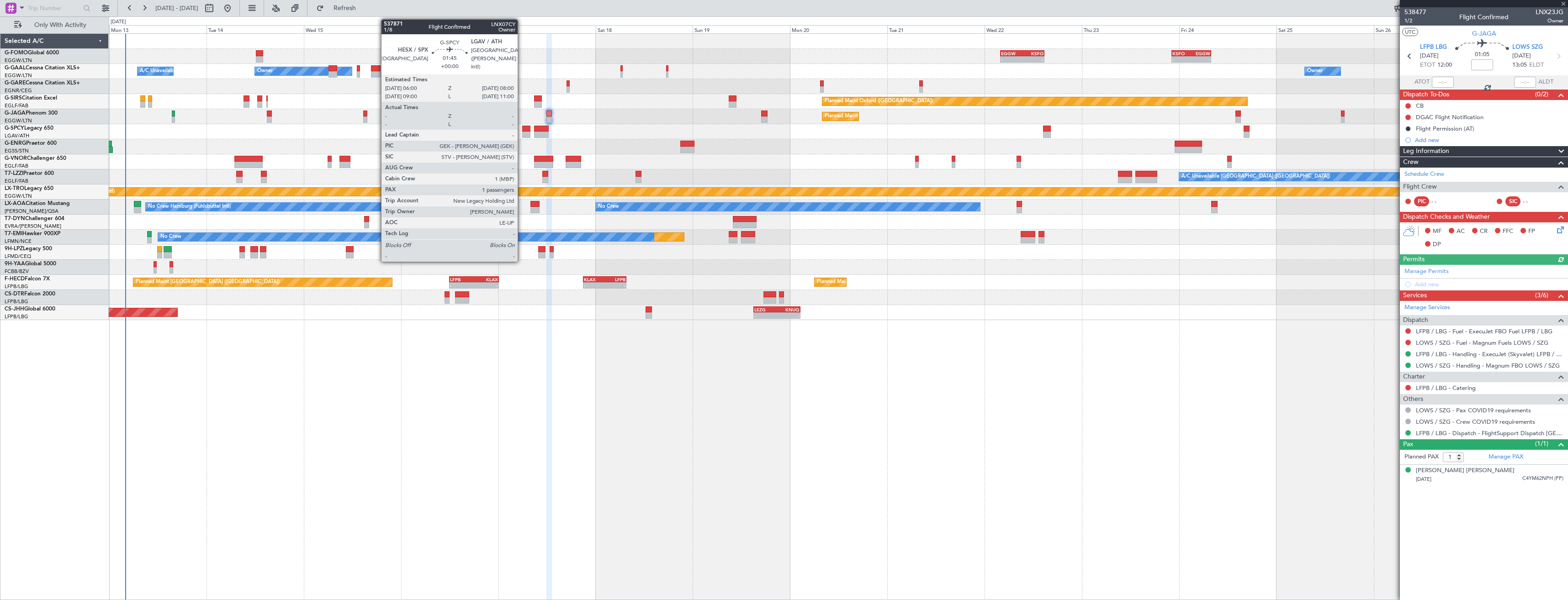
click at [522, 131] on div at bounding box center [527, 128] width 9 height 7
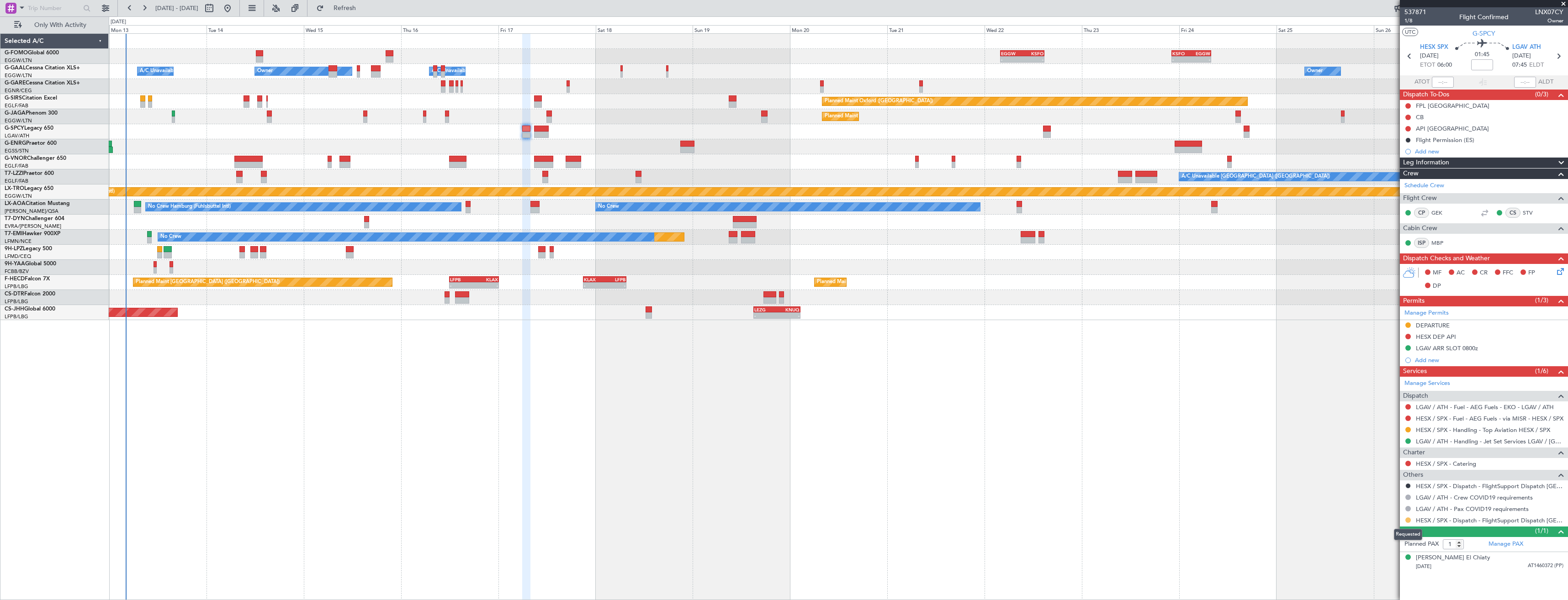
click at [1407, 520] on button at bounding box center [1408, 520] width 5 height 5
click at [1382, 508] on span "Confirmed" at bounding box center [1382, 506] width 29 height 9
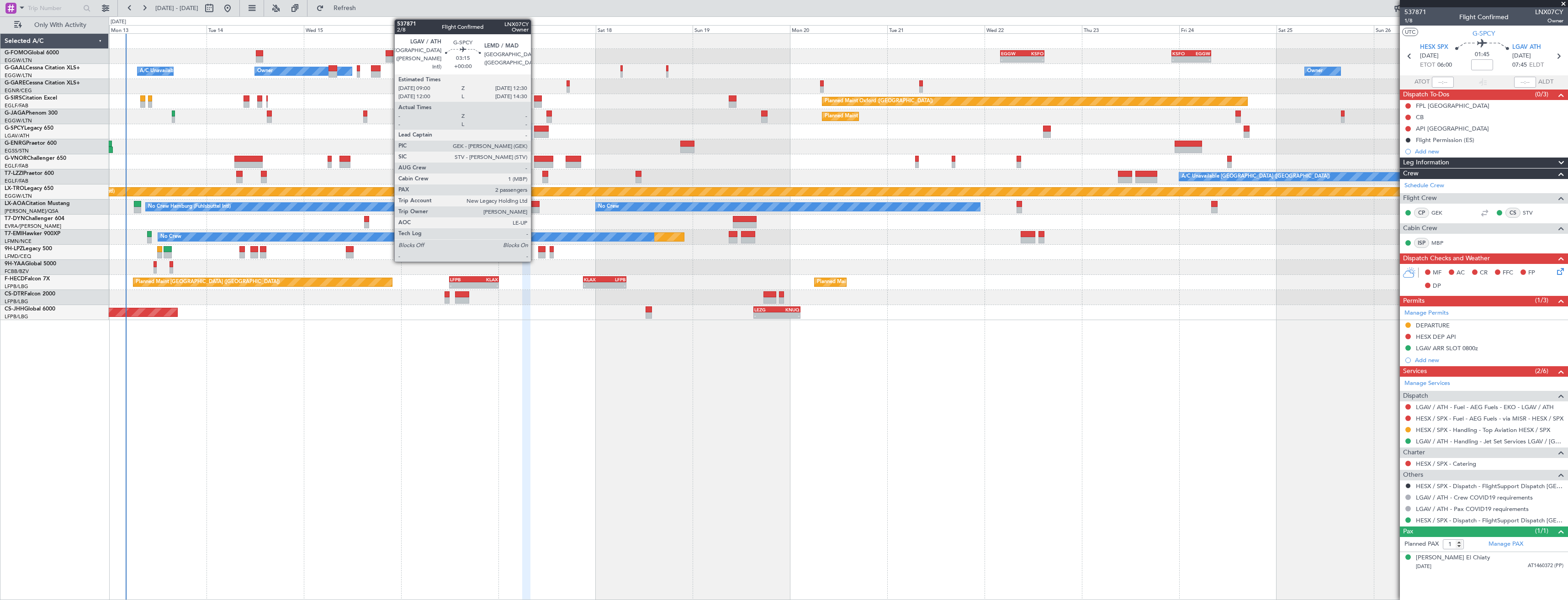
click at [535, 135] on div at bounding box center [541, 134] width 15 height 7
type input "2"
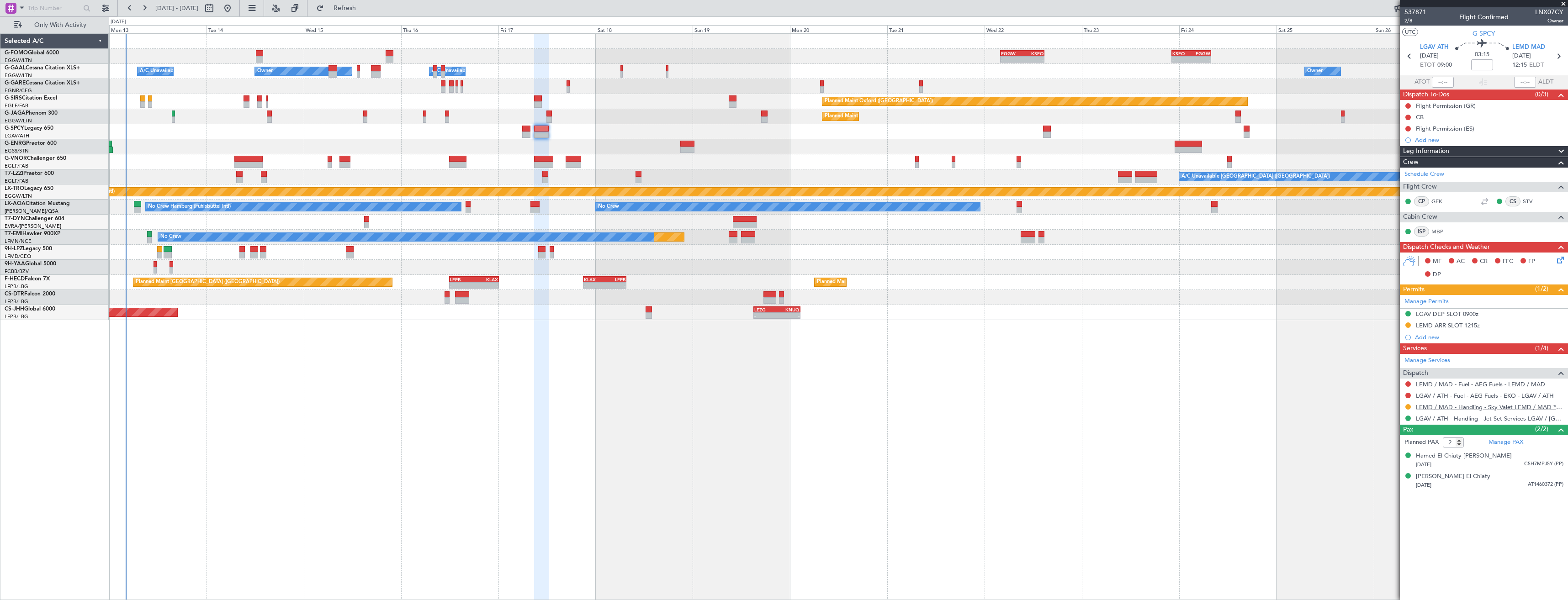
click at [1469, 406] on link "LEMD / MAD - Handling - Sky Valet LEMD / MAD **MY HANDLING**" at bounding box center [1489, 407] width 147 height 8
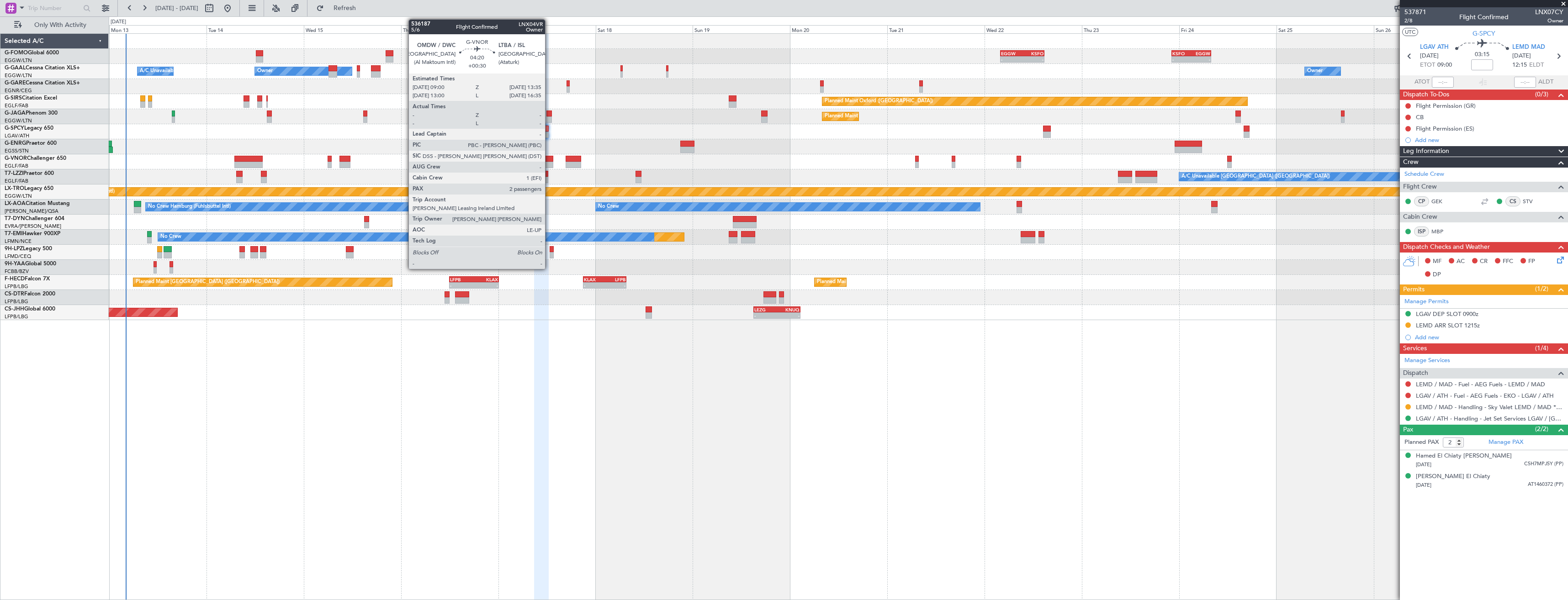
click at [549, 162] on div at bounding box center [543, 165] width 19 height 7
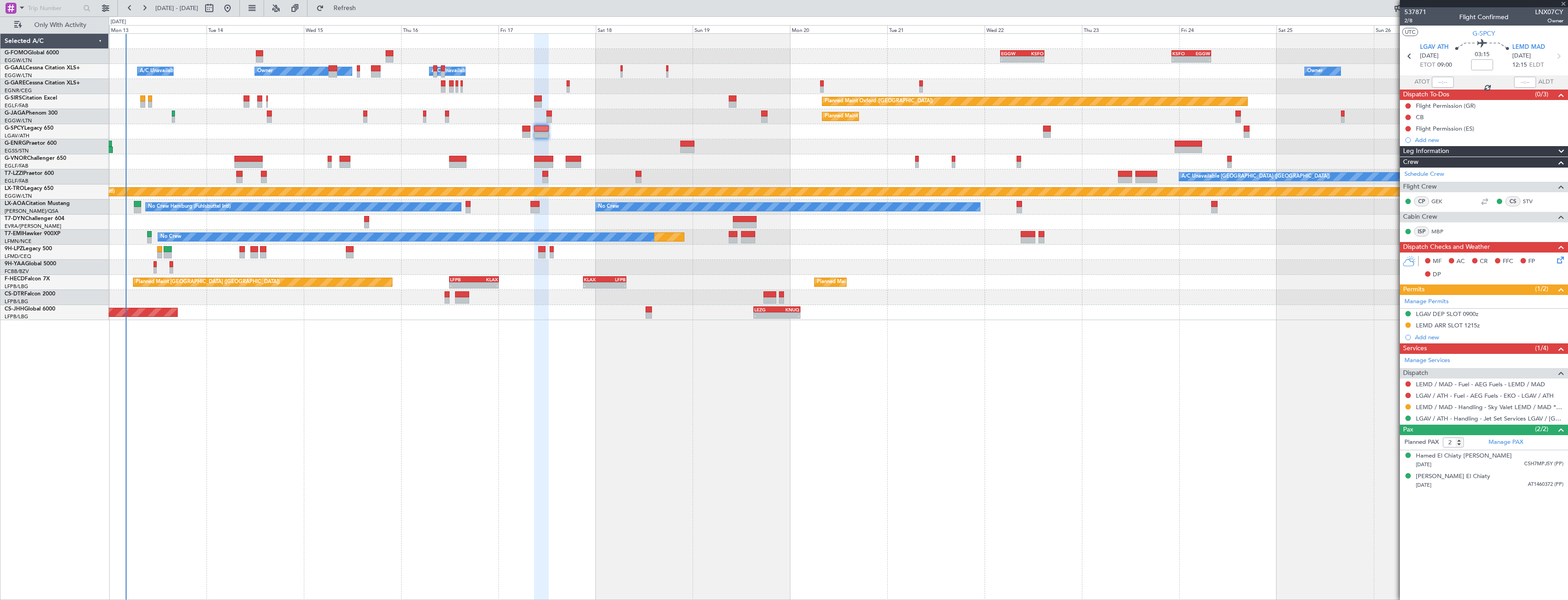
type input "+00:30"
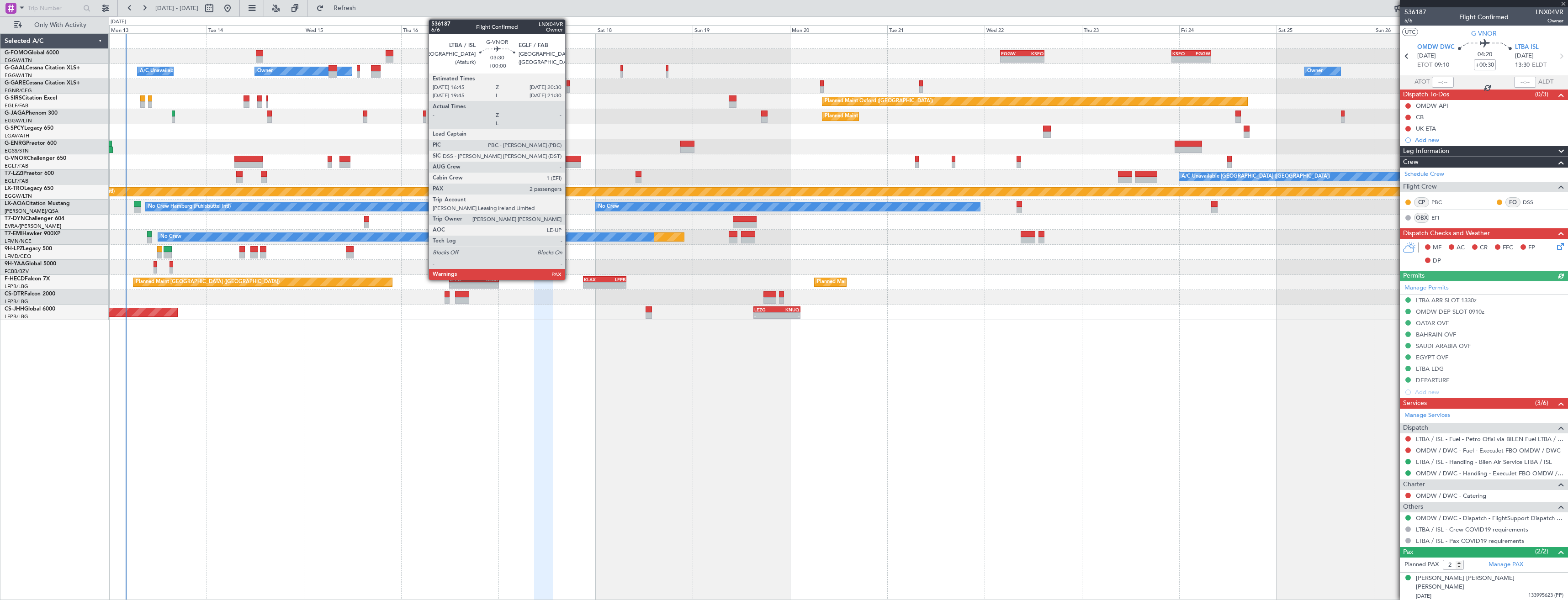
click at [569, 163] on div at bounding box center [573, 165] width 16 height 7
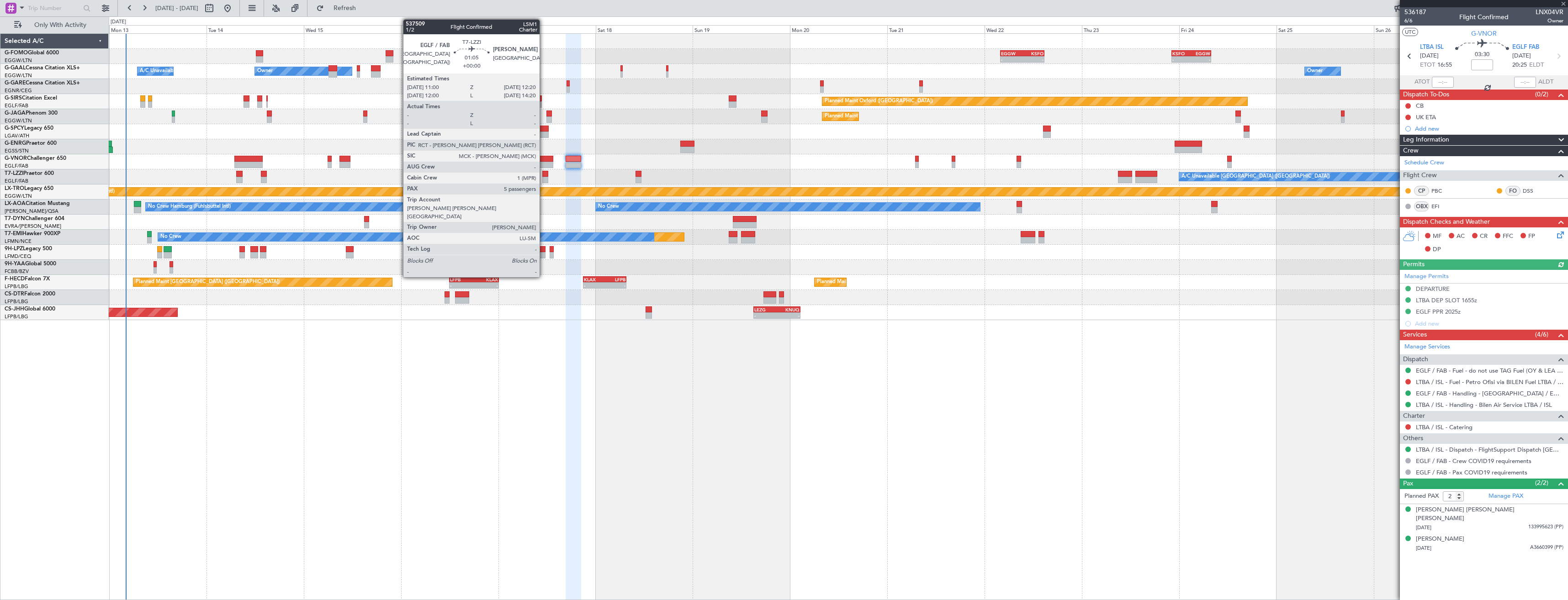
click at [544, 179] on div at bounding box center [545, 180] width 5 height 7
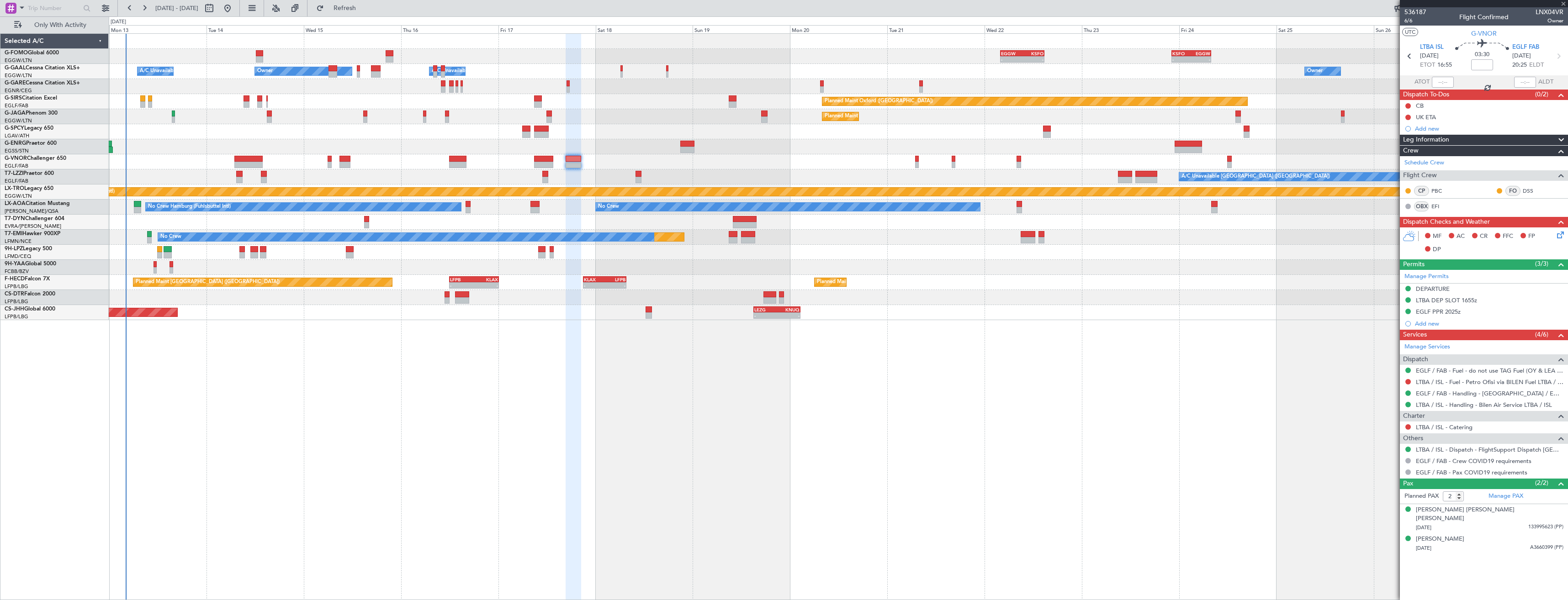
type input "5"
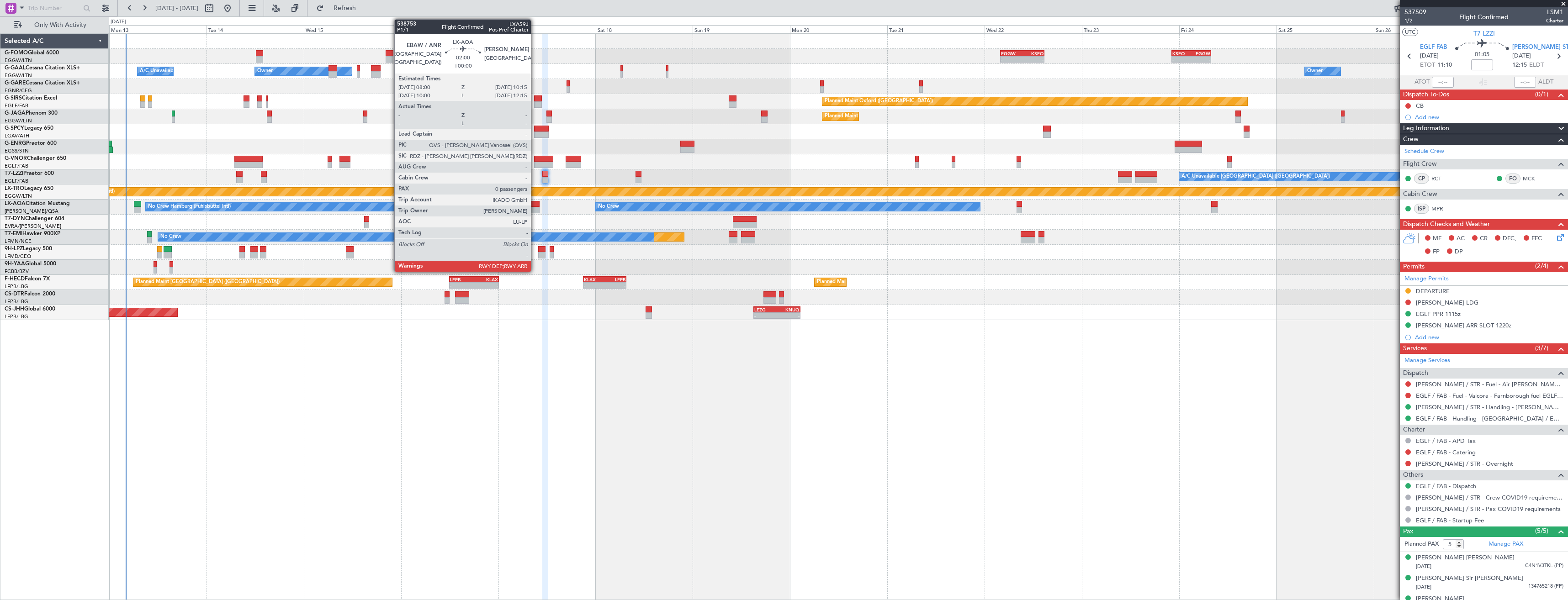
click at [535, 204] on div at bounding box center [534, 204] width 9 height 7
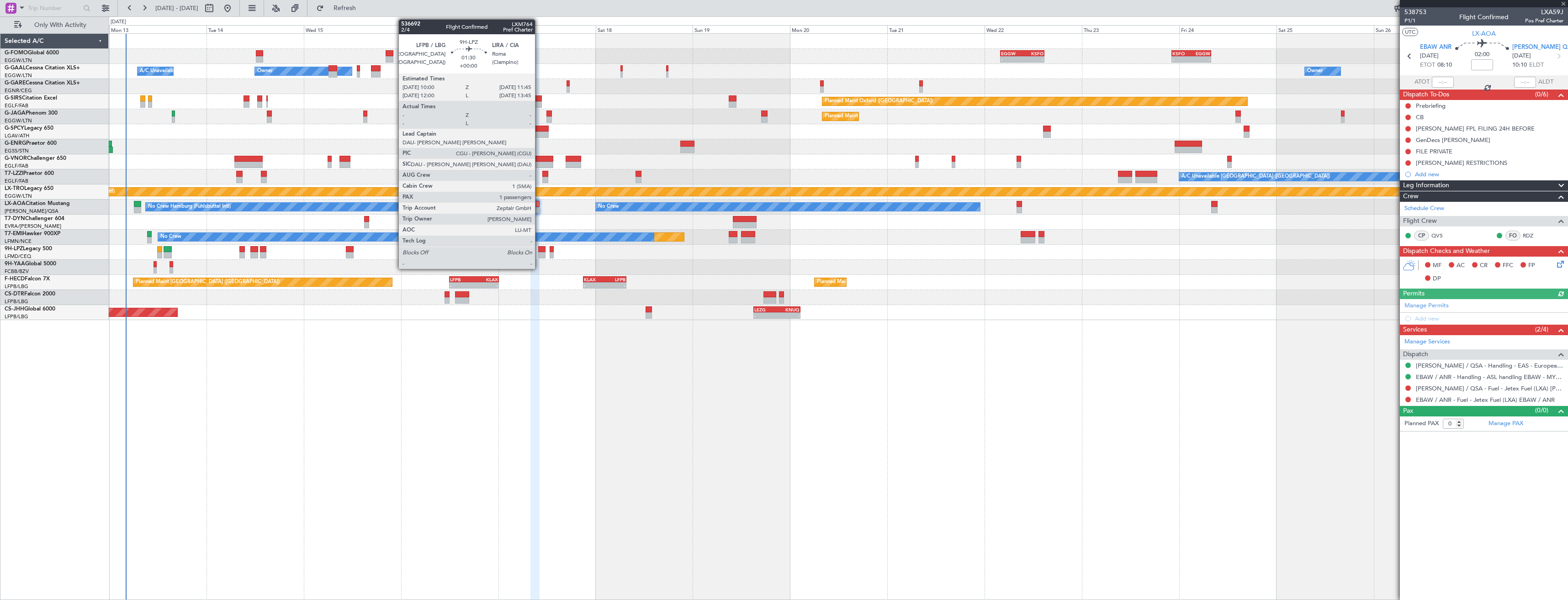
click at [539, 248] on div at bounding box center [542, 249] width 7 height 7
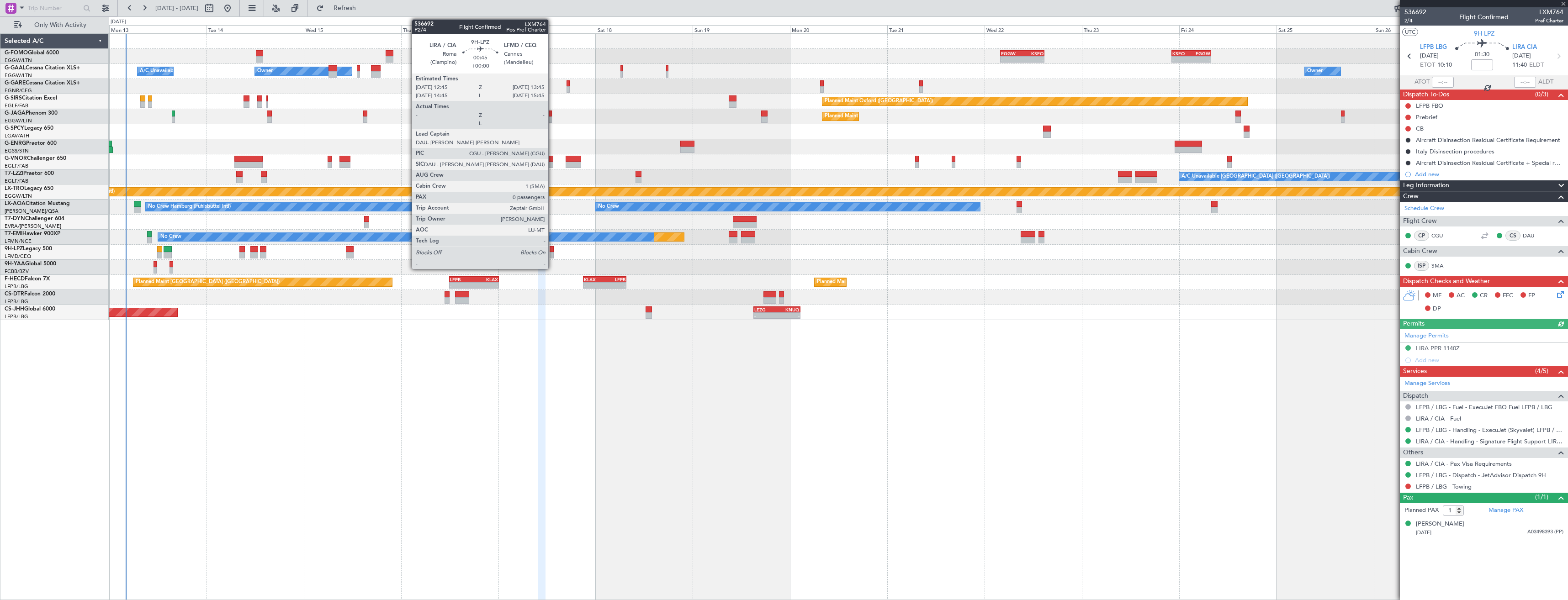
click at [552, 251] on div at bounding box center [551, 249] width 4 height 7
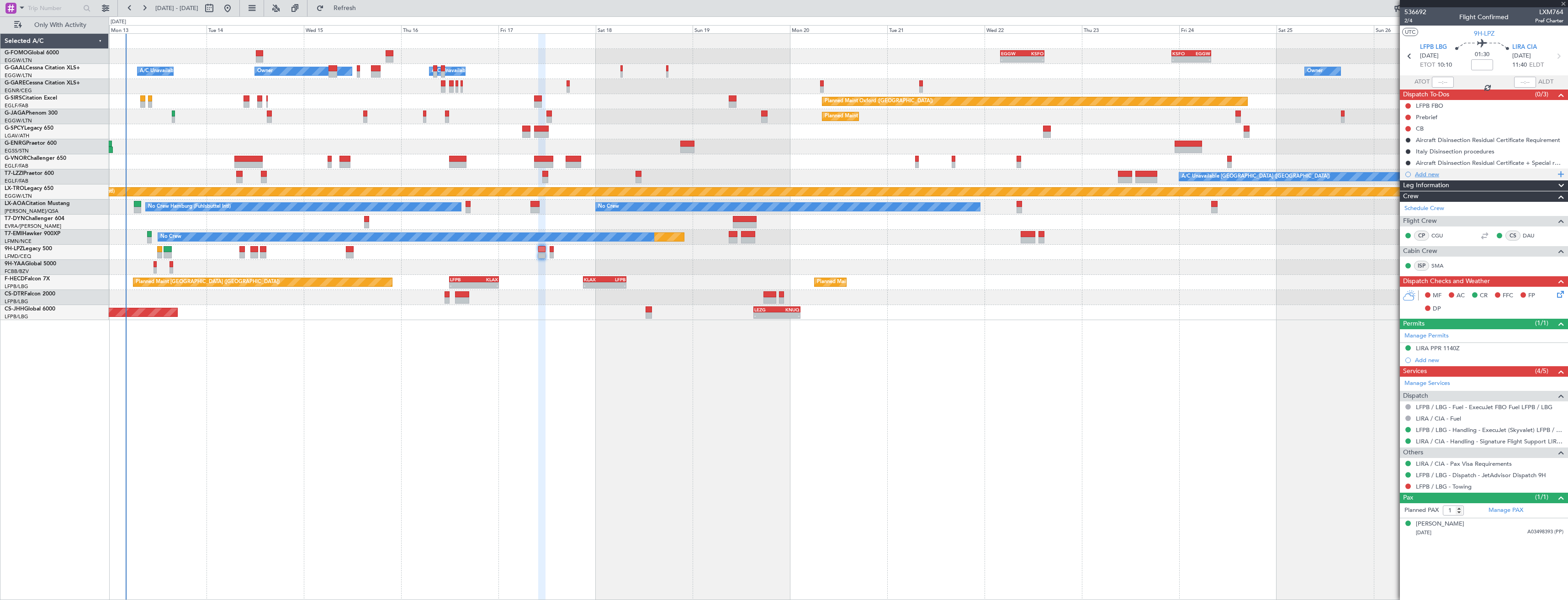
type input "0"
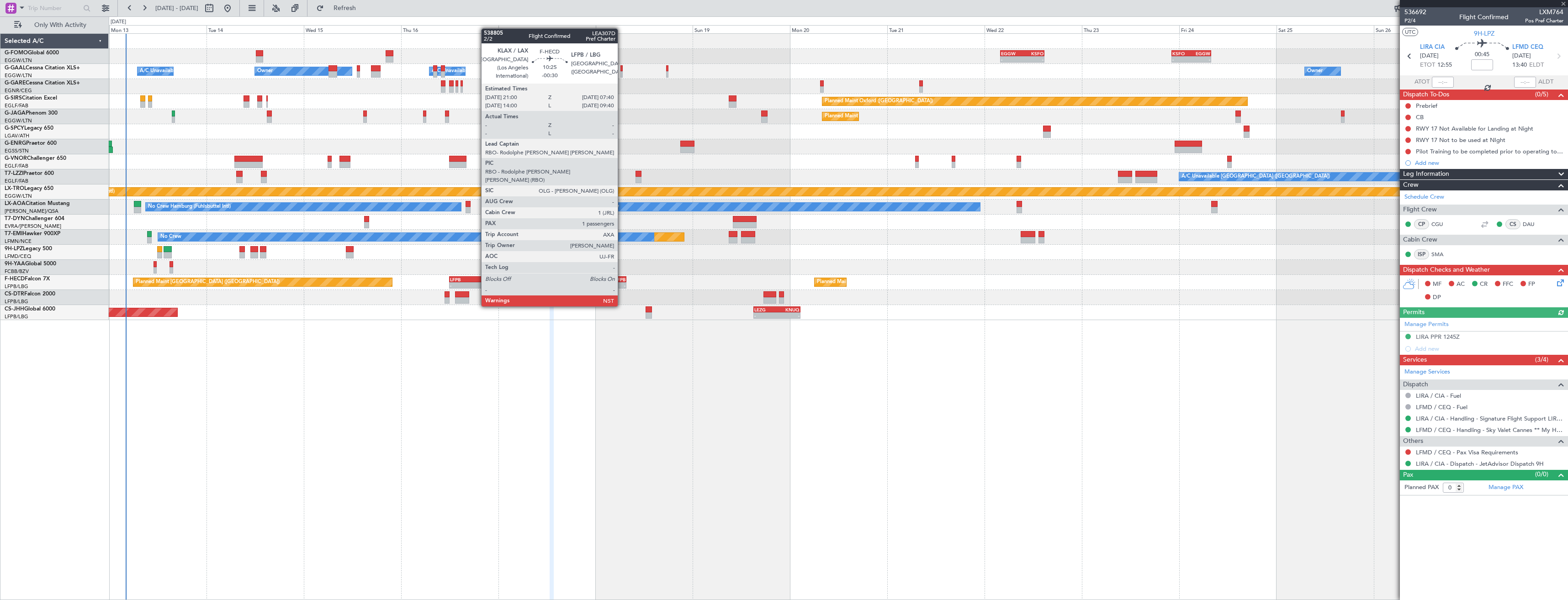
click at [622, 281] on div "LFPB" at bounding box center [615, 279] width 21 height 5
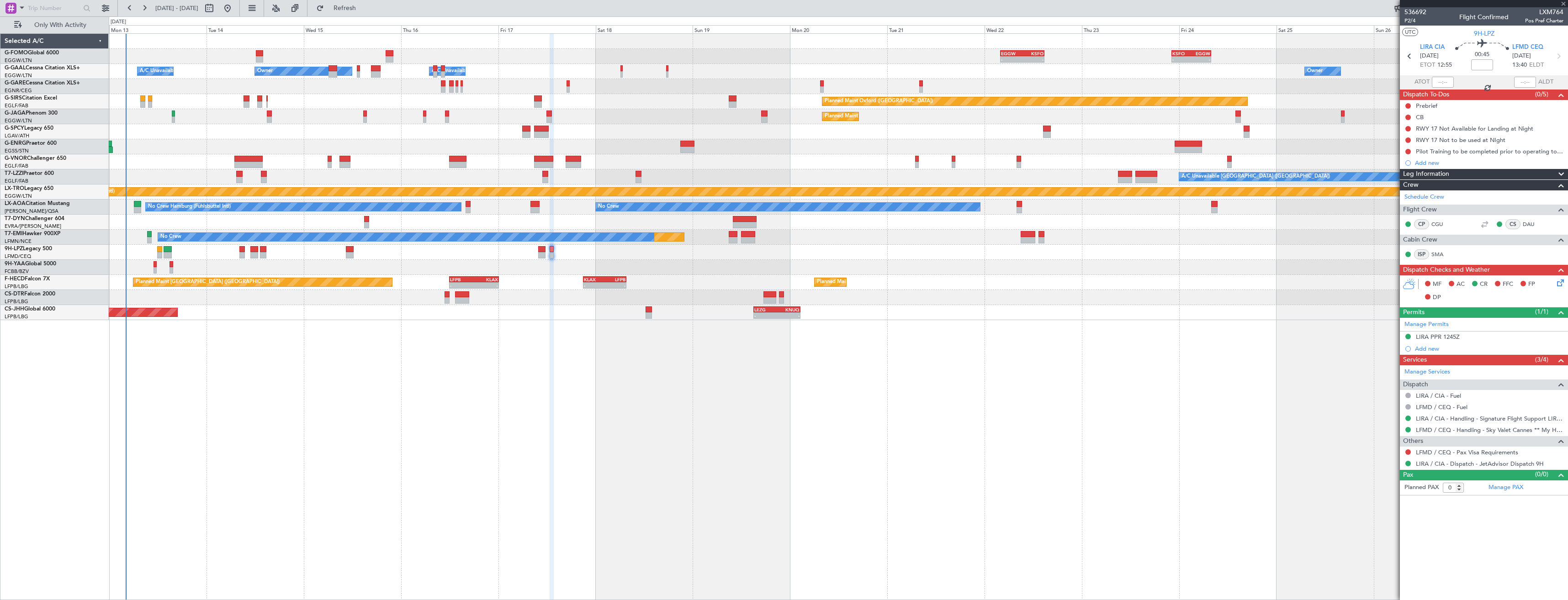
type input "-00:30"
type input "1"
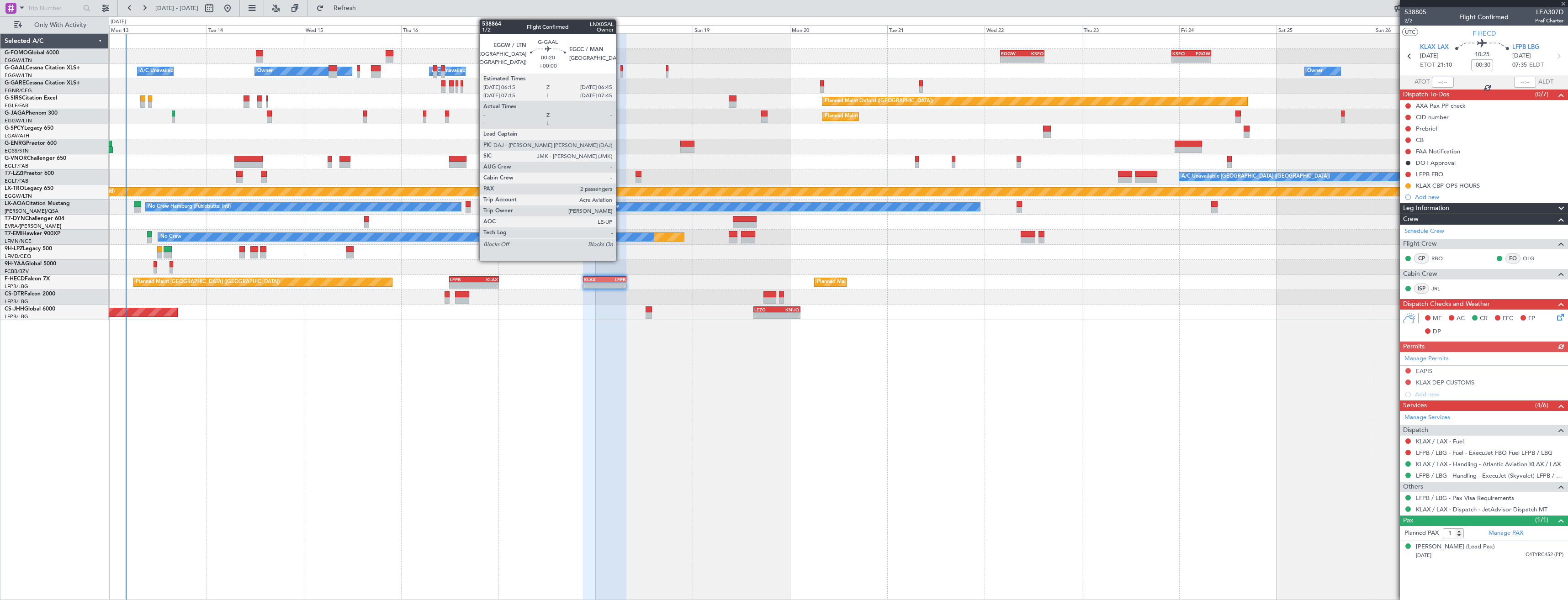
click at [620, 74] on div at bounding box center [621, 74] width 2 height 7
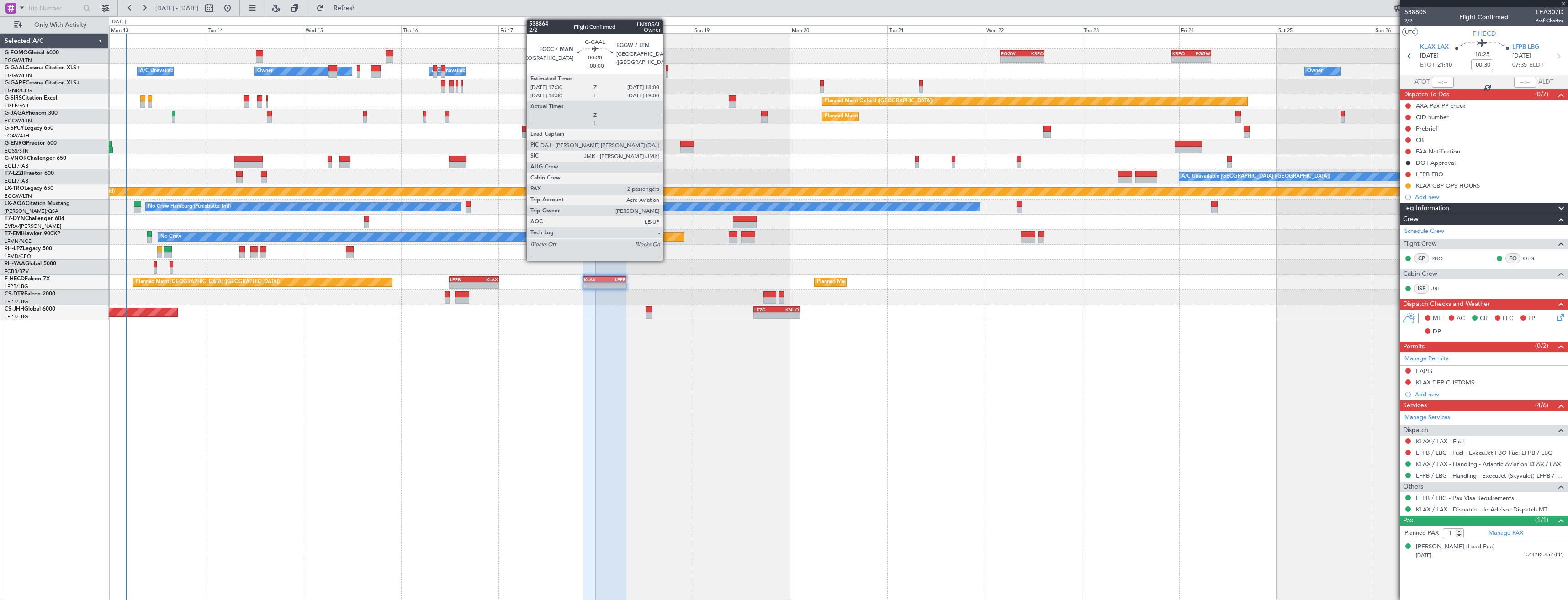
type input "2"
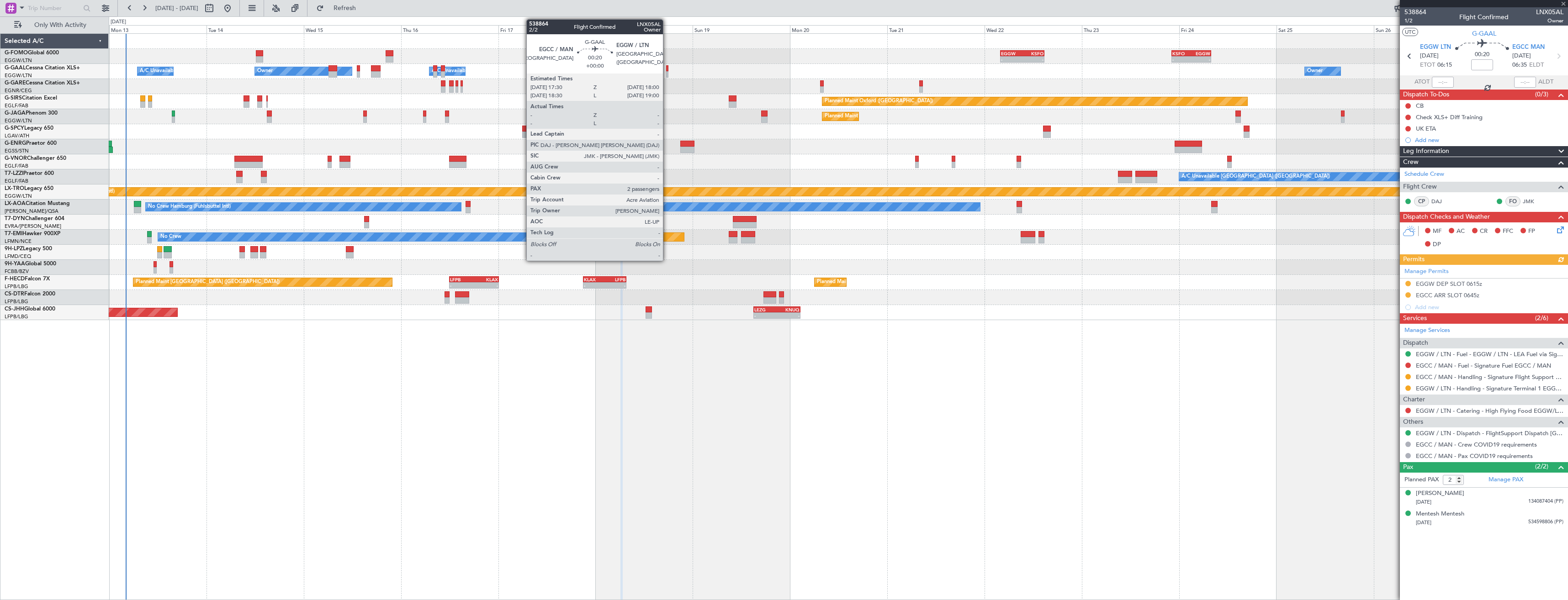
click at [667, 69] on div at bounding box center [667, 68] width 2 height 7
